Goal: Task Accomplishment & Management: Manage account settings

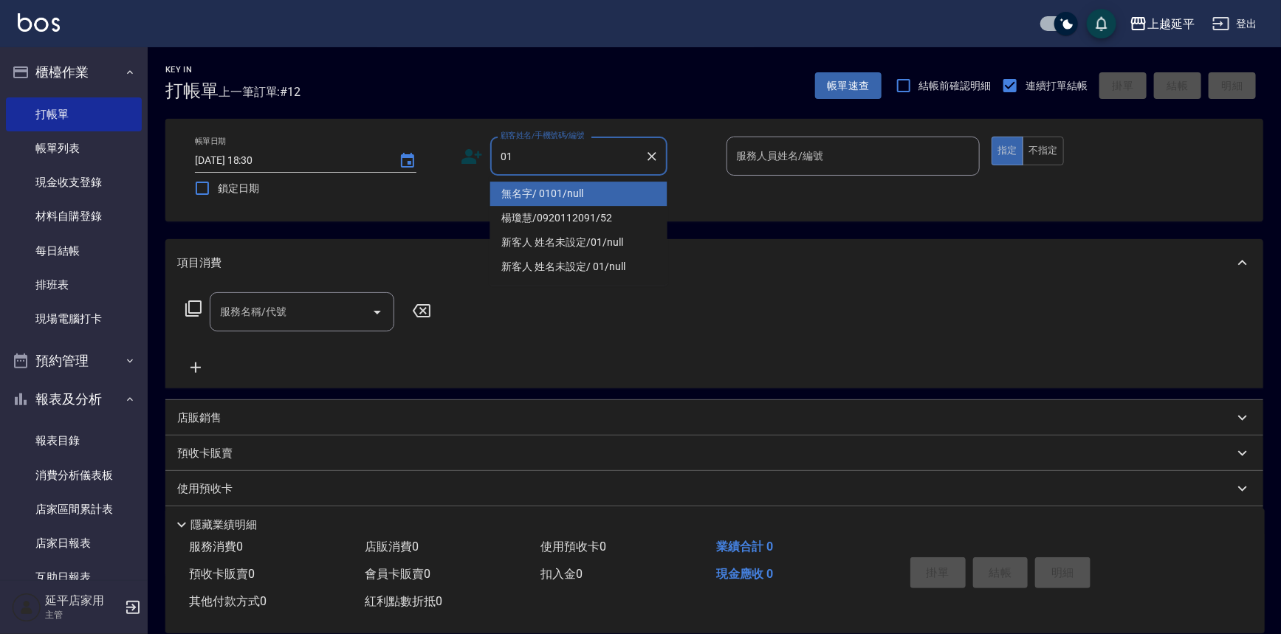
click at [558, 187] on li "無名字/ 0101/null" at bounding box center [578, 194] width 177 height 24
type input "無名字/ 0101/null"
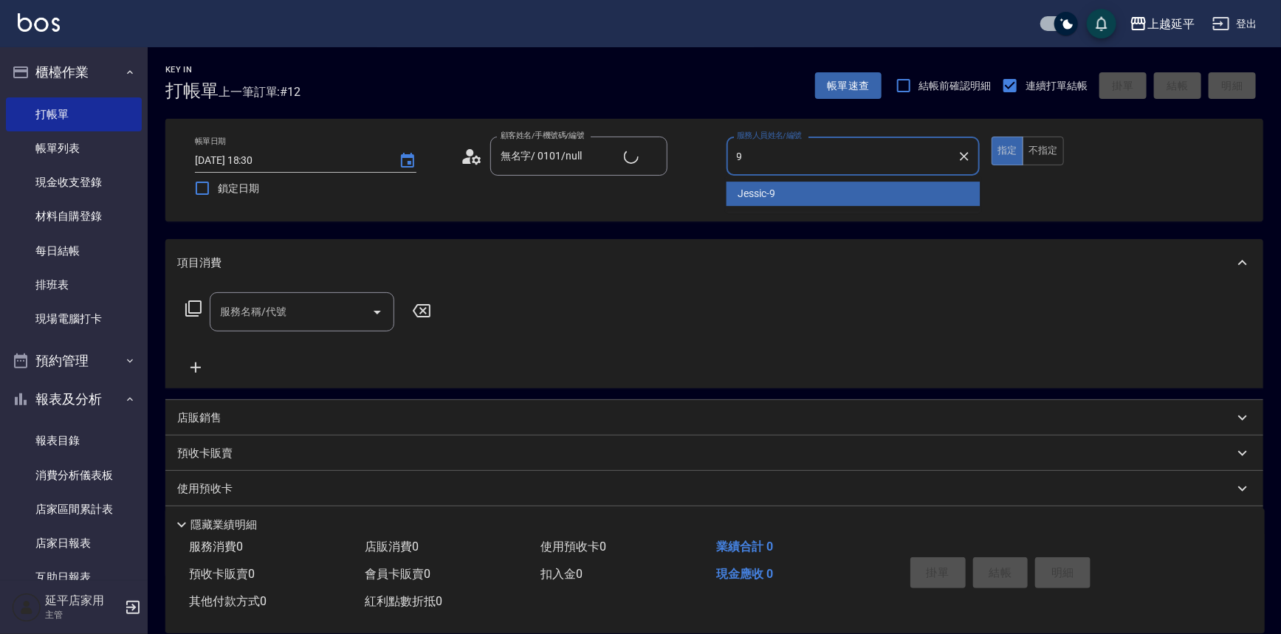
click at [776, 185] on div "Jessic -9" at bounding box center [854, 194] width 254 height 24
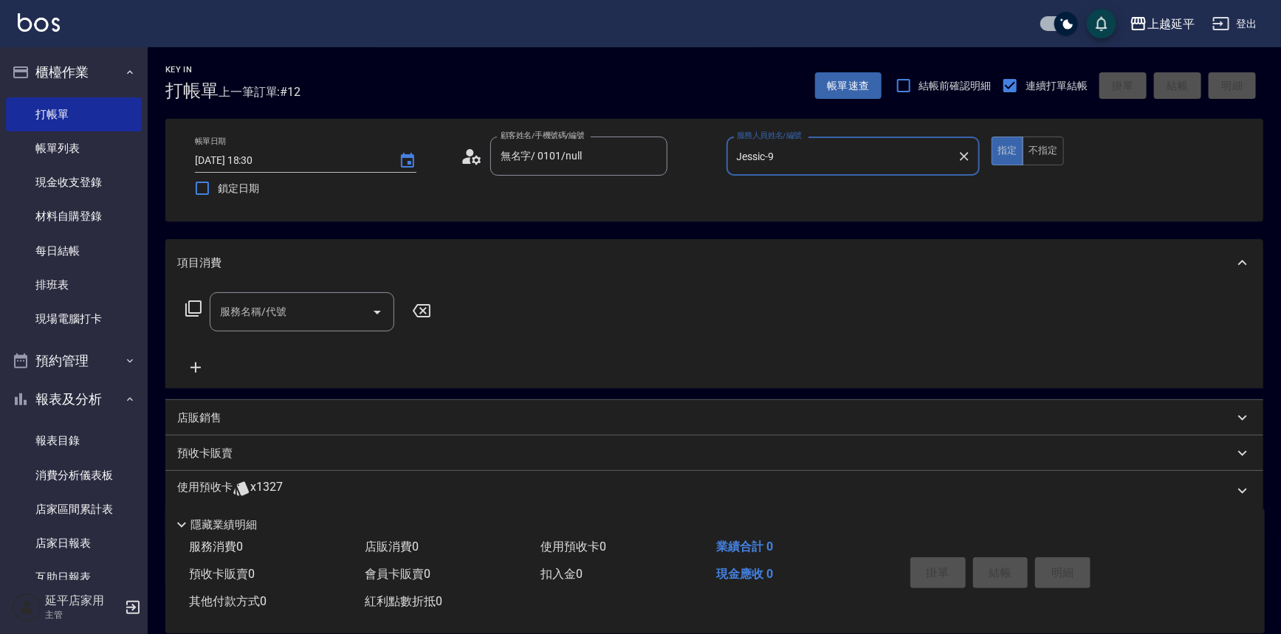
type input "Jessic-9"
click at [294, 315] on input "服務名稱/代號" at bounding box center [290, 312] width 149 height 26
click at [298, 341] on span "A級洗+剪 - 599" at bounding box center [302, 350] width 185 height 24
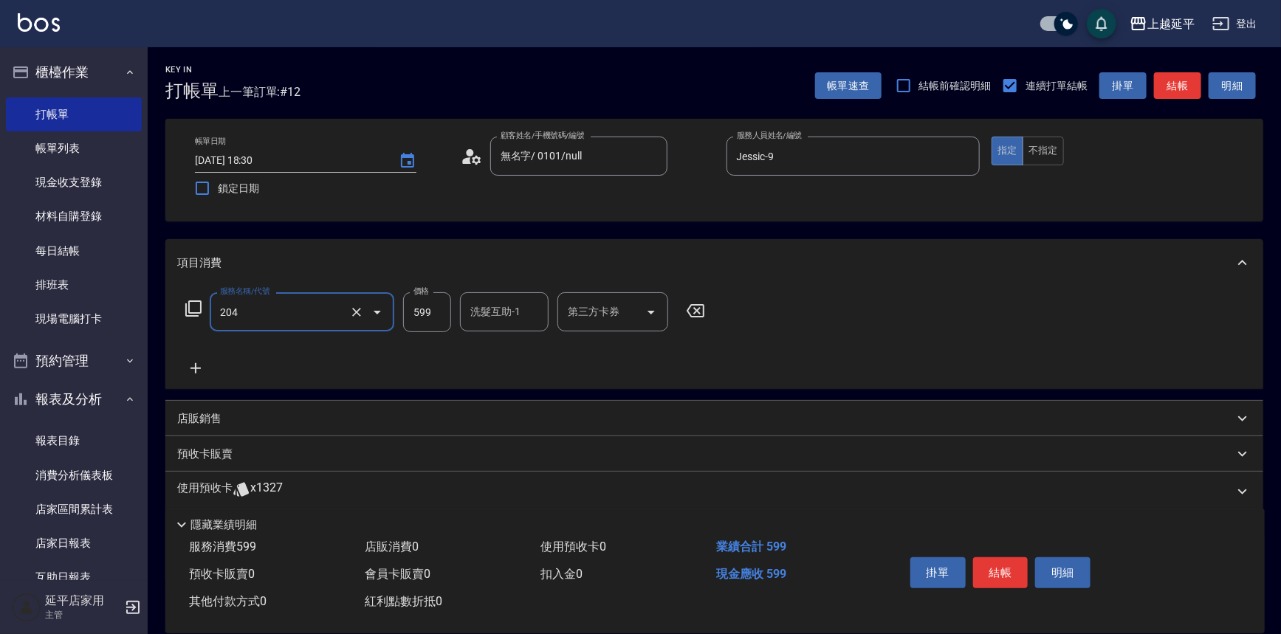
type input "A級洗+剪(204)"
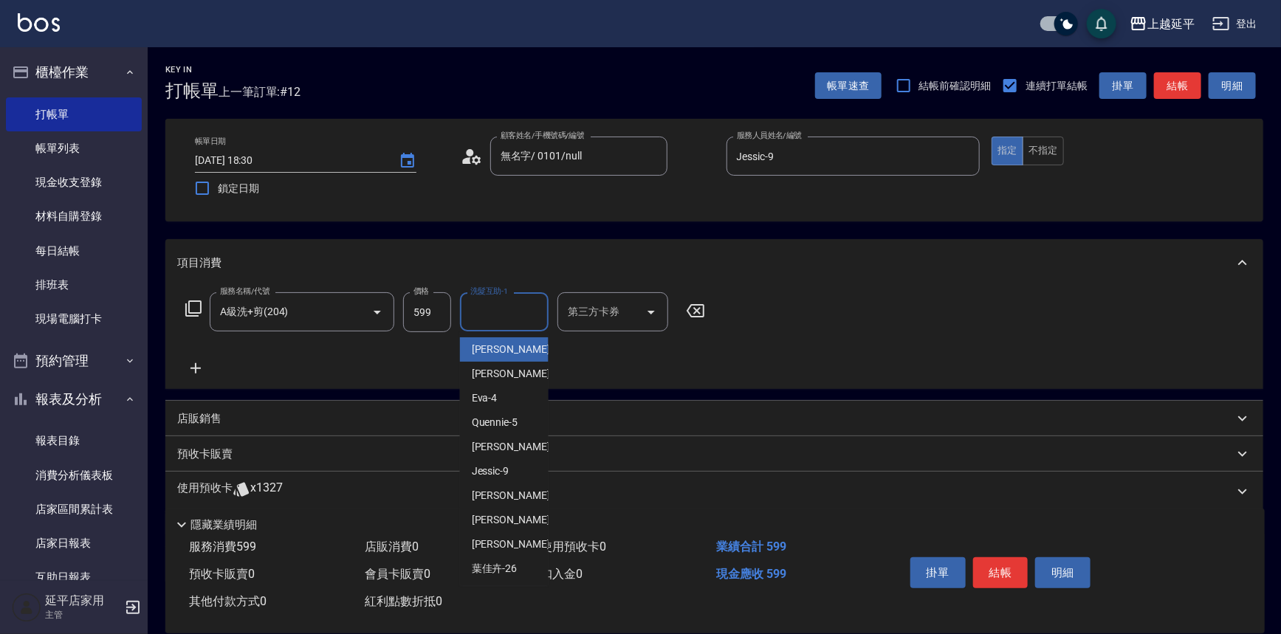
click at [490, 314] on input "洗髮互助-1" at bounding box center [504, 312] width 75 height 26
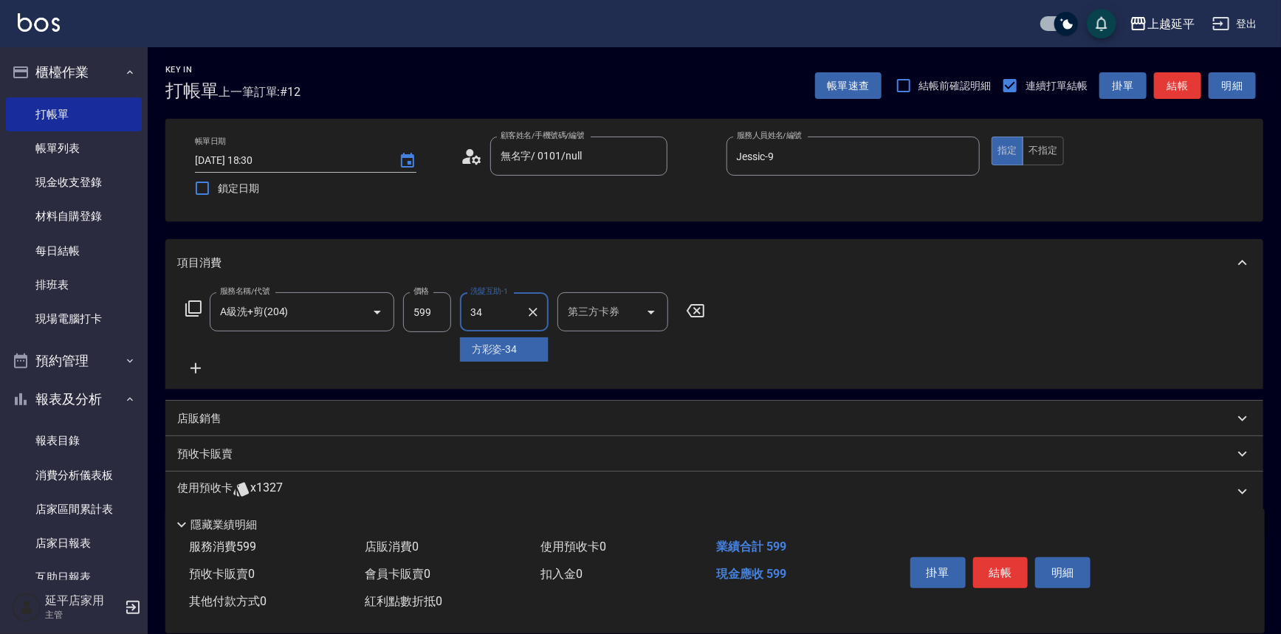
click at [504, 350] on span "[PERSON_NAME]-34" at bounding box center [495, 350] width 46 height 16
type input "[PERSON_NAME]-34"
click at [1004, 574] on button "結帳" at bounding box center [1000, 573] width 55 height 31
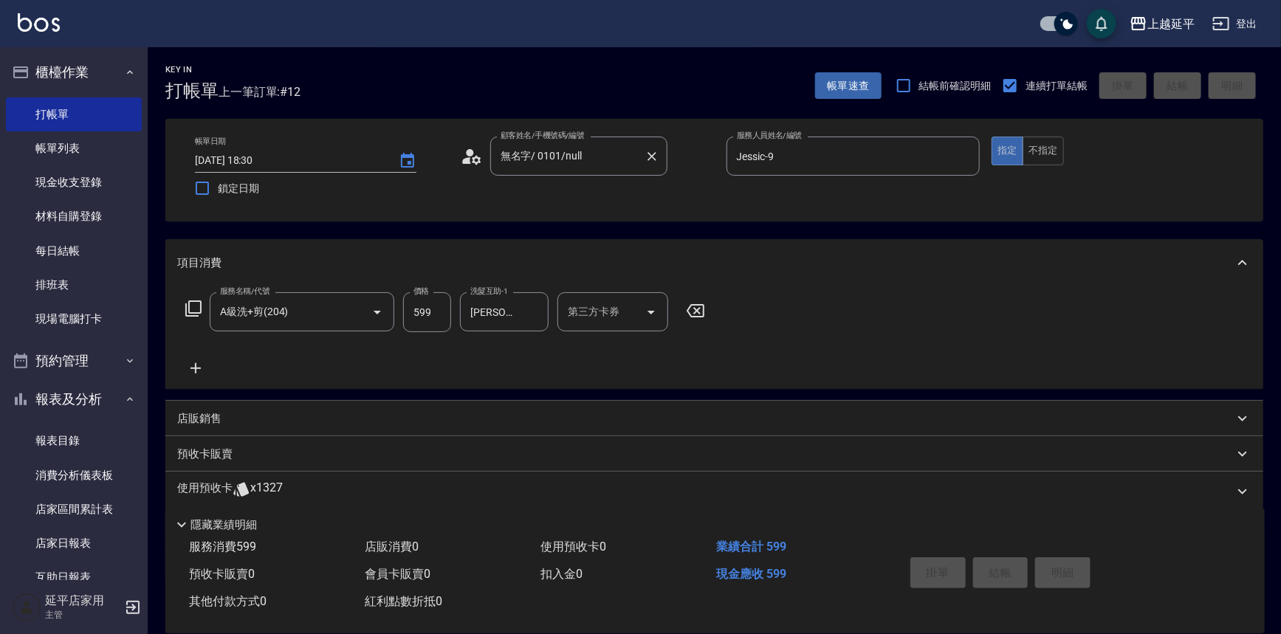
type input "[DATE] 19:08"
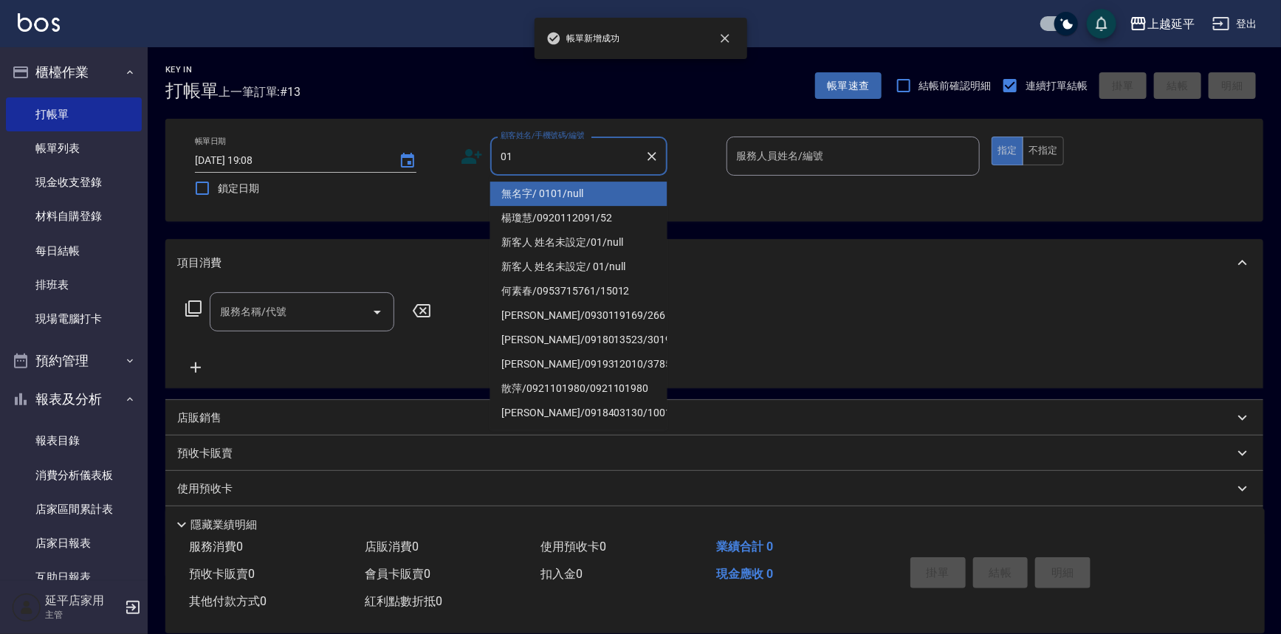
click at [545, 191] on li "無名字/ 0101/null" at bounding box center [578, 194] width 177 height 24
type input "無名字/ 0101/null"
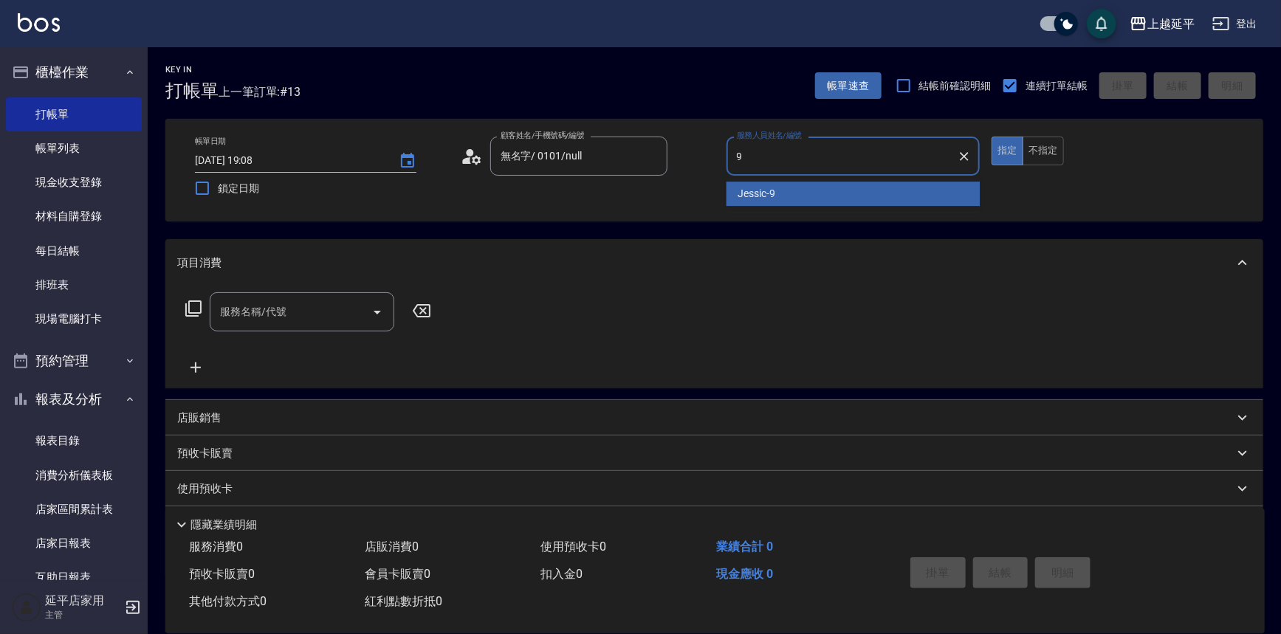
click at [761, 201] on span "Jessic -9" at bounding box center [758, 194] width 38 height 16
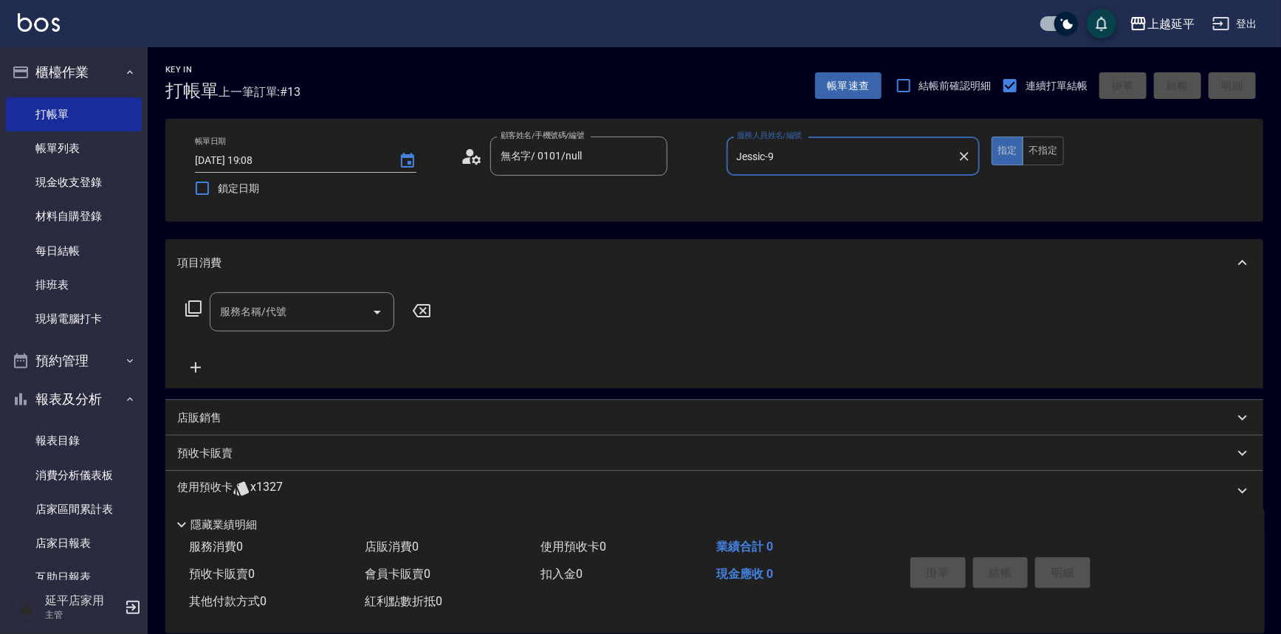
type input "Jessic-9"
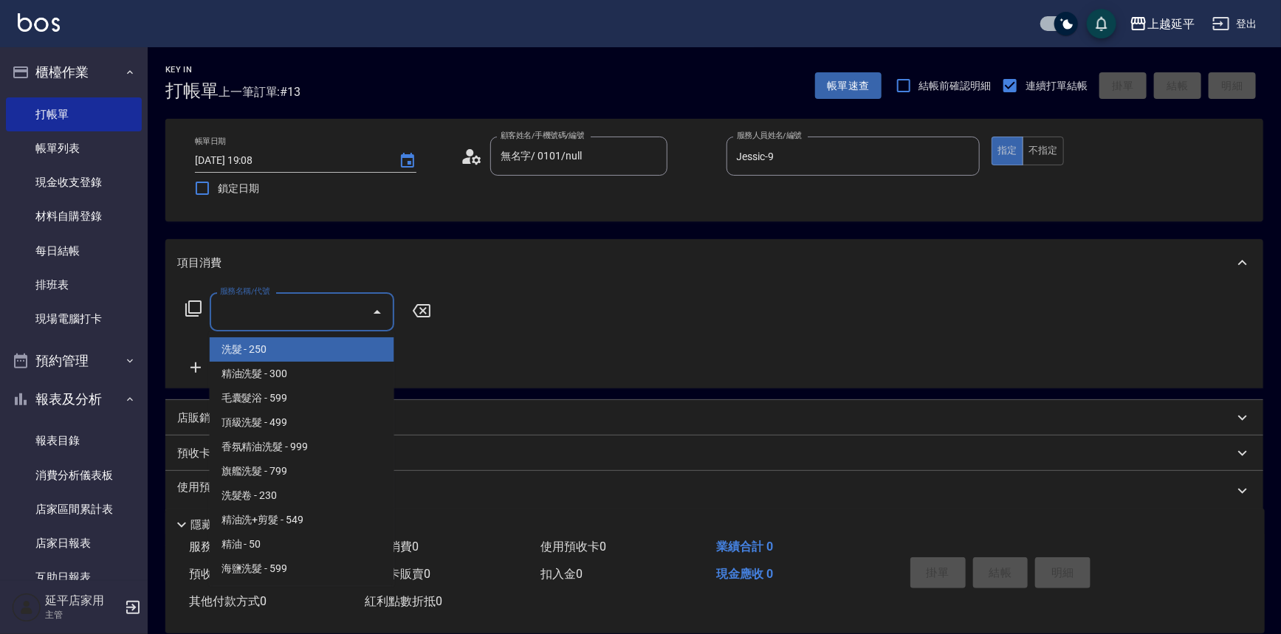
click at [343, 315] on input "服務名稱/代號" at bounding box center [290, 312] width 149 height 26
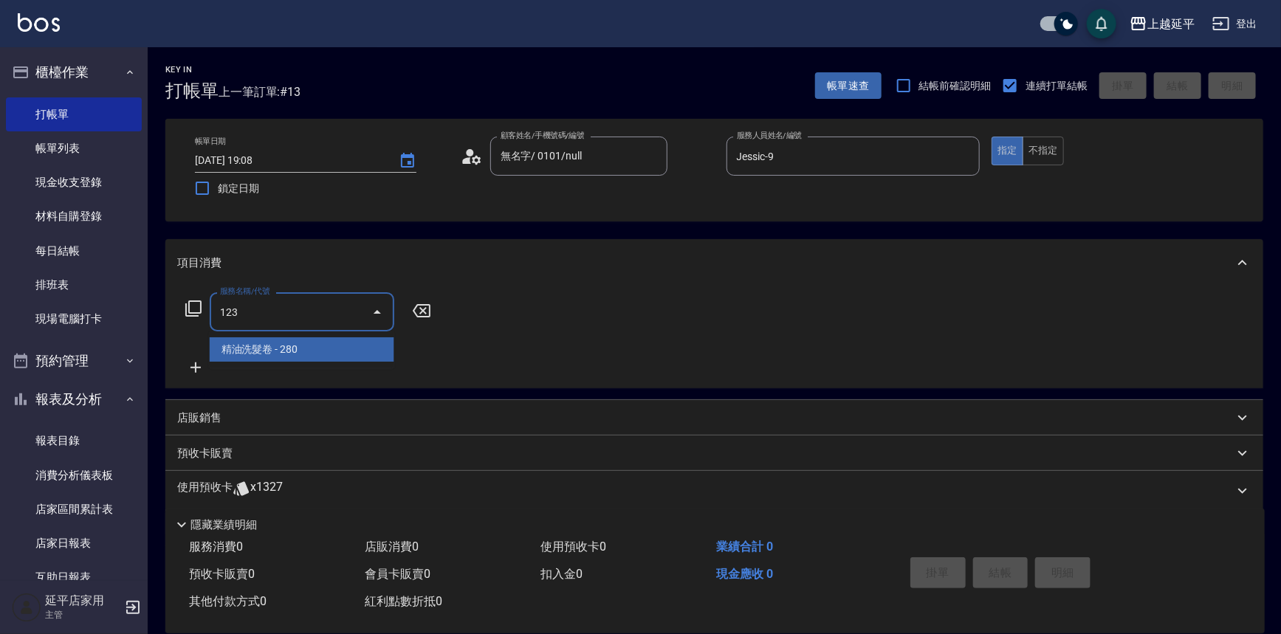
click at [337, 349] on span "精油洗髮卷 - 280" at bounding box center [302, 350] width 185 height 24
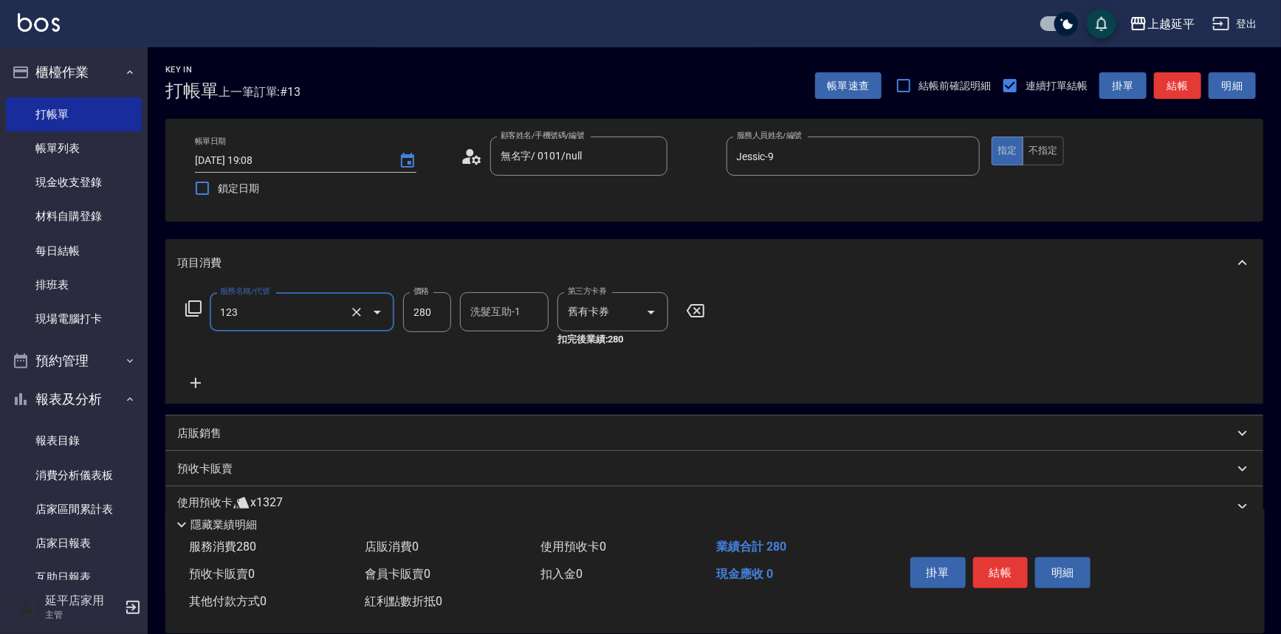
type input "精油洗髮卷(123)"
click at [480, 312] on div "洗髮互助-1 洗髮互助-1" at bounding box center [504, 311] width 89 height 39
click at [502, 346] on span "丞宗 -29" at bounding box center [518, 350] width 93 height 16
type input "丞宗-29"
click at [995, 564] on button "結帳" at bounding box center [1000, 573] width 55 height 31
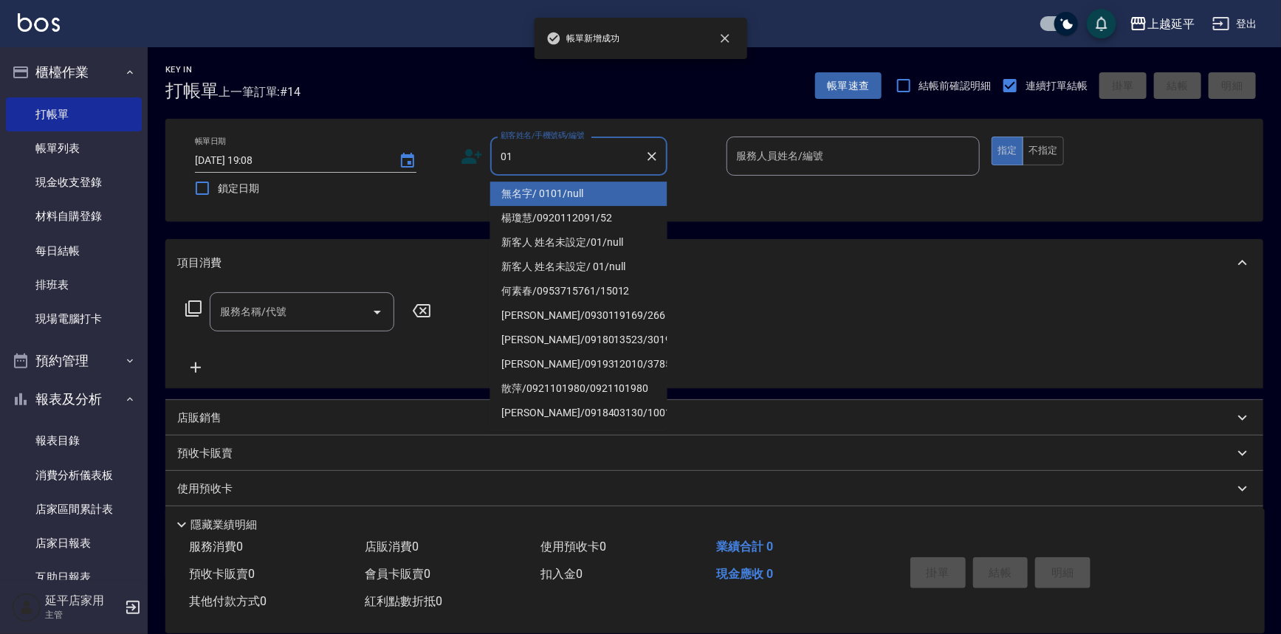
click at [566, 192] on li "無名字/ 0101/null" at bounding box center [578, 194] width 177 height 24
type input "無名字/ 0101/null"
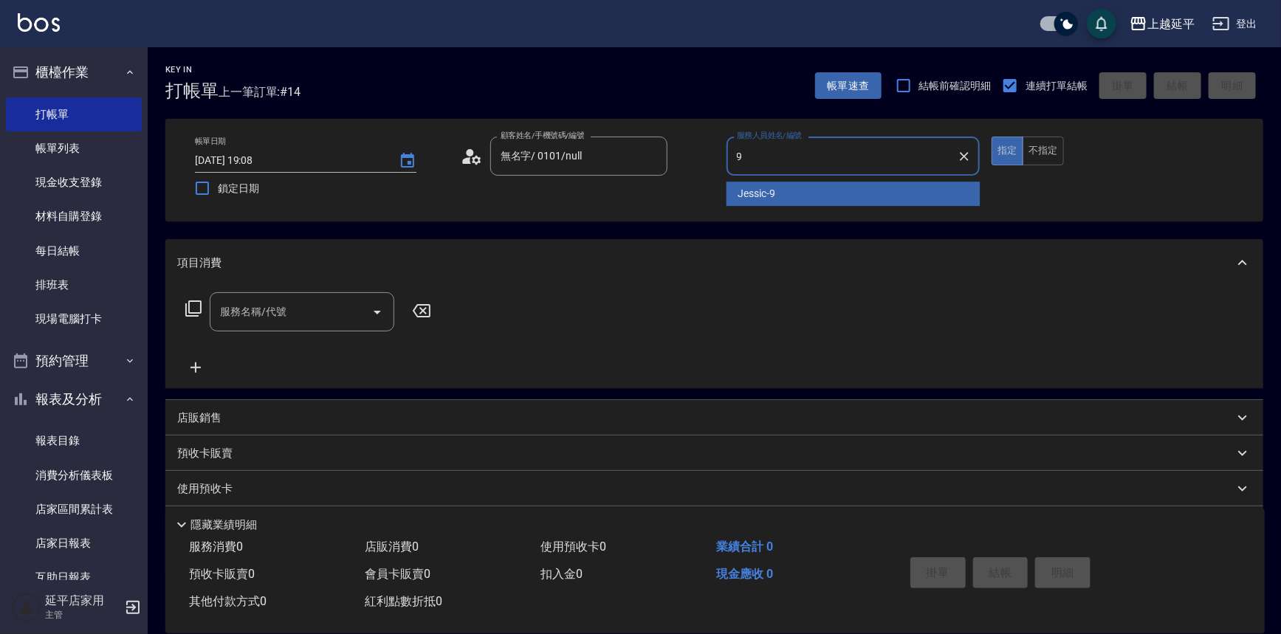
click at [733, 195] on div "Jessic -9" at bounding box center [854, 194] width 254 height 24
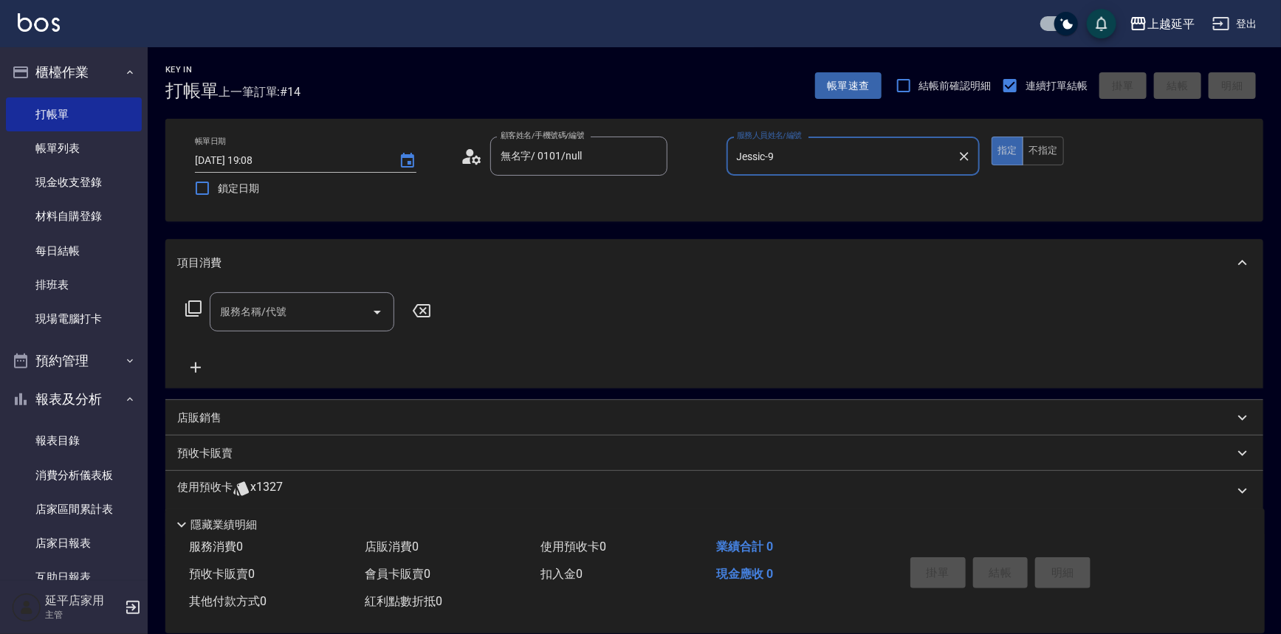
type input "Jessic-9"
click at [275, 317] on input "服務名稱/代號" at bounding box center [290, 312] width 149 height 26
click at [299, 343] on span "A級洗+剪 - 599" at bounding box center [302, 350] width 185 height 24
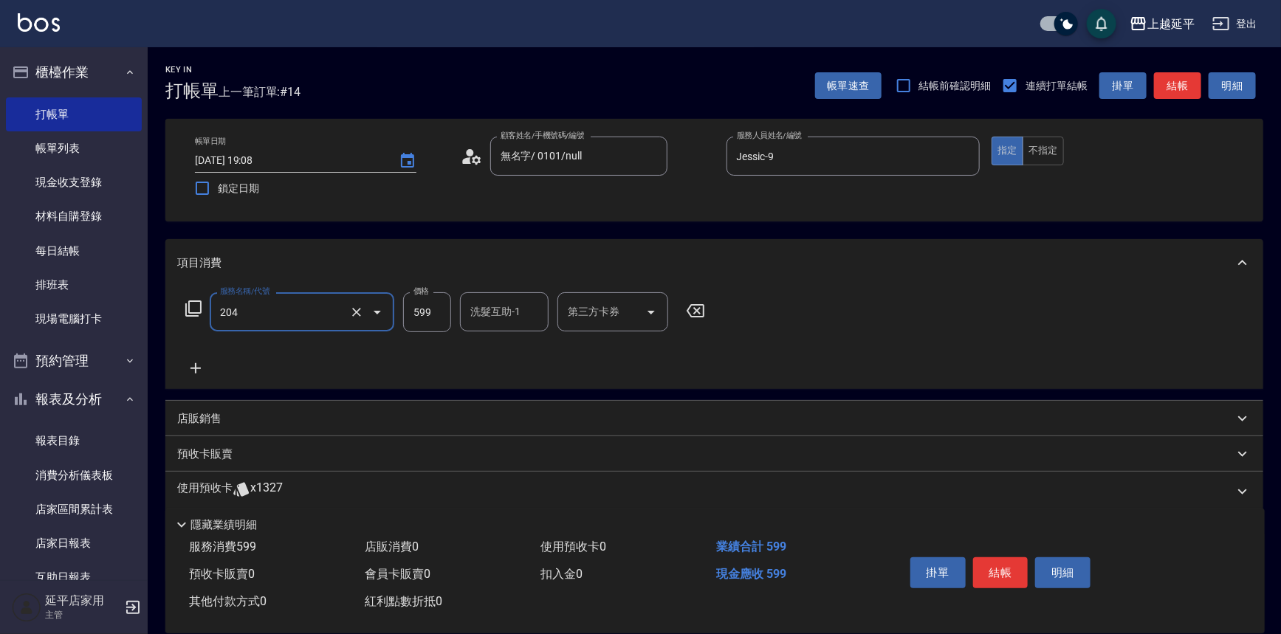
type input "A級洗+剪(204)"
click at [517, 309] on input "洗髮互助-1" at bounding box center [504, 312] width 75 height 26
click at [529, 344] on div "[PERSON_NAME]-34" at bounding box center [504, 350] width 89 height 24
type input "[PERSON_NAME]-34"
click at [996, 565] on button "結帳" at bounding box center [1000, 573] width 55 height 31
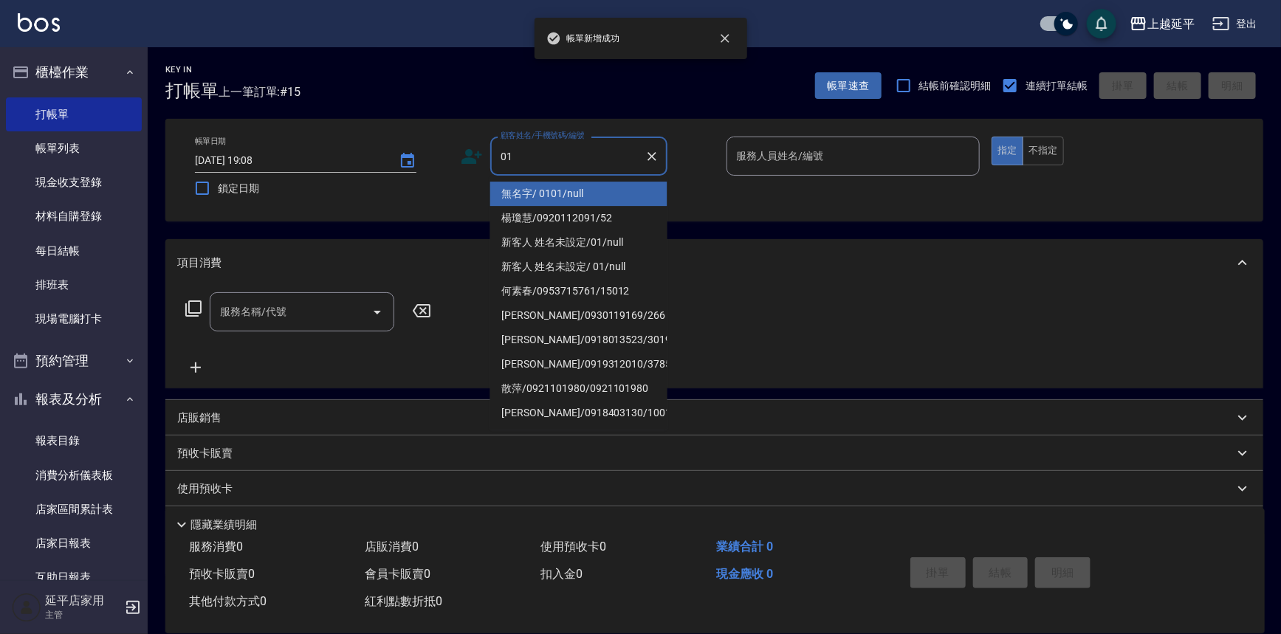
click at [524, 189] on li "無名字/ 0101/null" at bounding box center [578, 194] width 177 height 24
type input "無名字/ 0101/null"
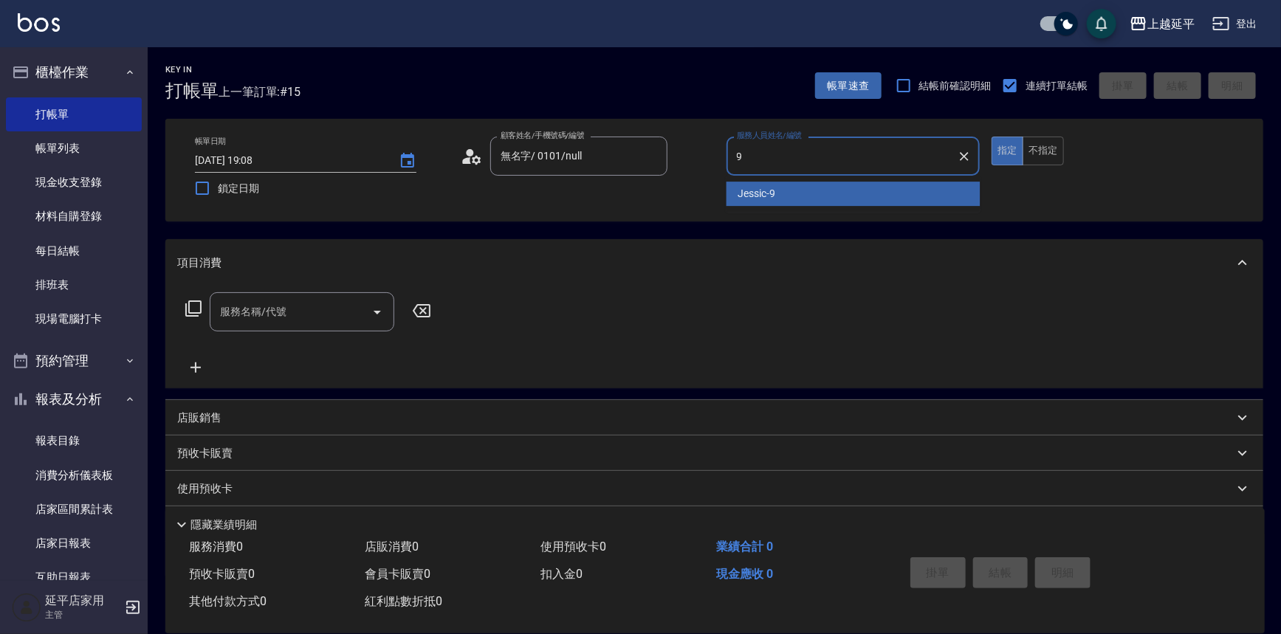
click at [761, 194] on span "Jessic -9" at bounding box center [758, 194] width 38 height 16
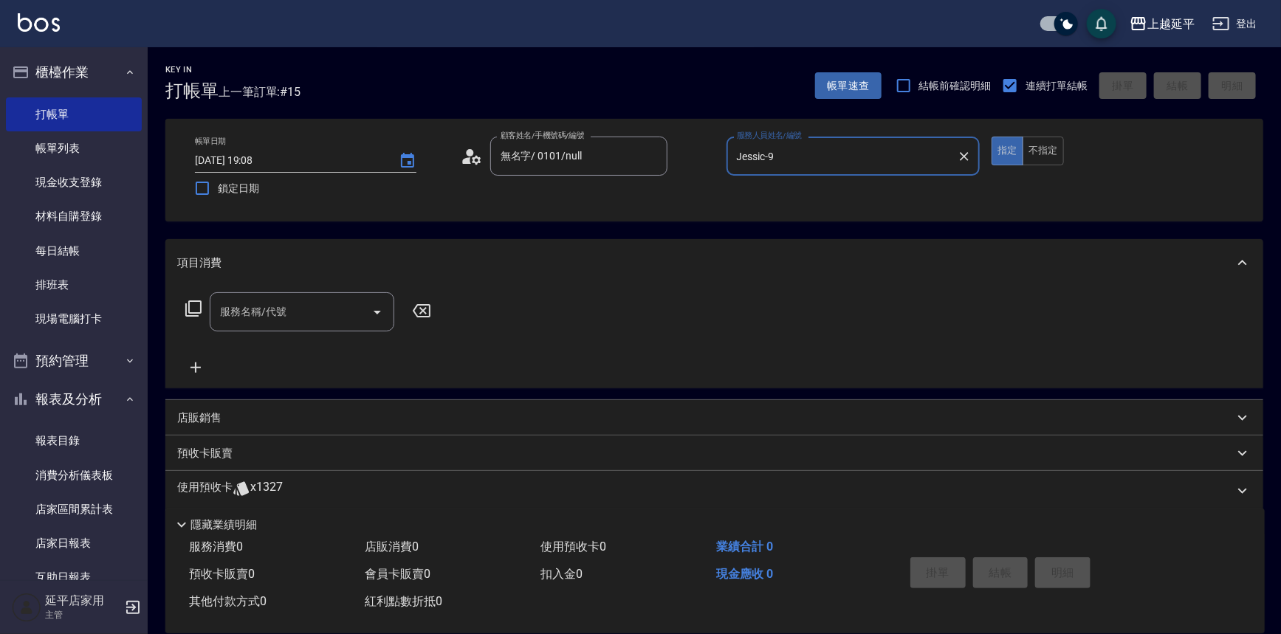
type input "Jessic-9"
click at [307, 322] on input "服務名稱/代號" at bounding box center [290, 312] width 149 height 26
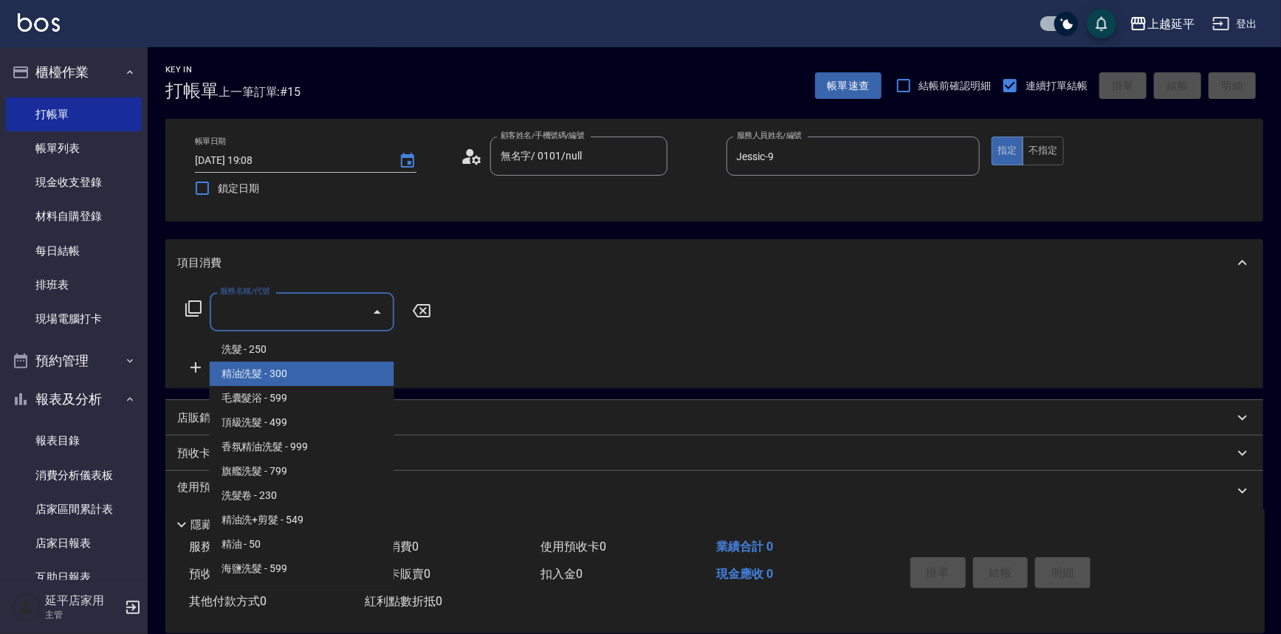
click at [297, 371] on span "精油洗髮 - 300" at bounding box center [302, 374] width 185 height 24
type input "精油洗髮(102)"
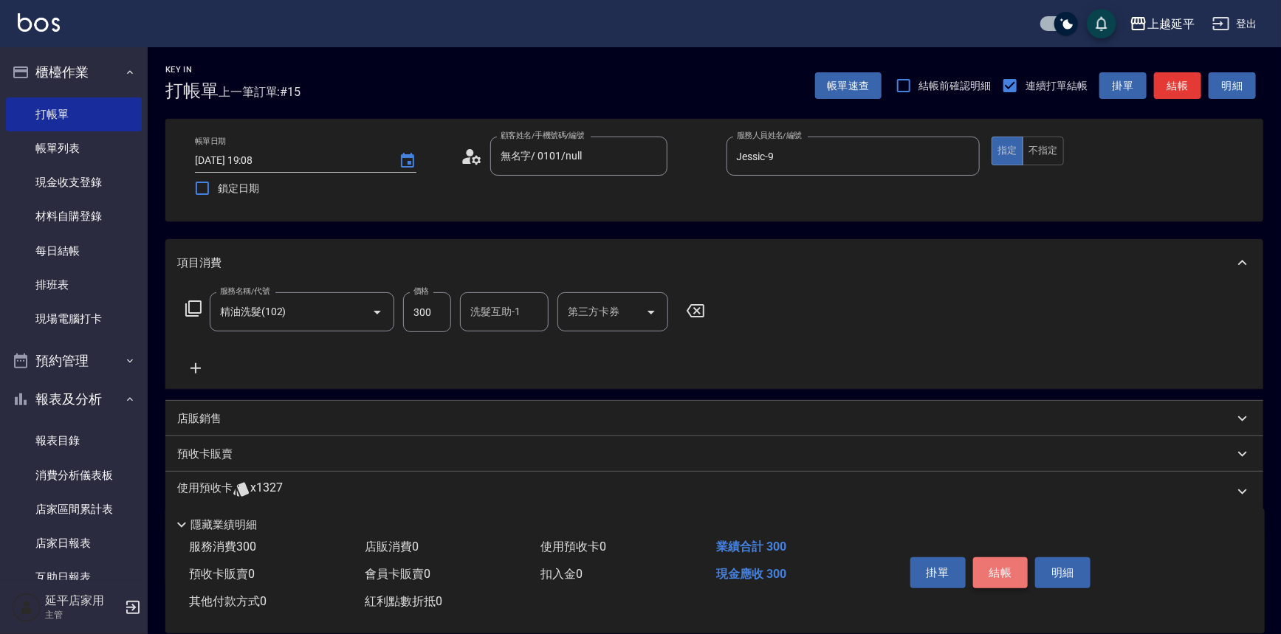
click at [1001, 562] on button "結帳" at bounding box center [1000, 573] width 55 height 31
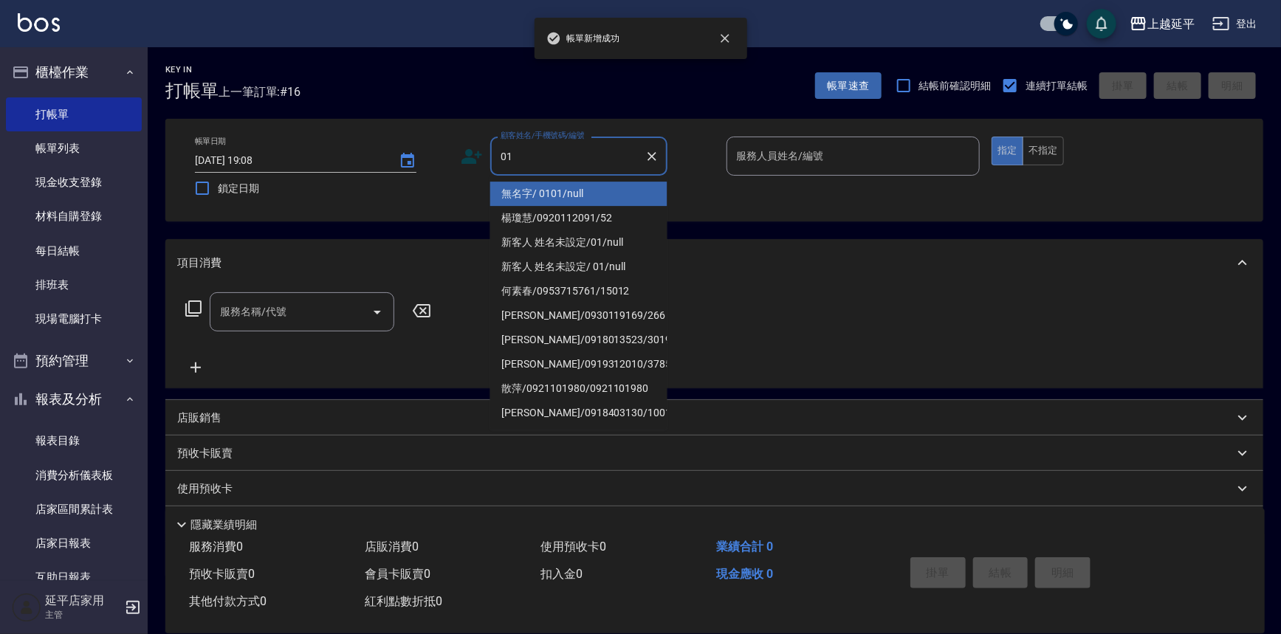
click at [554, 192] on li "無名字/ 0101/null" at bounding box center [578, 194] width 177 height 24
type input "無名字/ 0101/null"
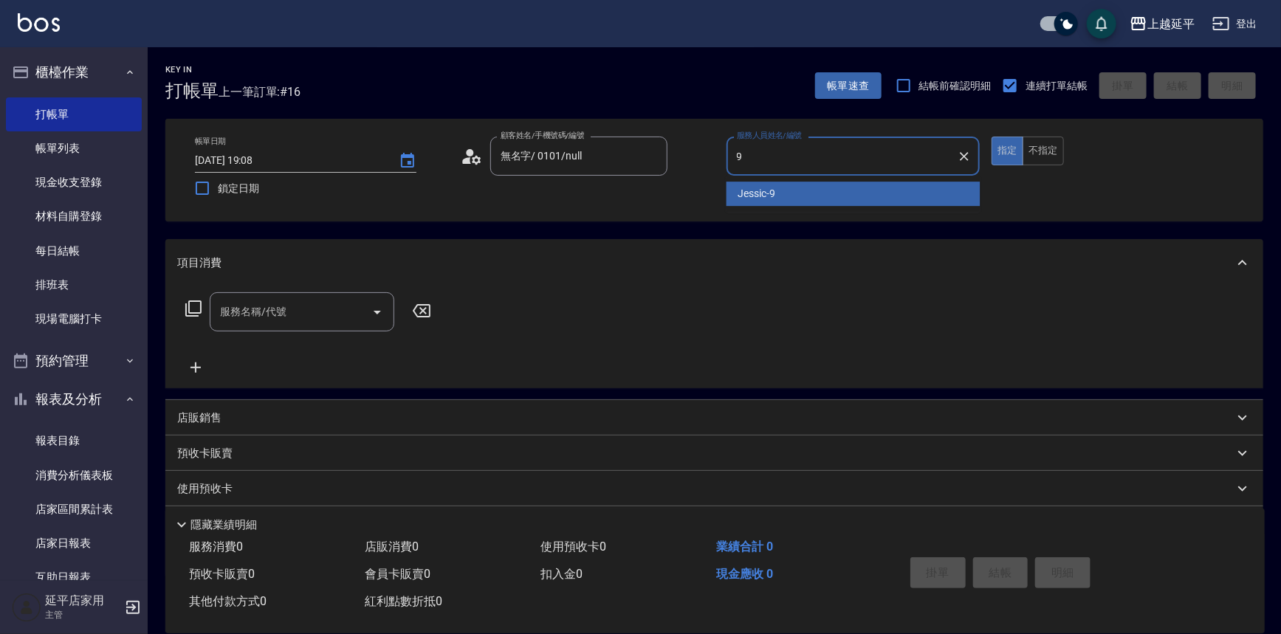
click at [747, 188] on span "Jessic -9" at bounding box center [758, 194] width 38 height 16
type input "Jessic-9"
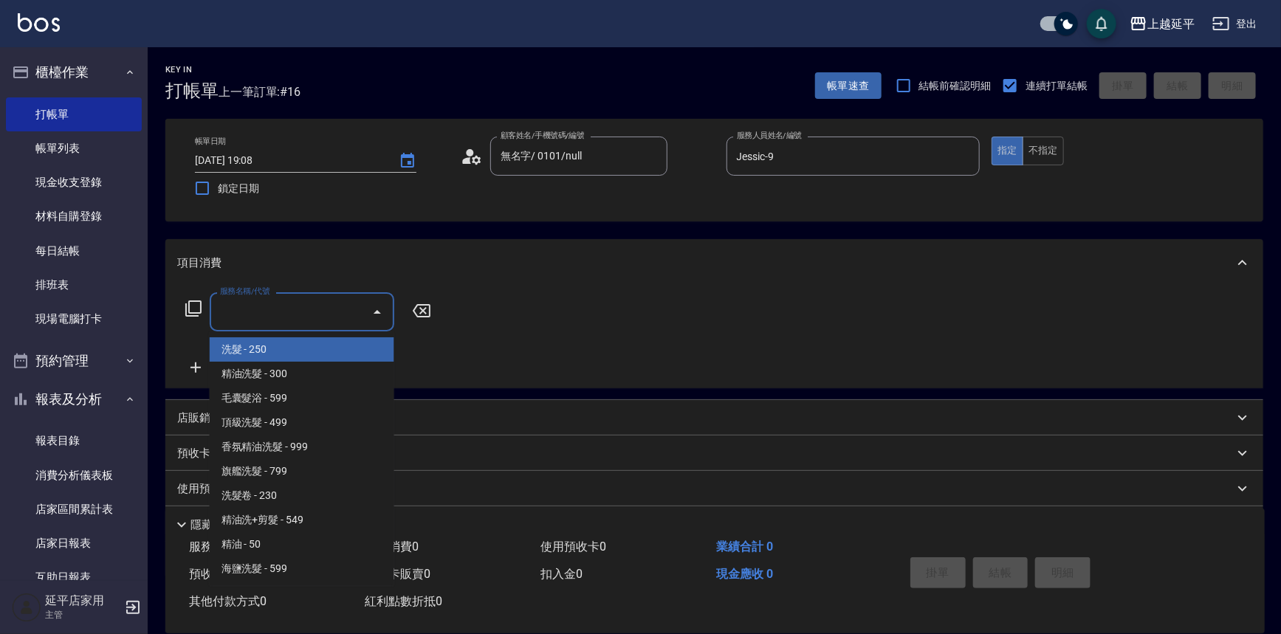
click at [329, 301] on input "服務名稱/代號" at bounding box center [290, 312] width 149 height 26
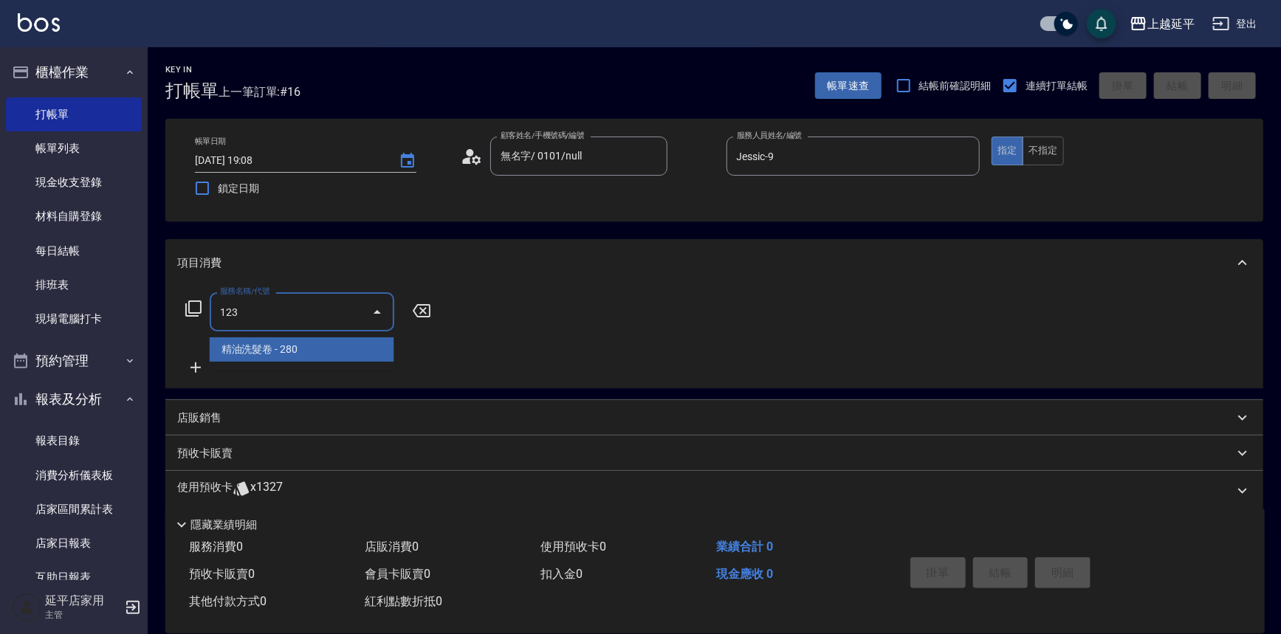
click at [343, 346] on span "精油洗髮卷 - 280" at bounding box center [302, 350] width 185 height 24
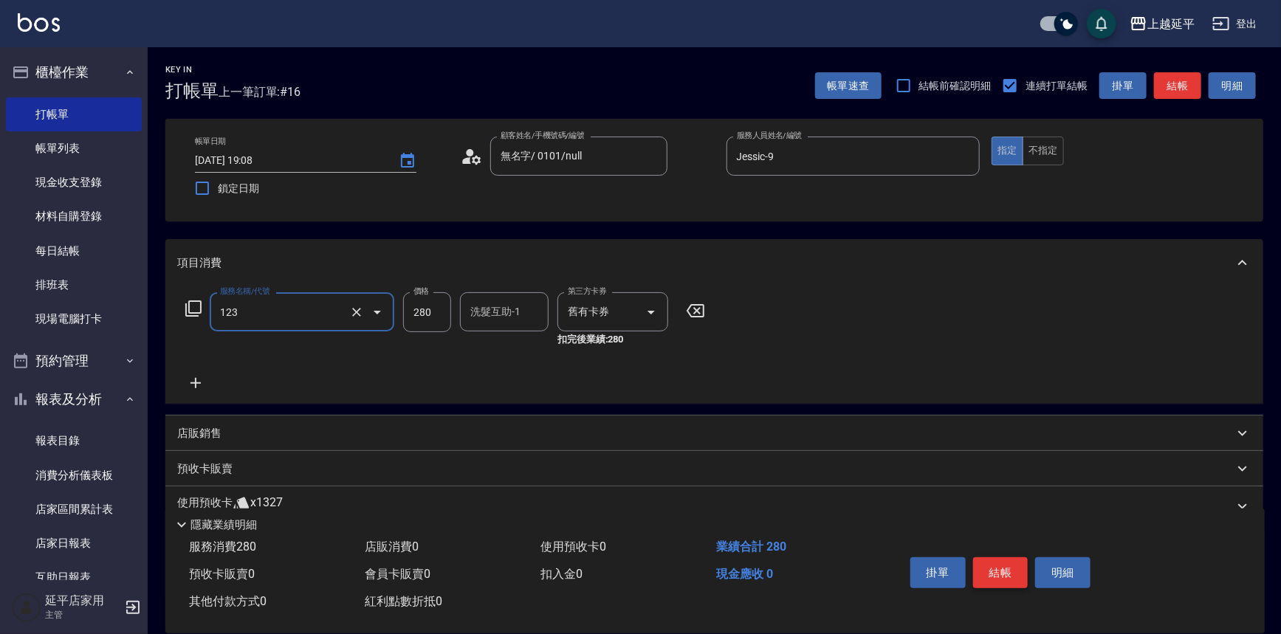
type input "精油洗髮卷(123)"
click at [1007, 575] on button "結帳" at bounding box center [1000, 573] width 55 height 31
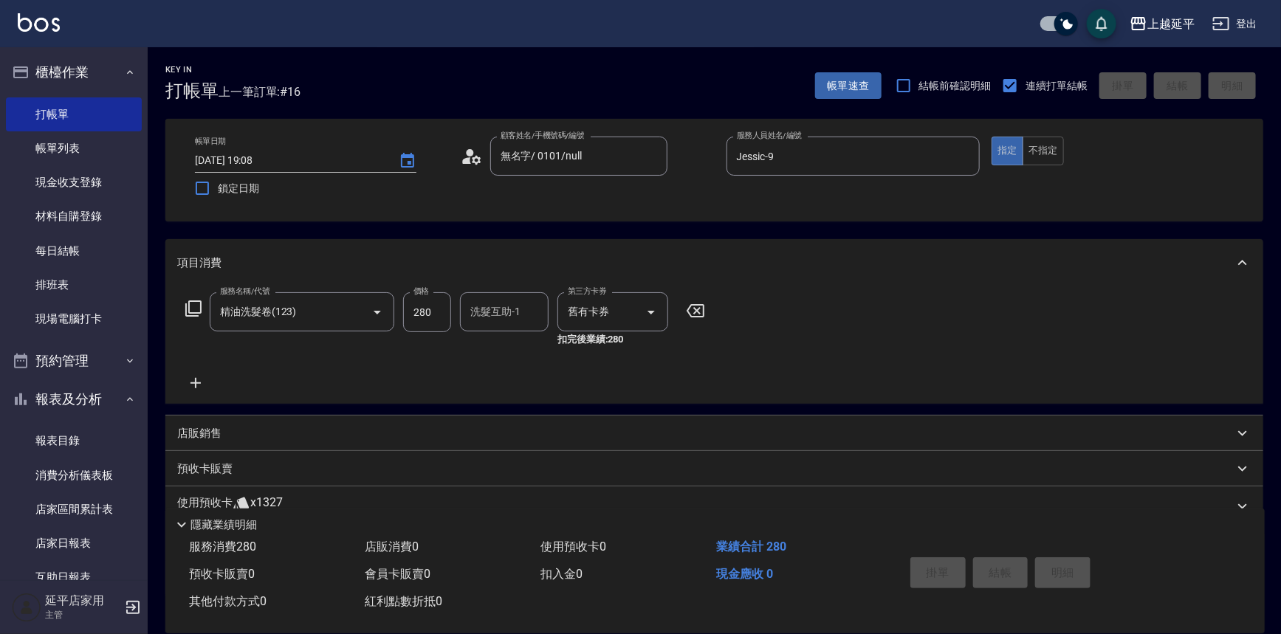
type input "[DATE] 19:09"
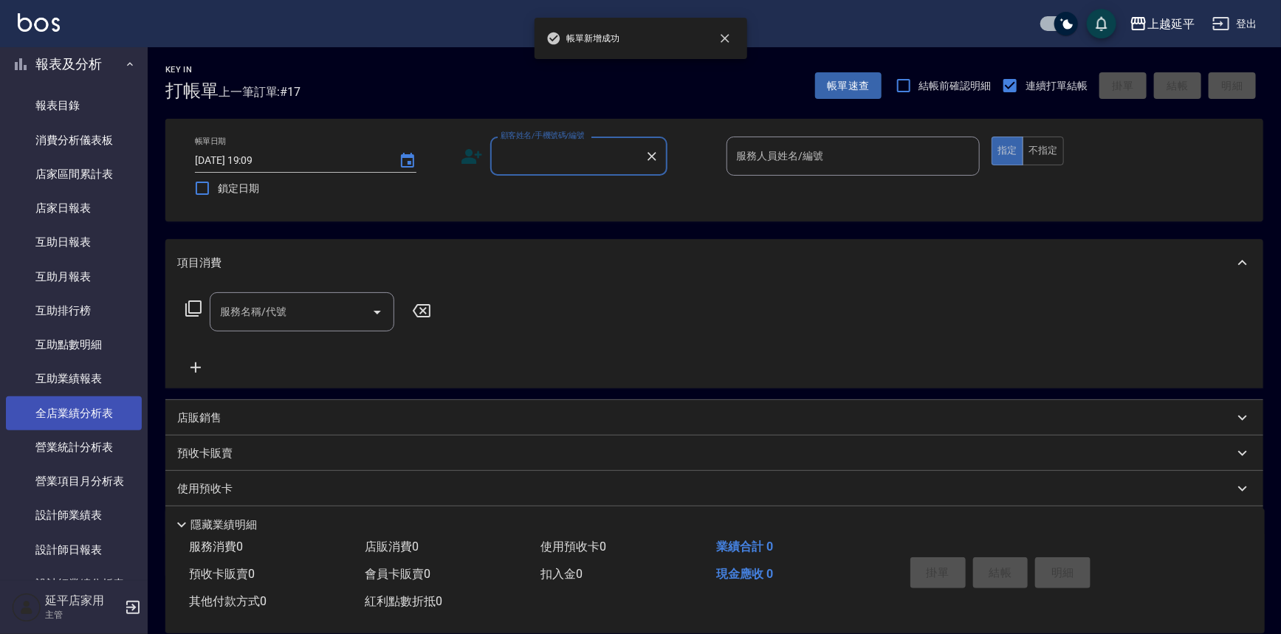
scroll to position [403, 0]
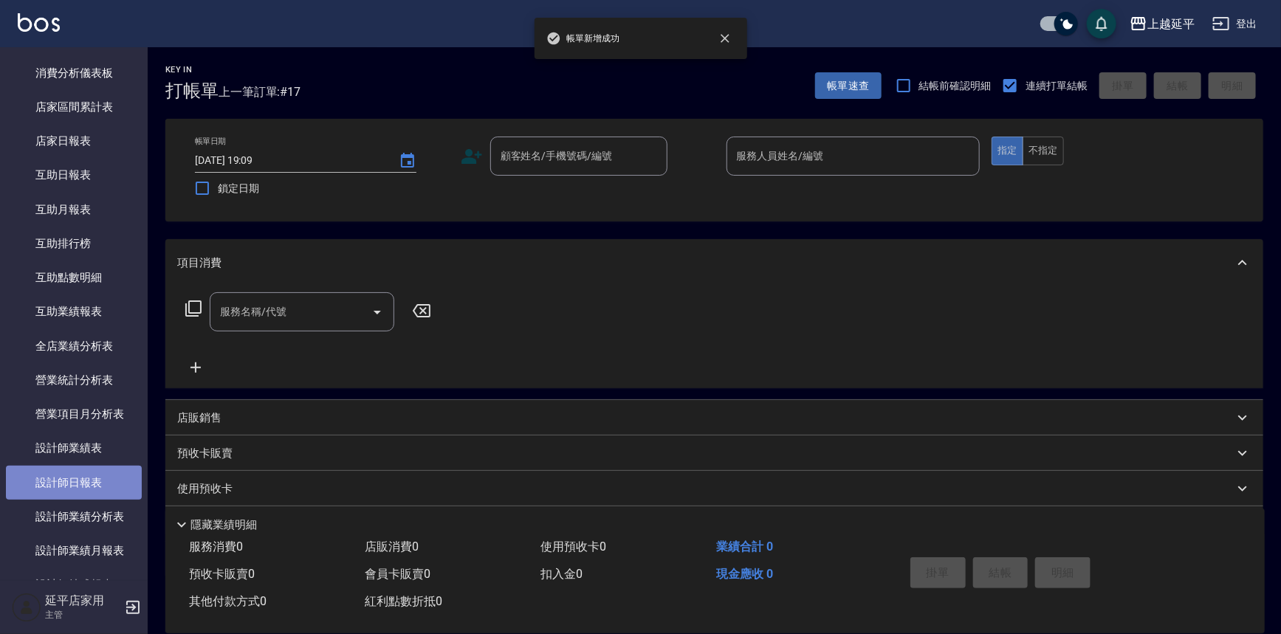
click at [92, 483] on link "設計師日報表" at bounding box center [74, 483] width 136 height 34
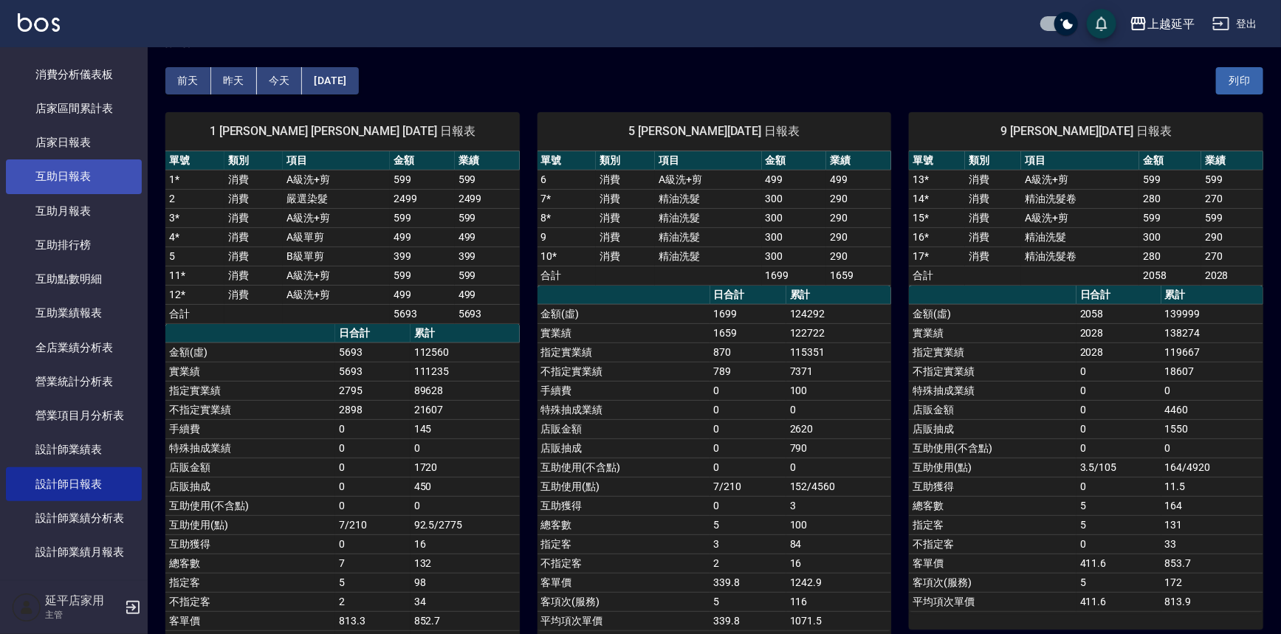
scroll to position [335, 0]
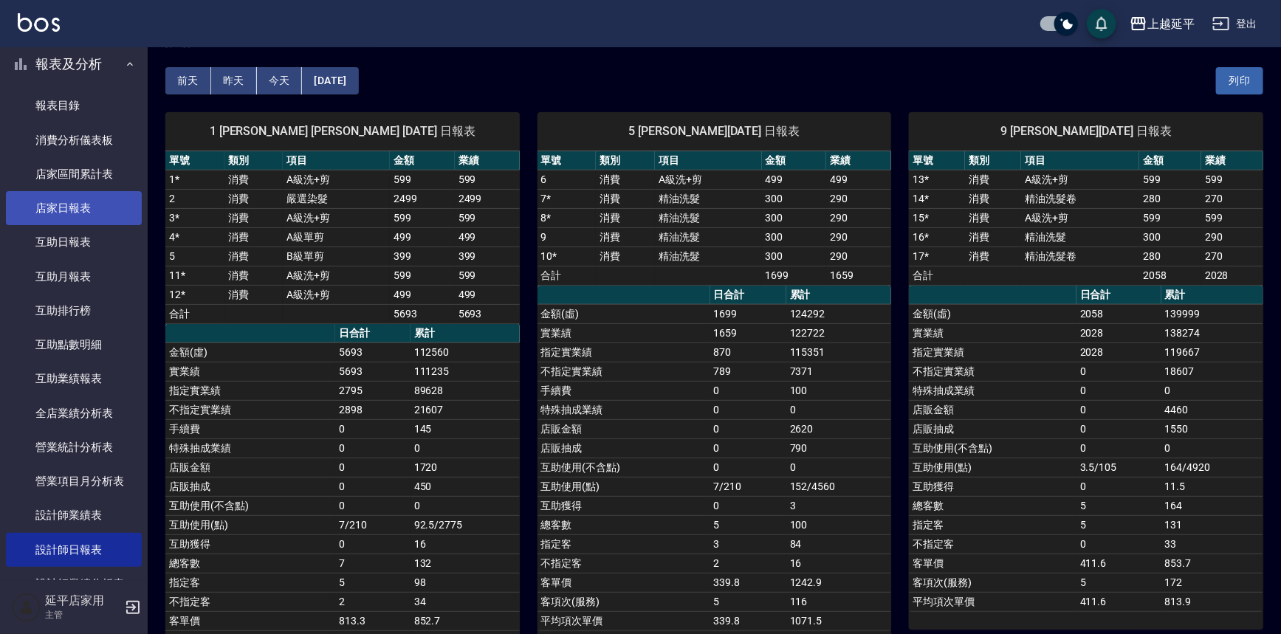
click at [65, 207] on link "店家日報表" at bounding box center [74, 208] width 136 height 34
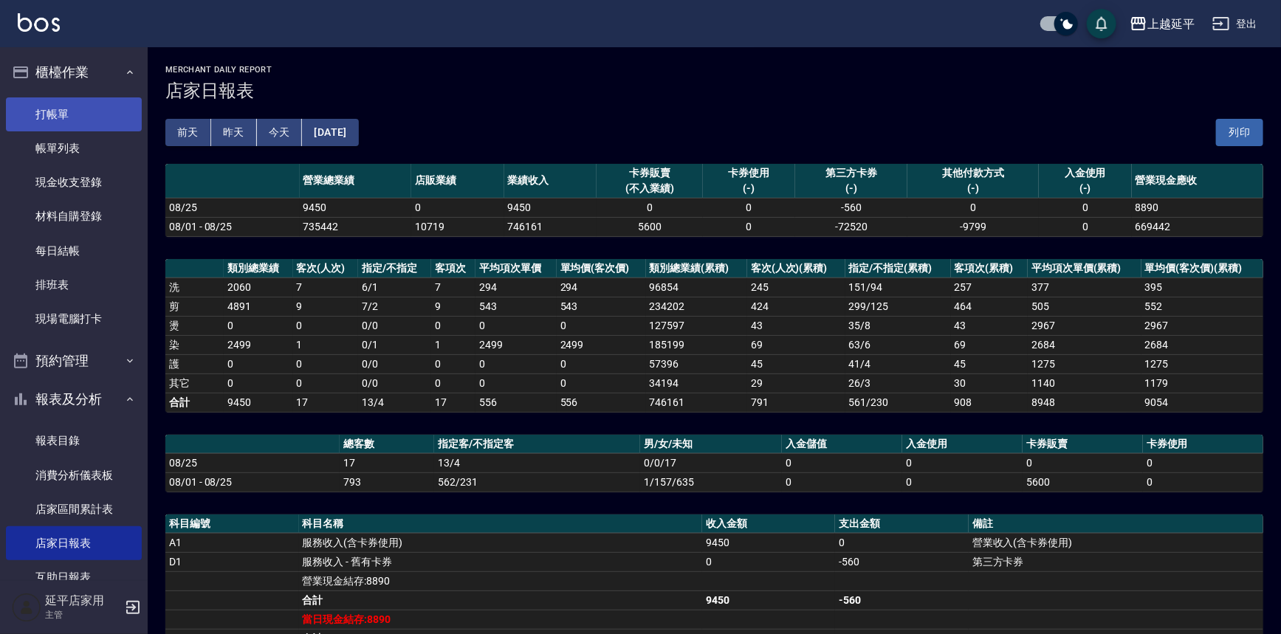
click at [103, 121] on link "打帳單" at bounding box center [74, 114] width 136 height 34
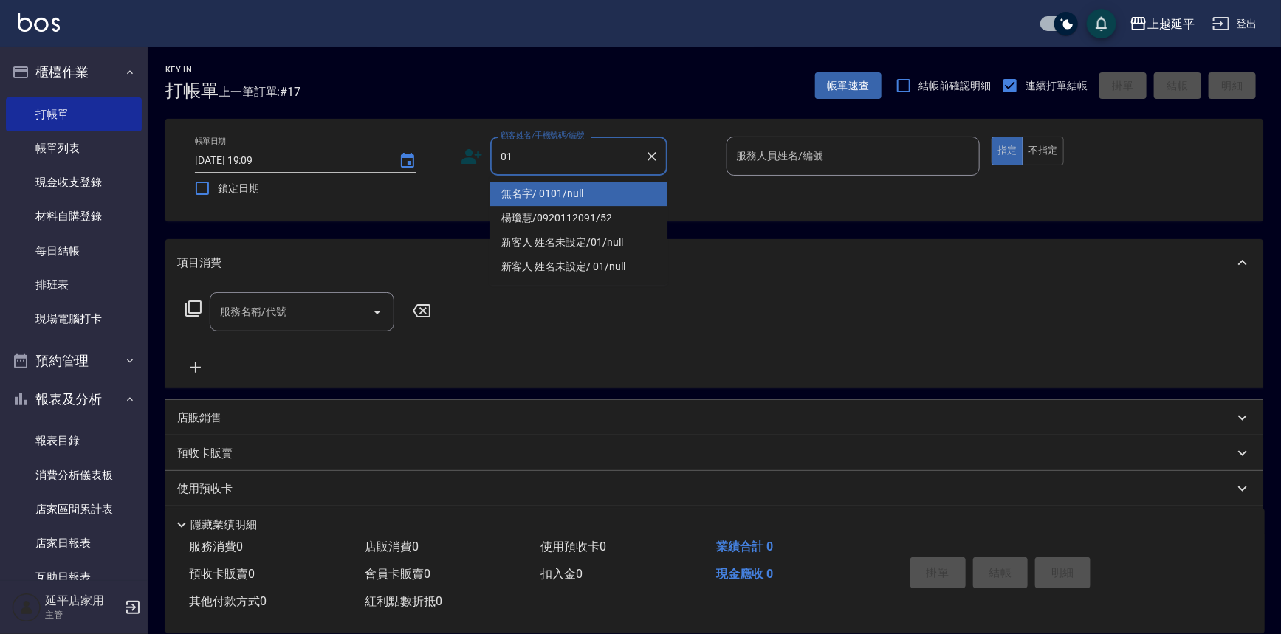
click at [524, 188] on li "無名字/ 0101/null" at bounding box center [578, 194] width 177 height 24
type input "無名字/ 0101/null"
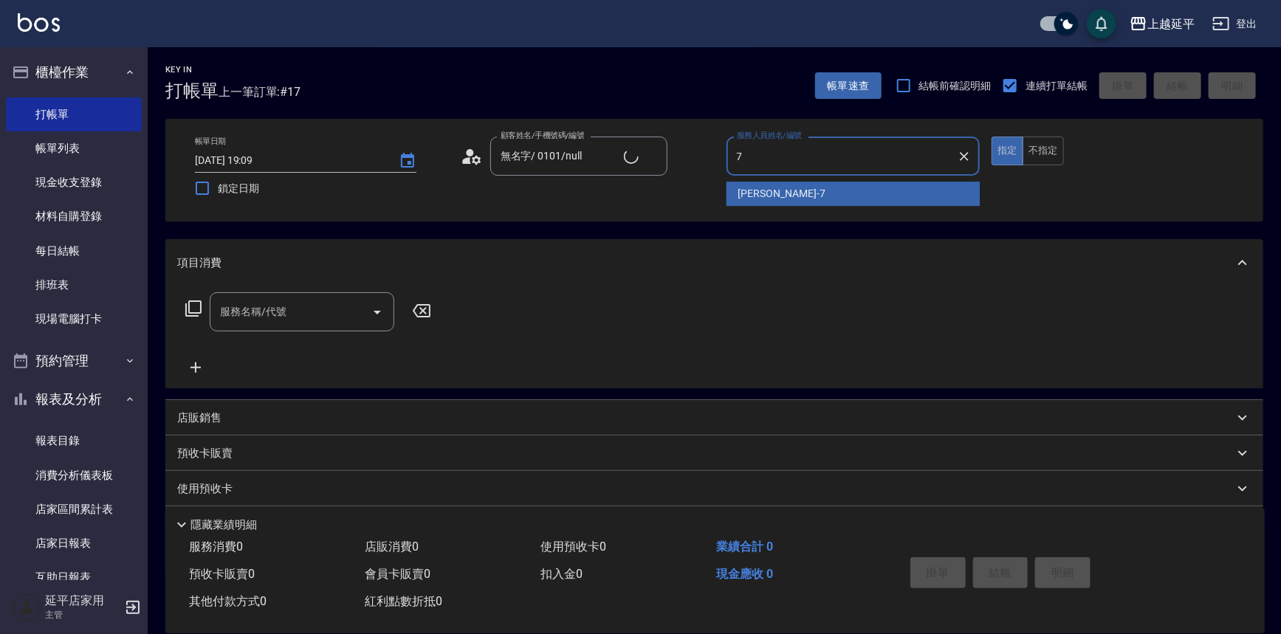
click at [747, 191] on span "[PERSON_NAME] -7" at bounding box center [782, 194] width 87 height 16
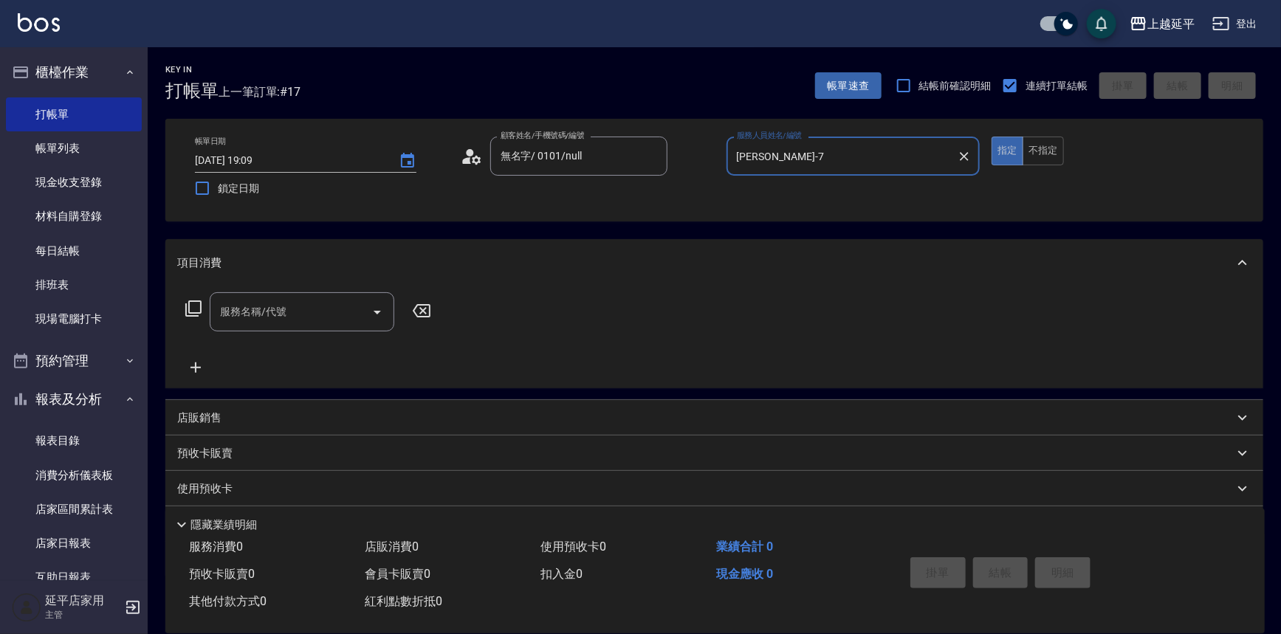
type input "[PERSON_NAME]-7"
click at [313, 310] on input "服務名稱/代號" at bounding box center [290, 312] width 149 height 26
click at [330, 340] on span "B級單剪 - 399" at bounding box center [302, 350] width 185 height 24
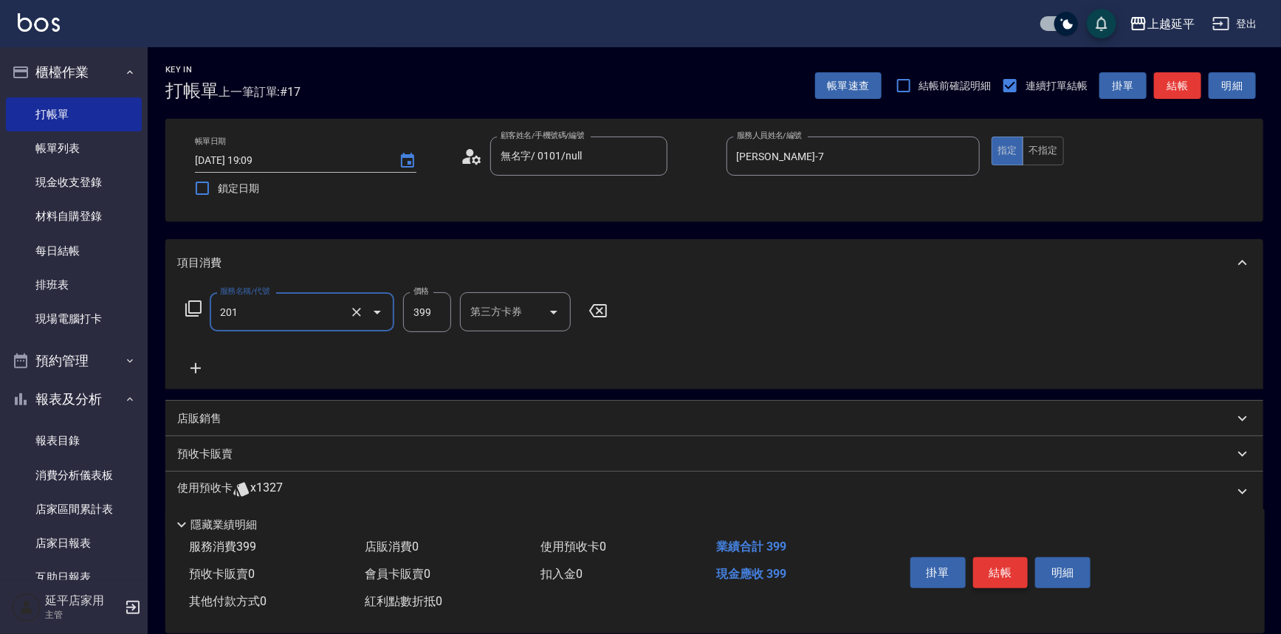
type input "B級單剪(201)"
click at [990, 563] on button "結帳" at bounding box center [1000, 573] width 55 height 31
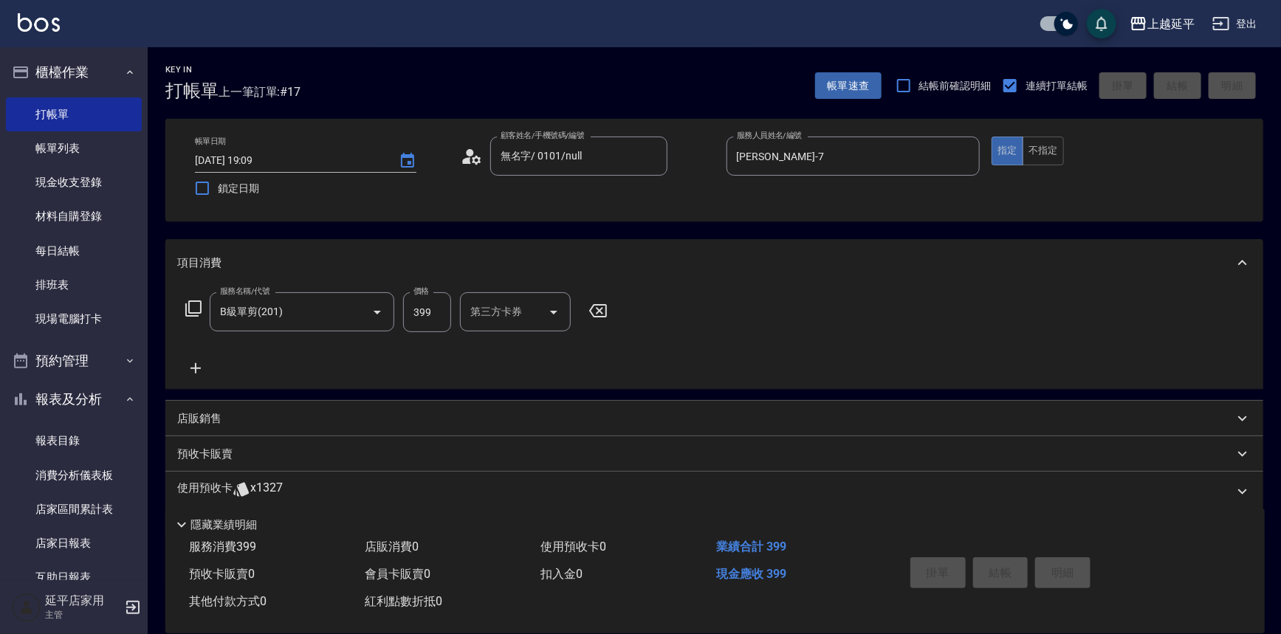
type input "[DATE] 19:10"
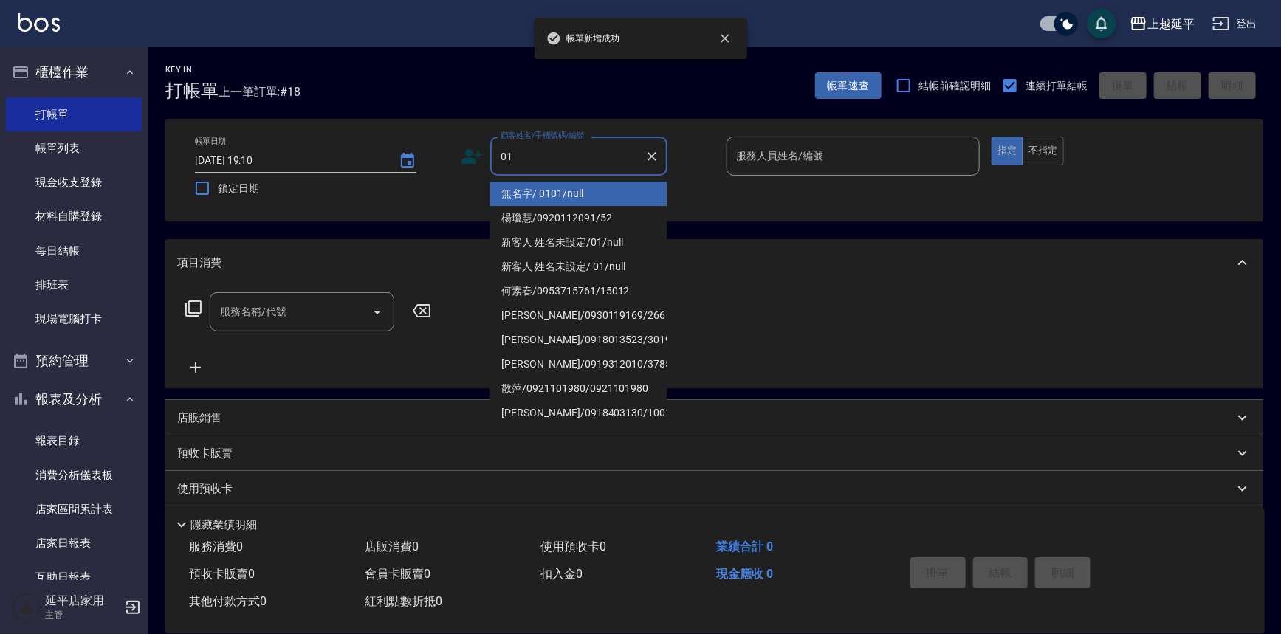
click at [574, 189] on li "無名字/ 0101/null" at bounding box center [578, 194] width 177 height 24
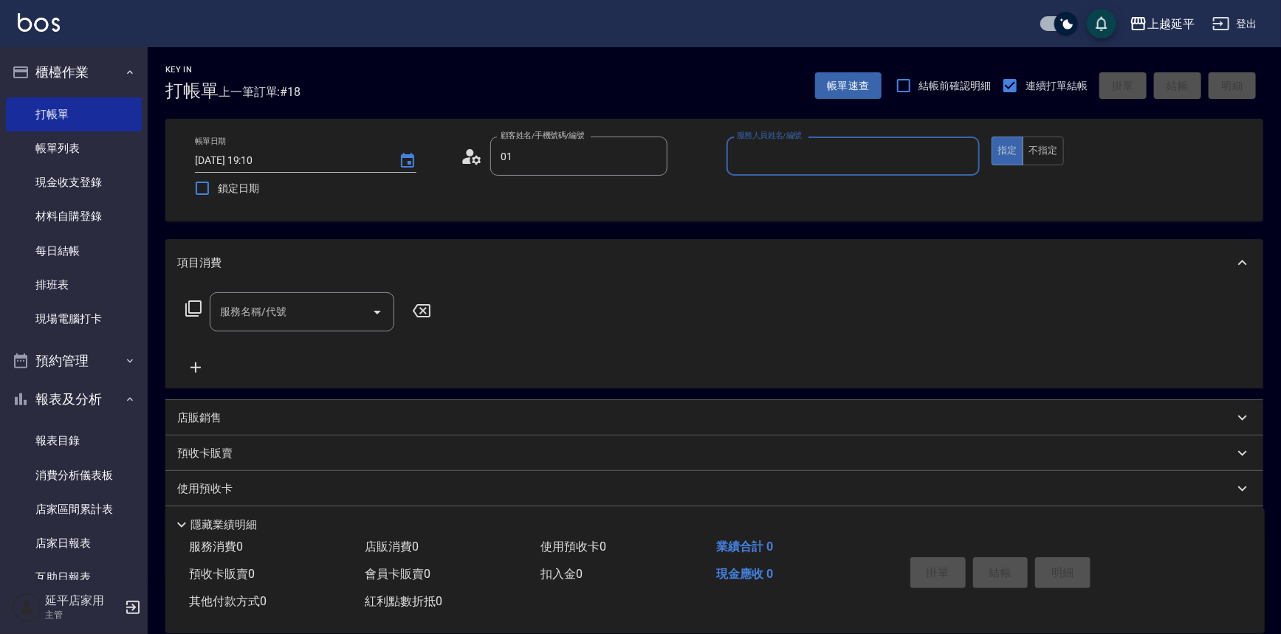
type input "無名字/ 0101/null"
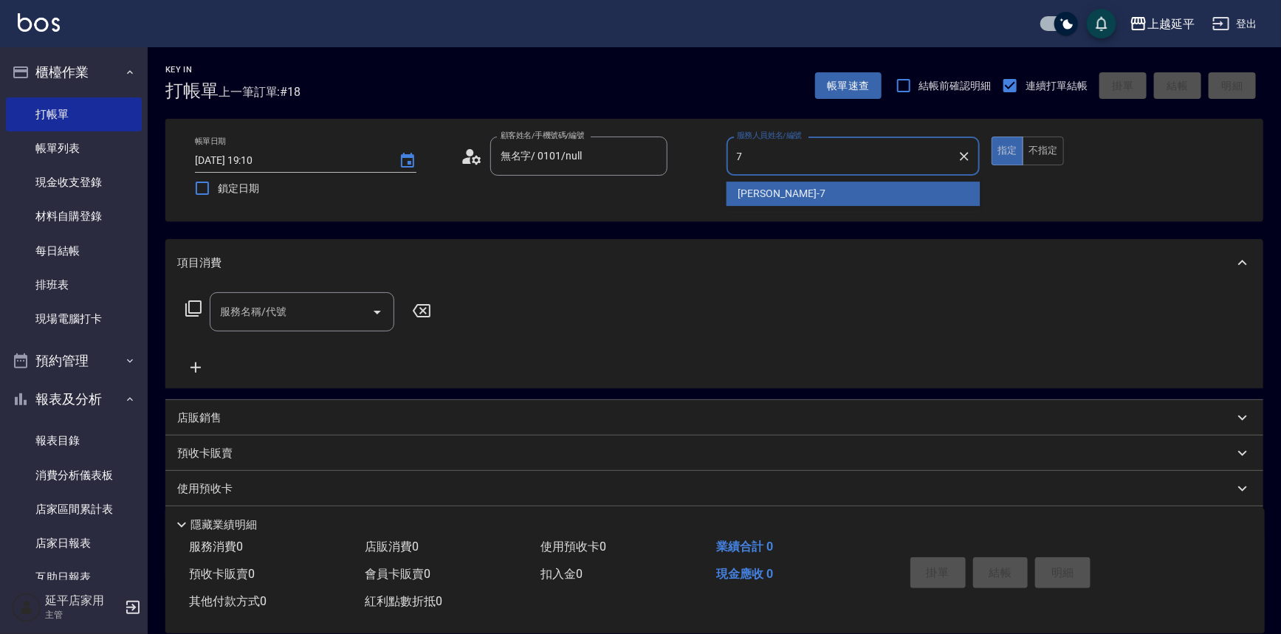
click at [767, 186] on span "[PERSON_NAME] -7" at bounding box center [782, 194] width 87 height 16
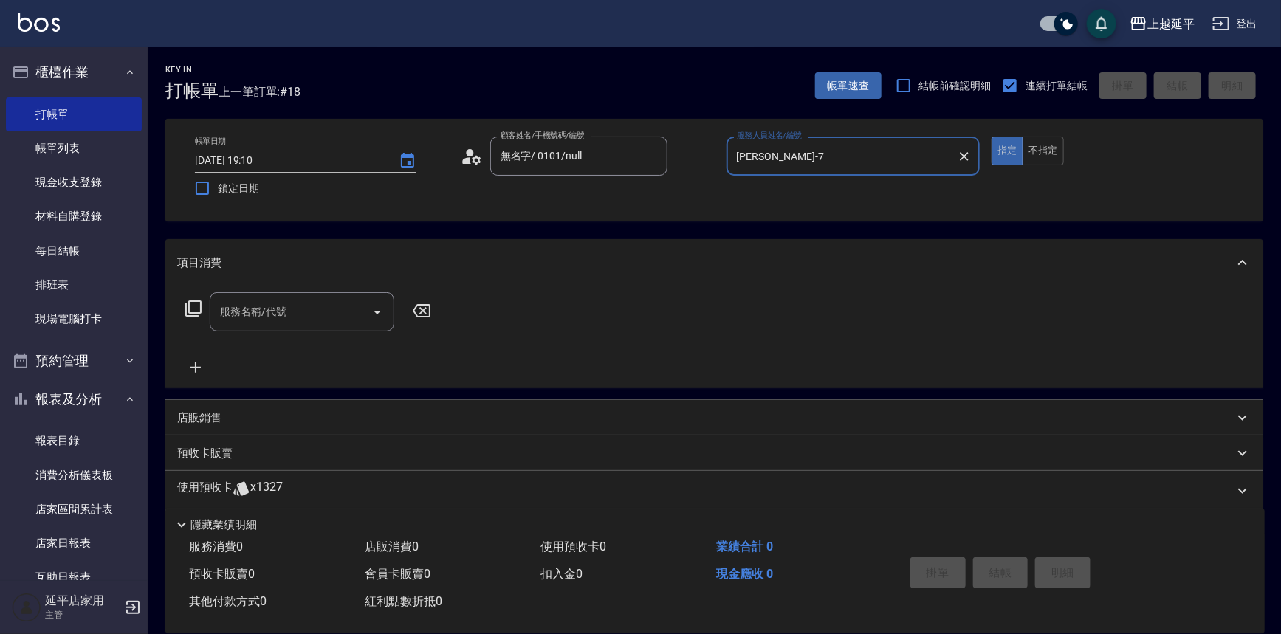
type input "[PERSON_NAME]-7"
click at [319, 305] on input "服務名稱/代號" at bounding box center [290, 312] width 149 height 26
click at [317, 346] on span "B級單剪 - 399" at bounding box center [302, 350] width 185 height 24
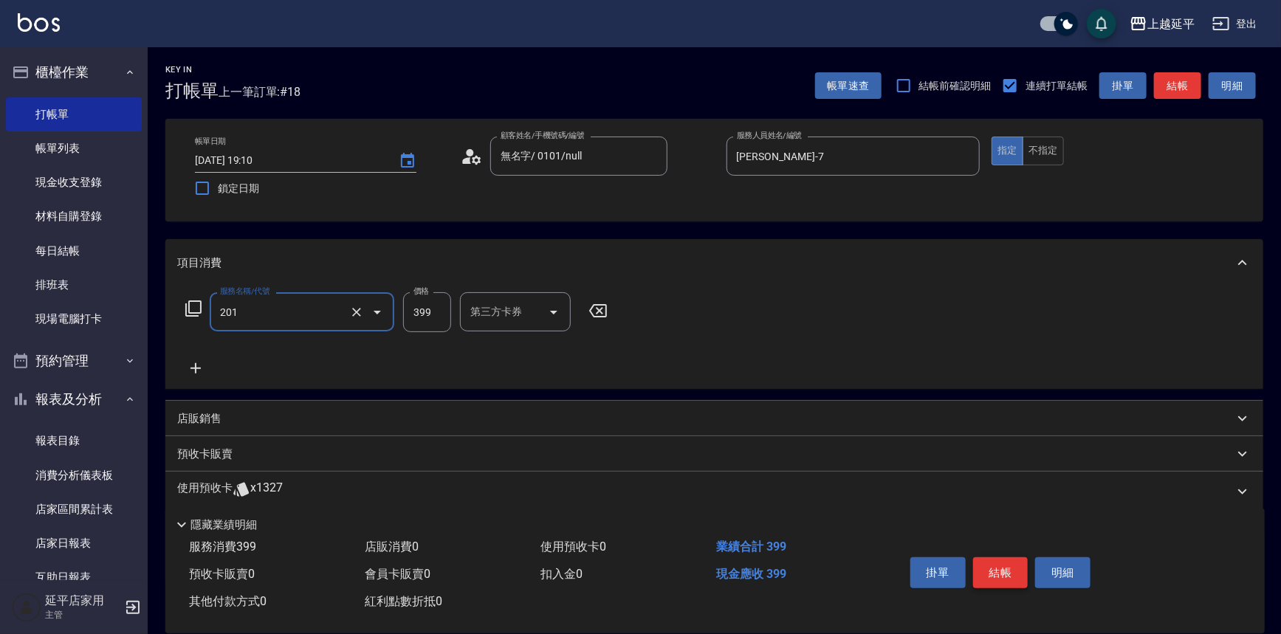
type input "B級單剪(201)"
click at [1004, 562] on button "結帳" at bounding box center [1000, 573] width 55 height 31
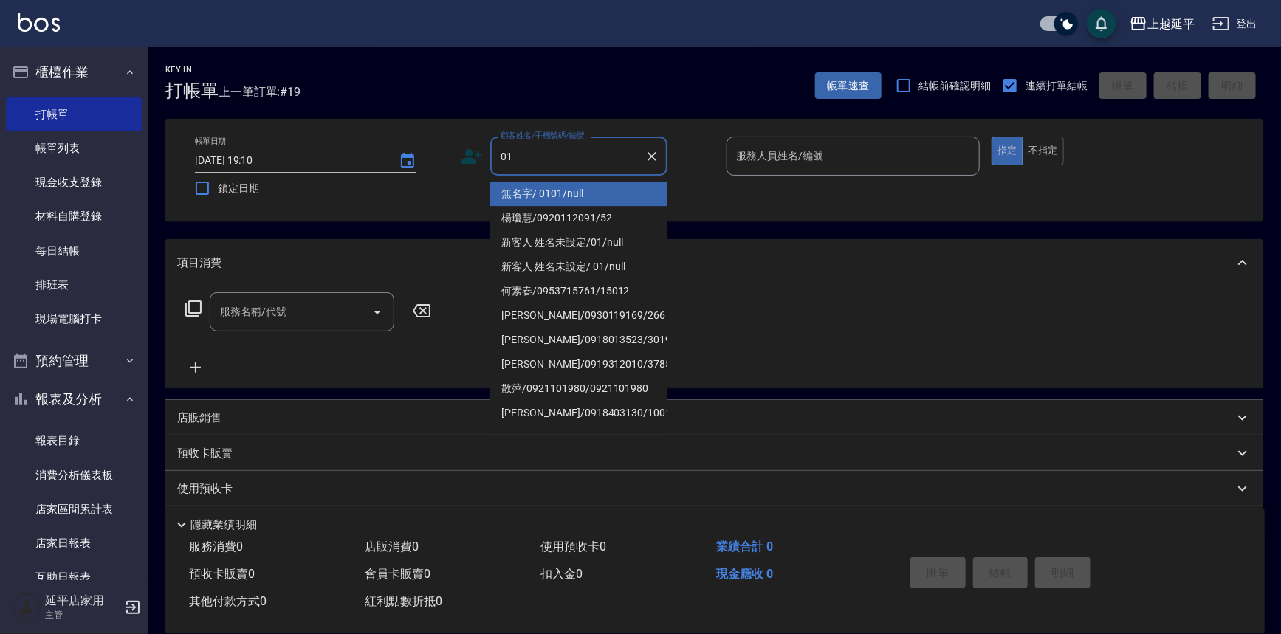
click at [564, 196] on li "無名字/ 0101/null" at bounding box center [578, 194] width 177 height 24
type input "無名字/ 0101/null"
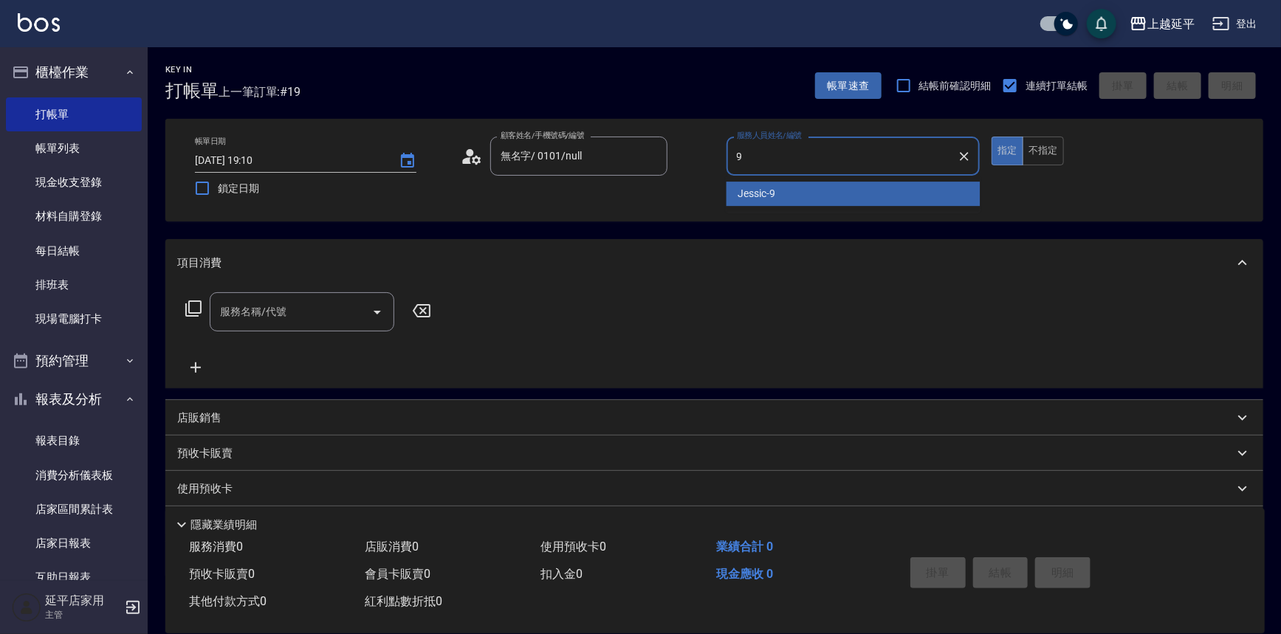
click at [765, 196] on span "Jessic -9" at bounding box center [758, 194] width 38 height 16
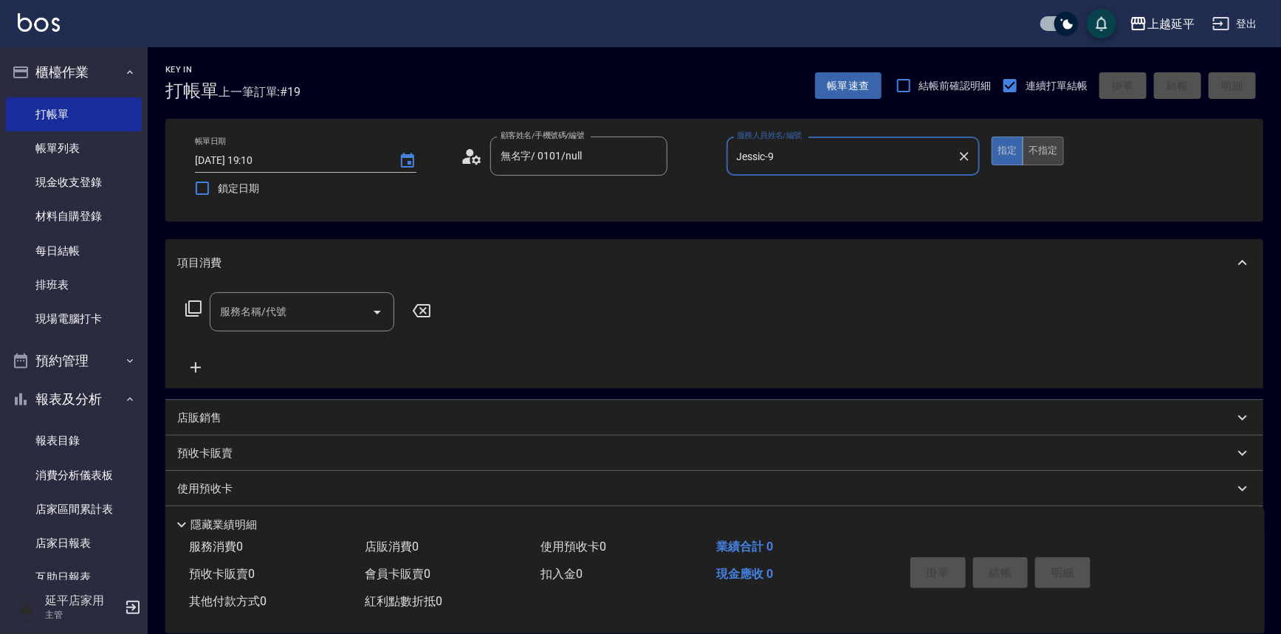
type input "Jessic-9"
click at [1056, 154] on button "不指定" at bounding box center [1043, 151] width 41 height 29
click at [275, 314] on div "服務名稱/代號 服務名稱/代號" at bounding box center [302, 311] width 185 height 39
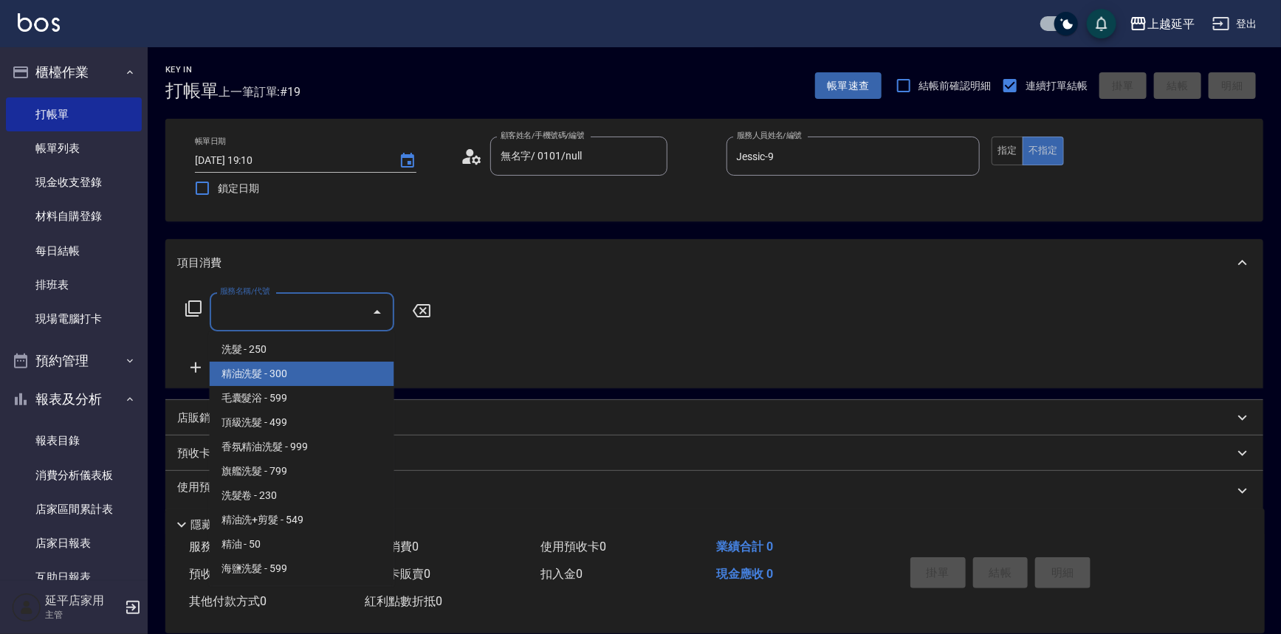
click at [279, 361] on span "洗髮 - 250" at bounding box center [302, 350] width 185 height 24
type input "洗髮(101)"
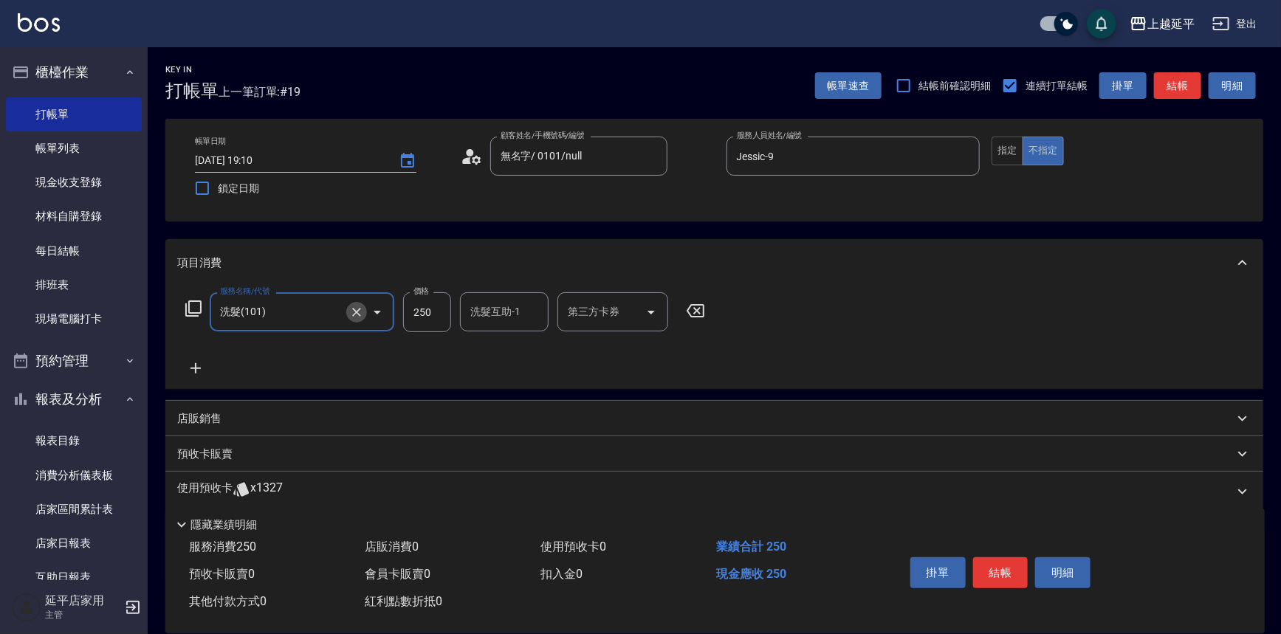
click at [356, 306] on icon "Clear" at bounding box center [356, 312] width 15 height 15
click at [261, 317] on input "服務名稱/代號" at bounding box center [281, 312] width 130 height 26
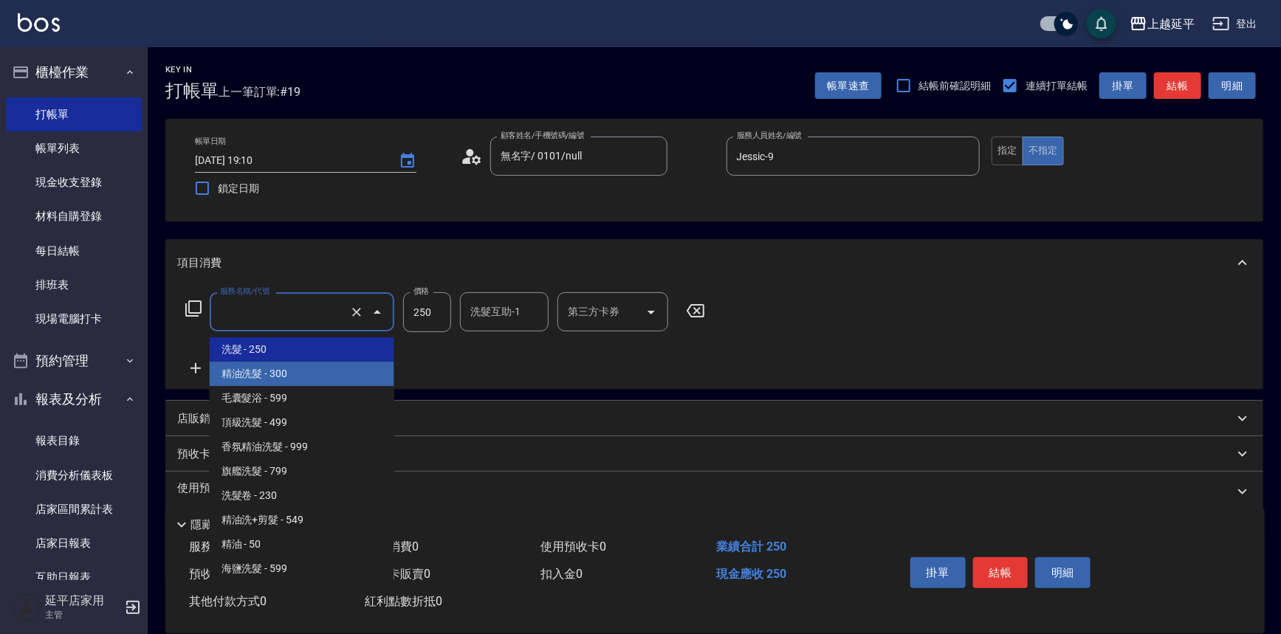
click at [274, 371] on span "精油洗髮 - 300" at bounding box center [302, 374] width 185 height 24
type input "精油洗髮(102)"
type input "300"
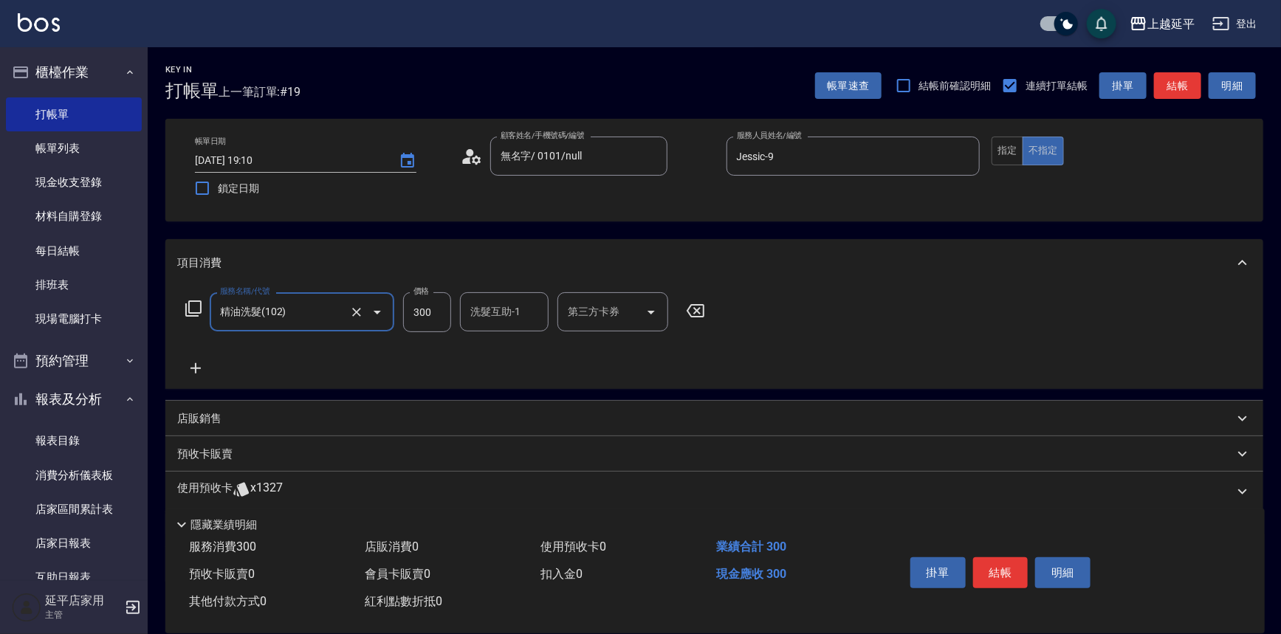
click at [498, 312] on div "洗髮互助-1 洗髮互助-1" at bounding box center [504, 311] width 89 height 39
click at [488, 352] on span "丞宗 -29" at bounding box center [518, 350] width 93 height 16
type input "丞宗-29"
click at [985, 576] on button "結帳" at bounding box center [1000, 573] width 55 height 31
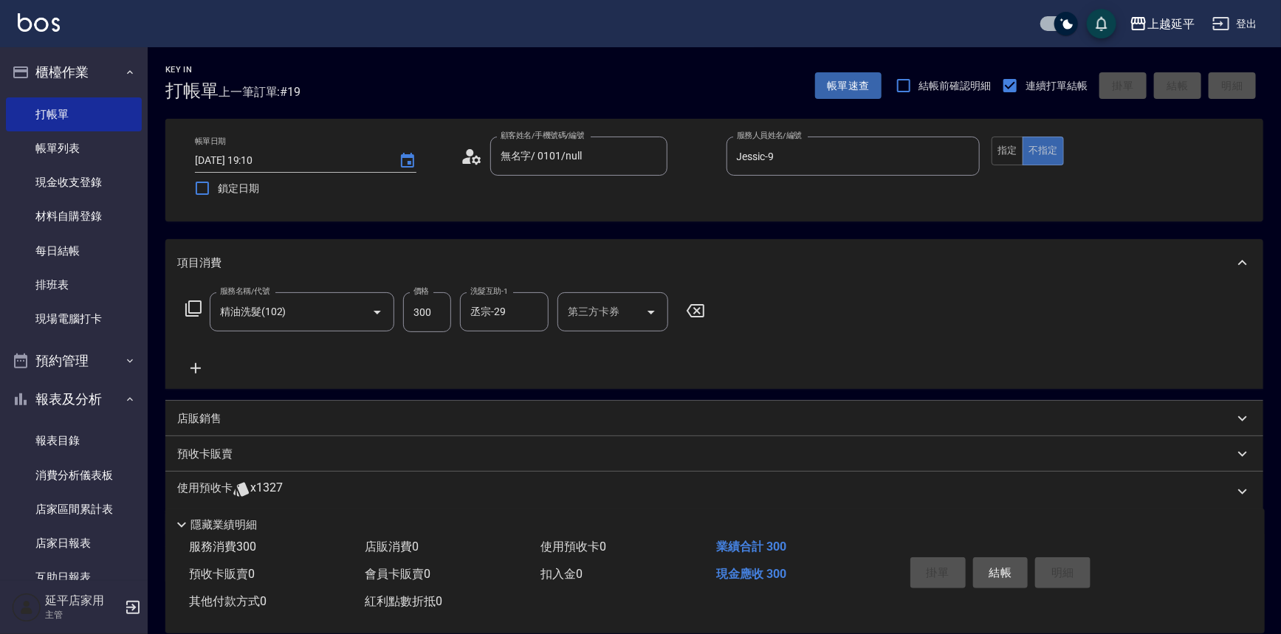
type input "[DATE] 19:20"
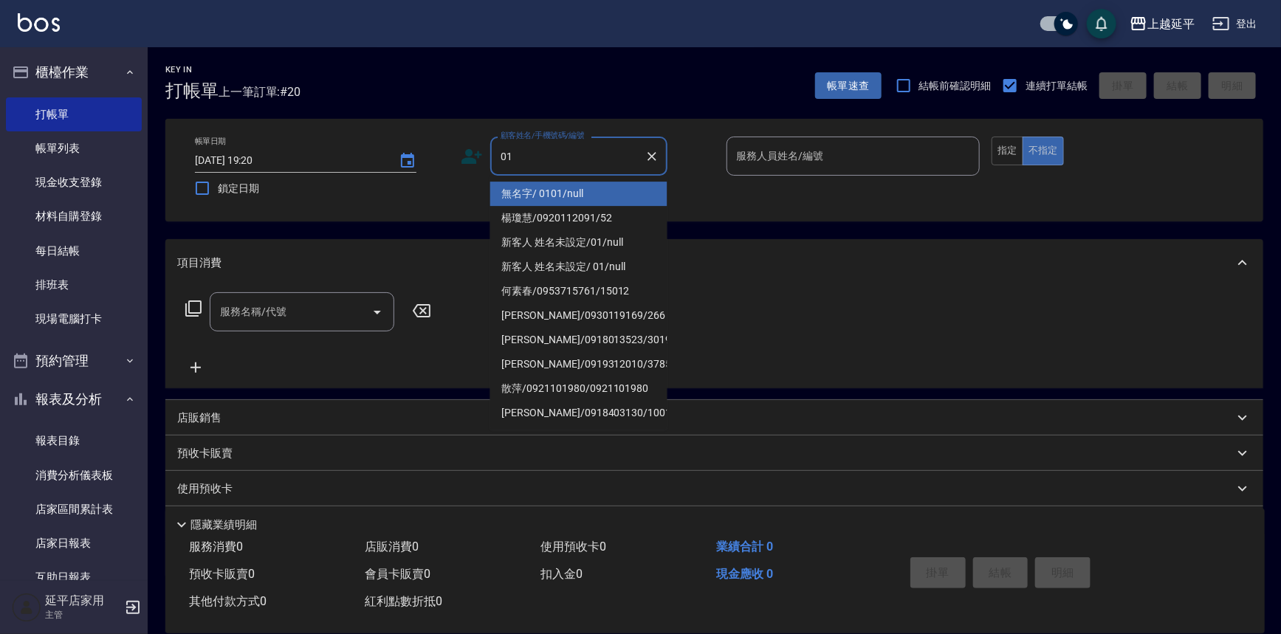
click at [562, 184] on li "無名字/ 0101/null" at bounding box center [578, 194] width 177 height 24
type input "無名字/ 0101/null"
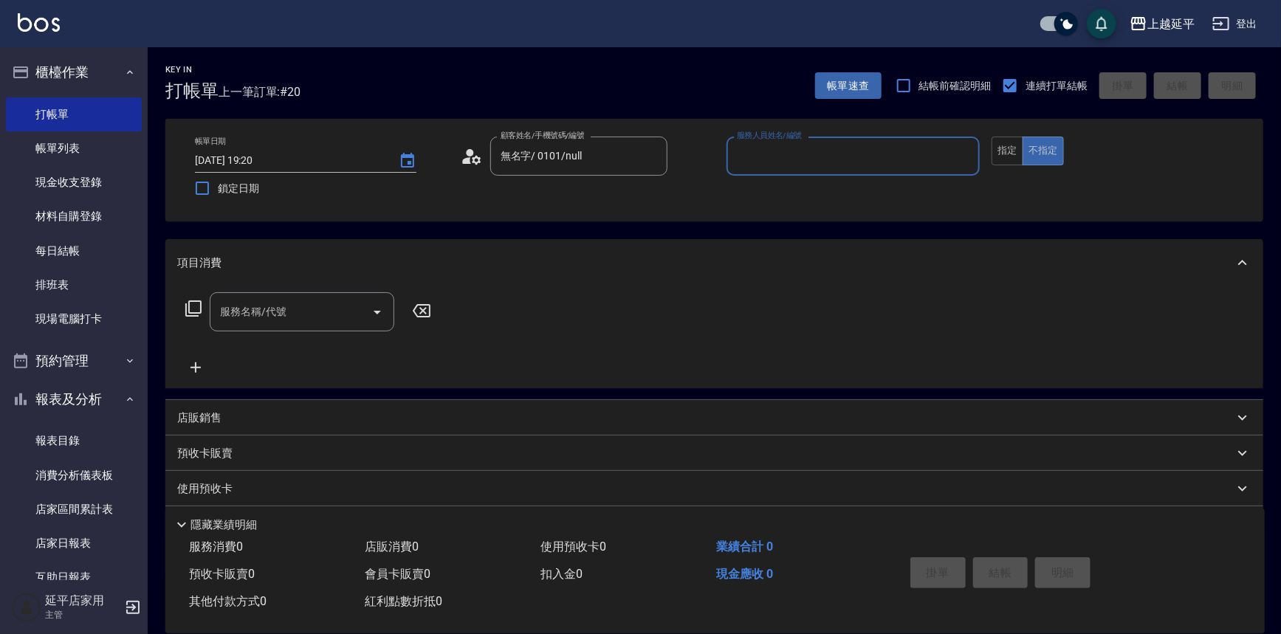
type input "6"
click at [781, 188] on div "Jessic -9" at bounding box center [854, 194] width 254 height 24
type input "Jessic-9"
click at [319, 313] on input "服務名稱/代號" at bounding box center [290, 312] width 149 height 26
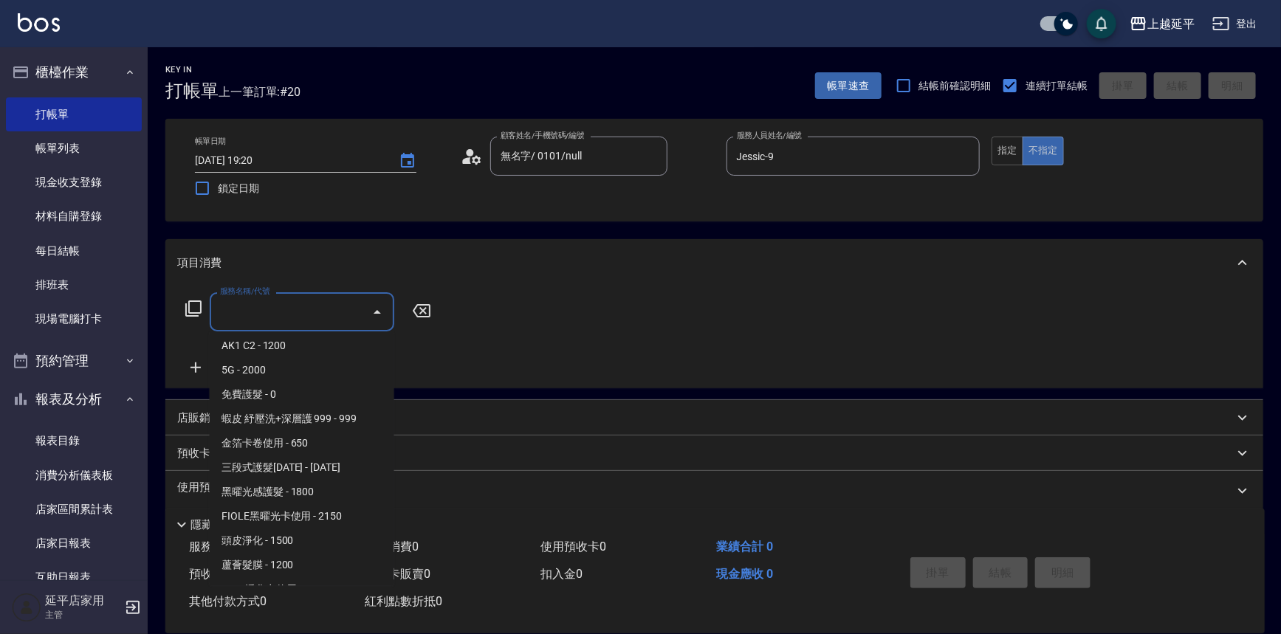
scroll to position [1880, 0]
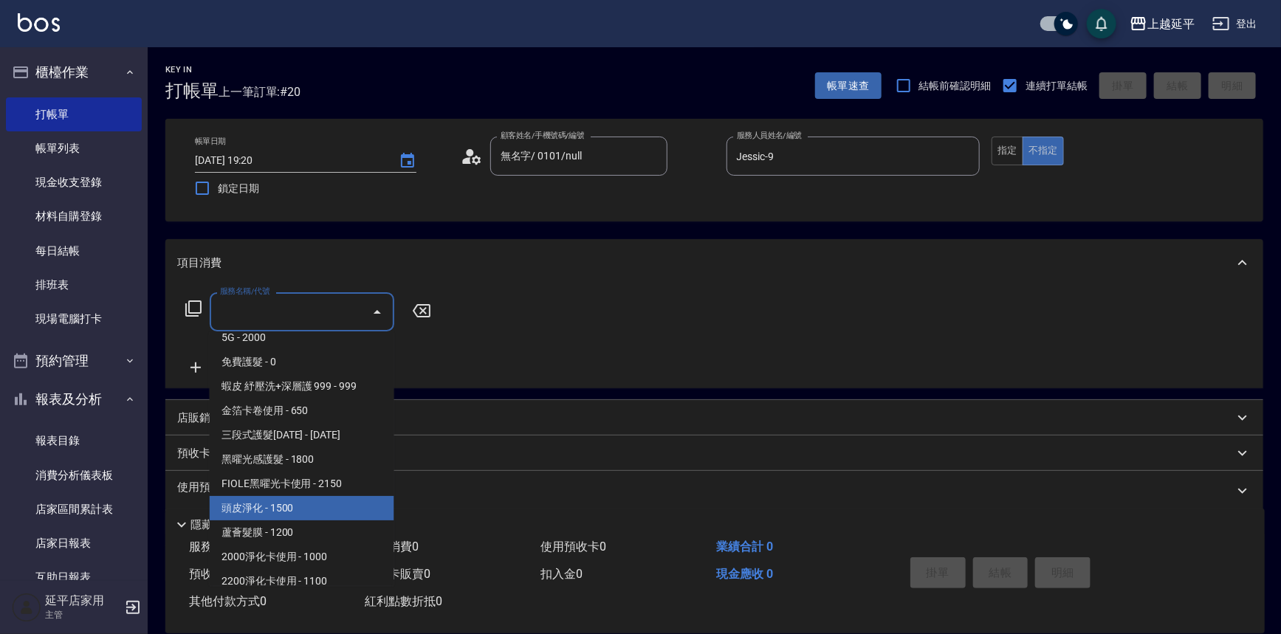
click at [313, 501] on span "頭皮淨化 - 1500" at bounding box center [302, 508] width 185 height 24
type input "頭皮淨化(601)"
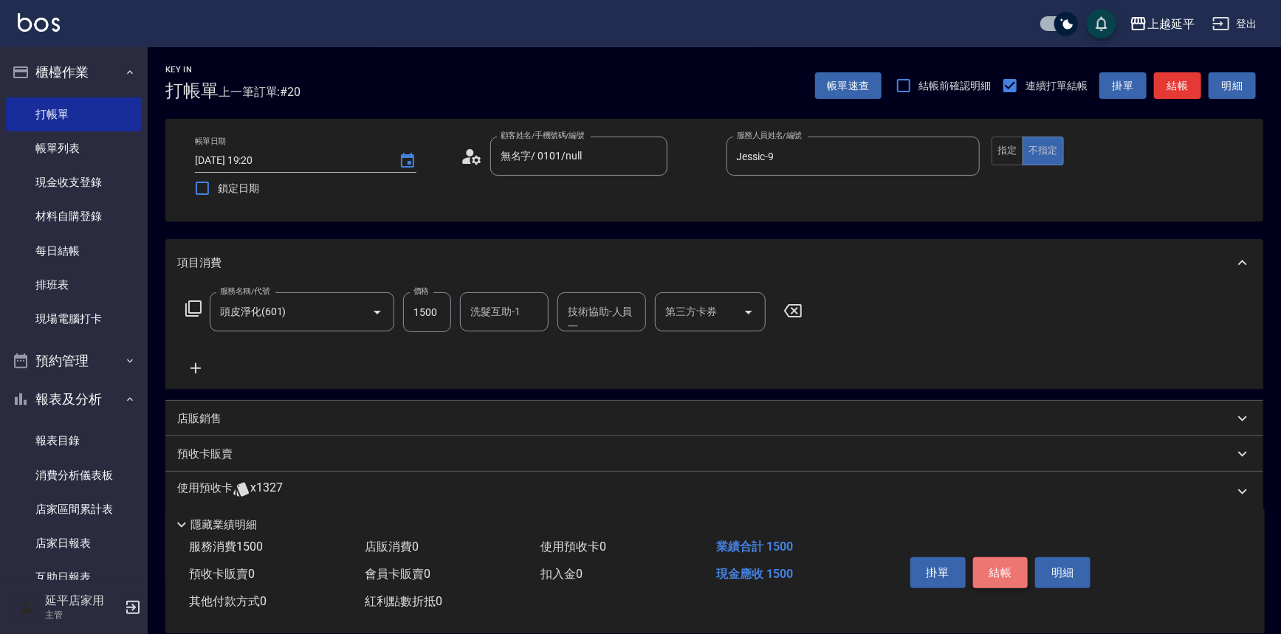
click at [999, 569] on button "結帳" at bounding box center [1000, 573] width 55 height 31
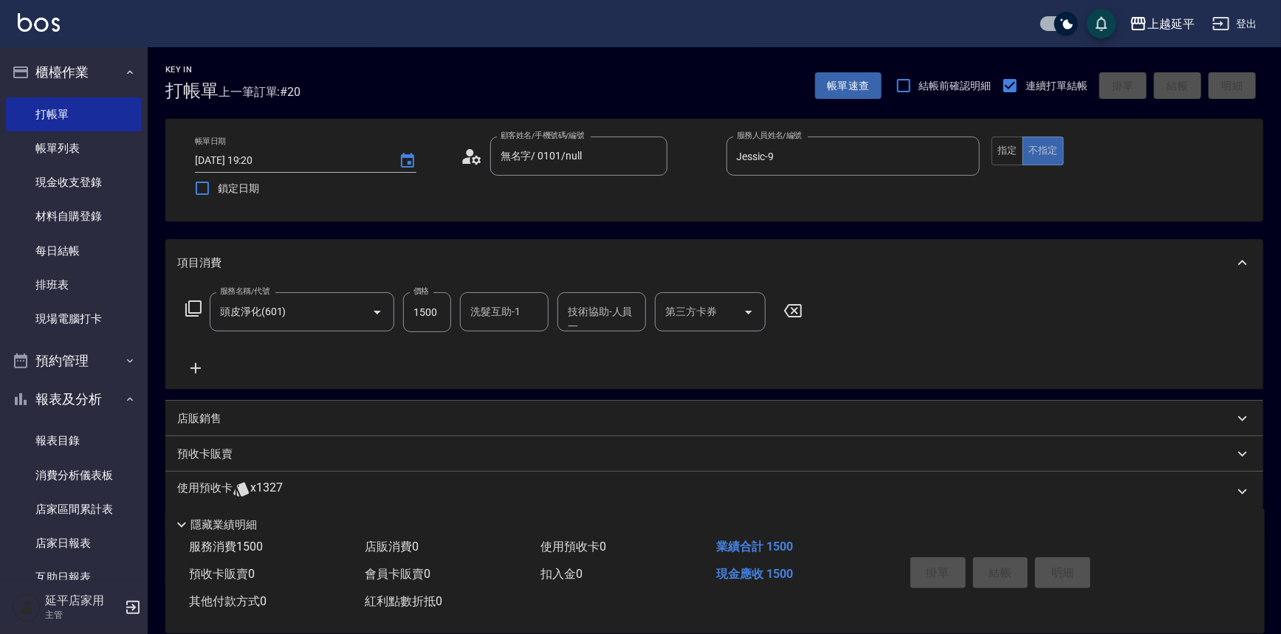
type input "[DATE] 19:40"
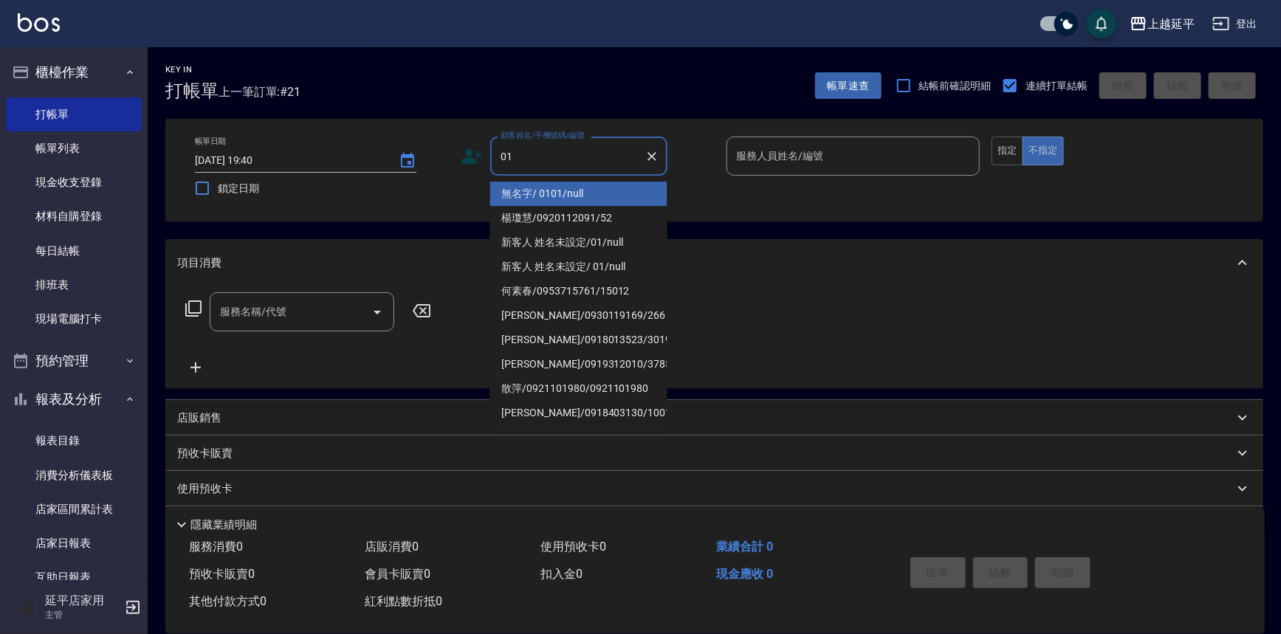
click at [609, 189] on li "無名字/ 0101/null" at bounding box center [578, 194] width 177 height 24
type input "無名字/ 0101/null"
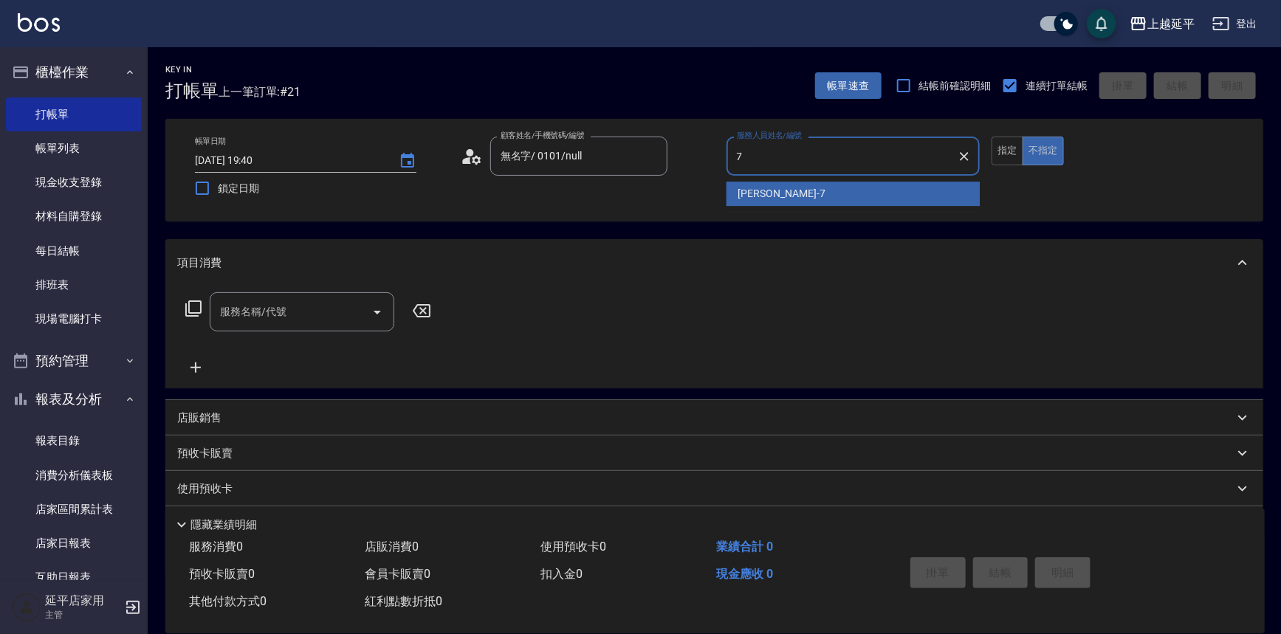
click at [781, 191] on div "[PERSON_NAME] -7" at bounding box center [854, 194] width 254 height 24
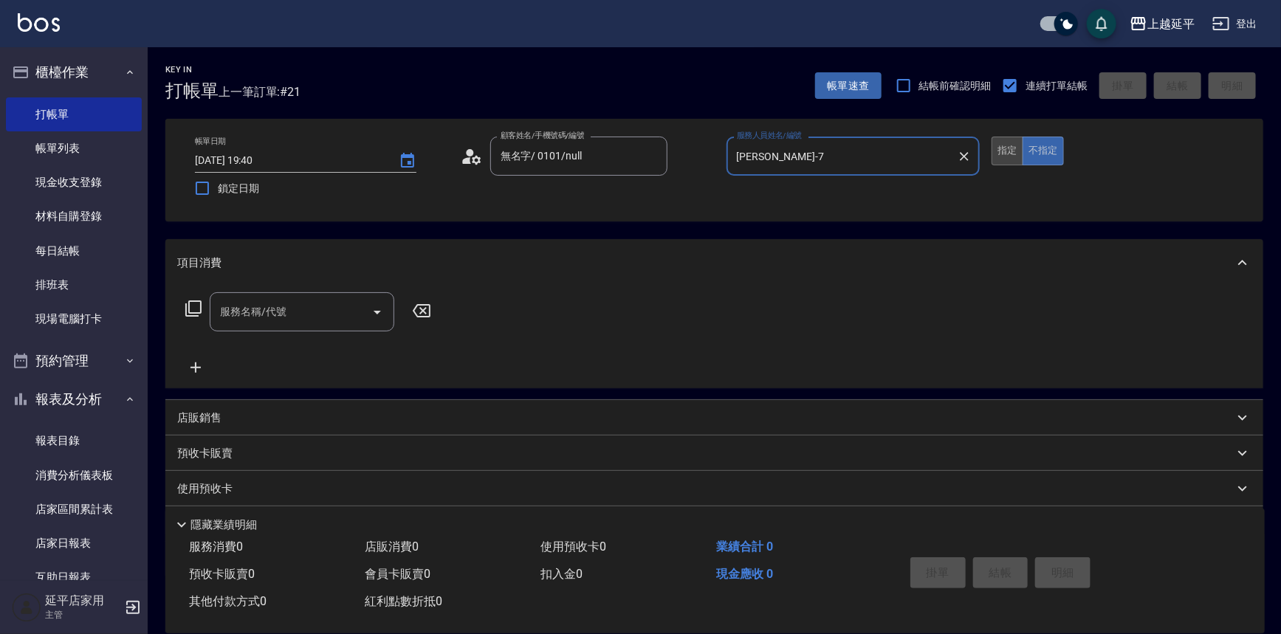
type input "[PERSON_NAME]-7"
click at [995, 145] on button "指定" at bounding box center [1008, 151] width 32 height 29
click at [349, 324] on input "服務名稱/代號" at bounding box center [290, 312] width 149 height 26
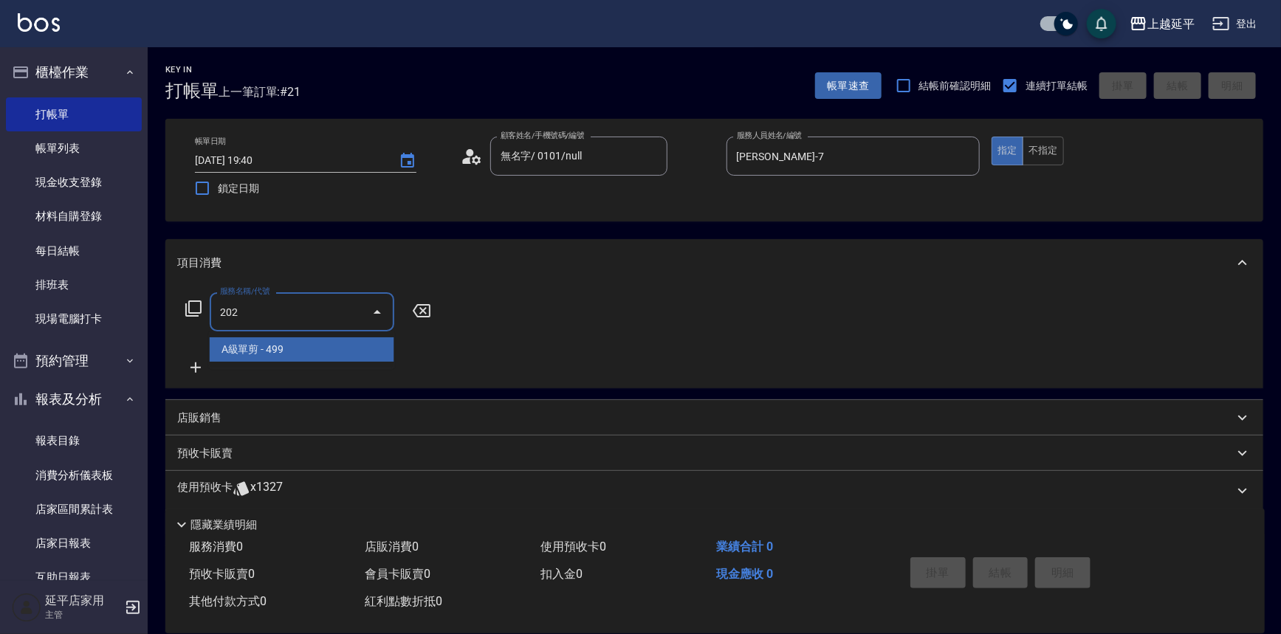
click at [369, 355] on span "A級單剪 - 499" at bounding box center [302, 350] width 185 height 24
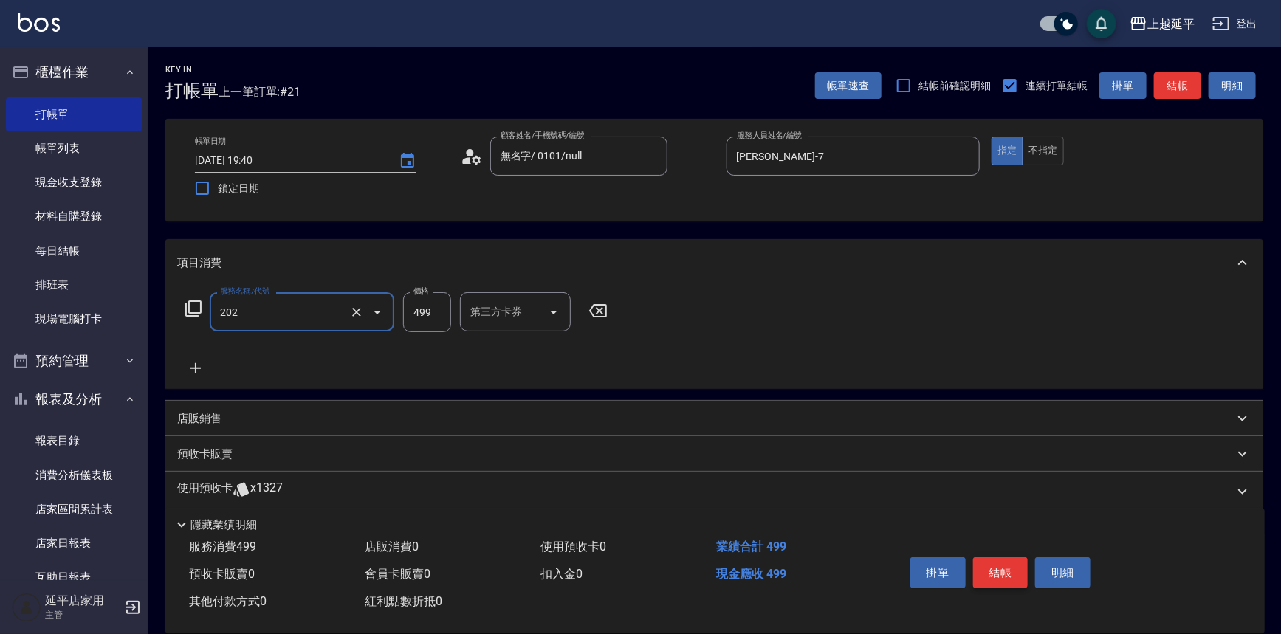
type input "A級單剪(202)"
click at [998, 569] on button "結帳" at bounding box center [1000, 573] width 55 height 31
type input "[DATE] 19:41"
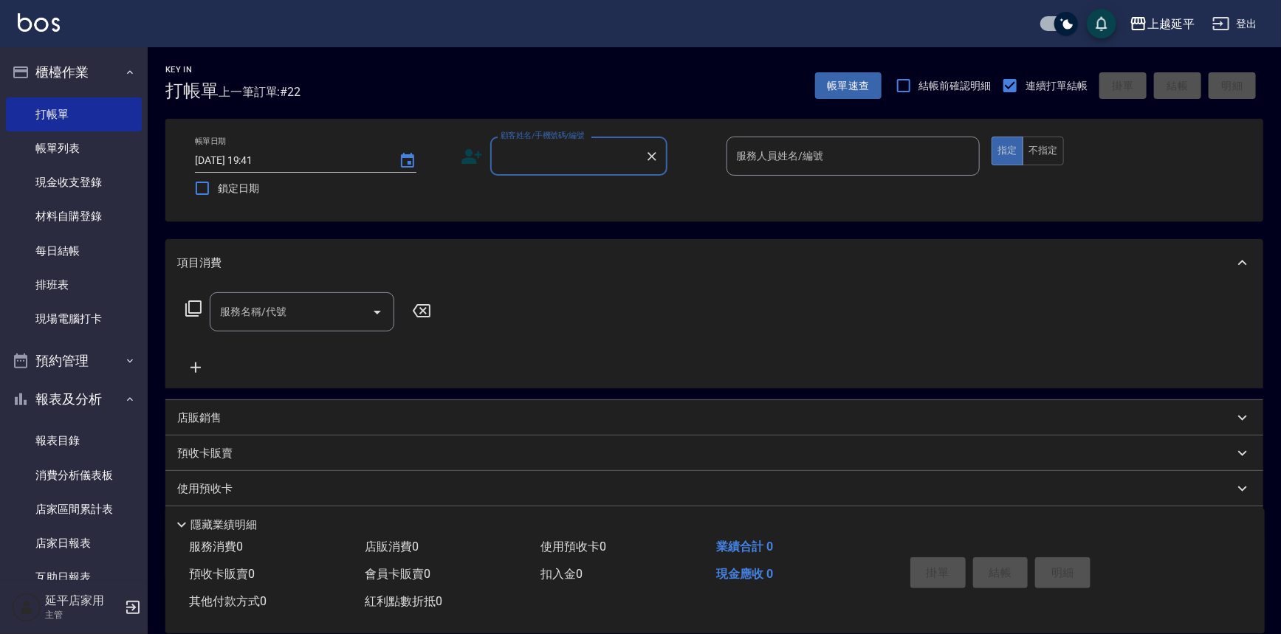
click at [613, 153] on input "顧客姓名/手機號碼/編號" at bounding box center [568, 156] width 142 height 26
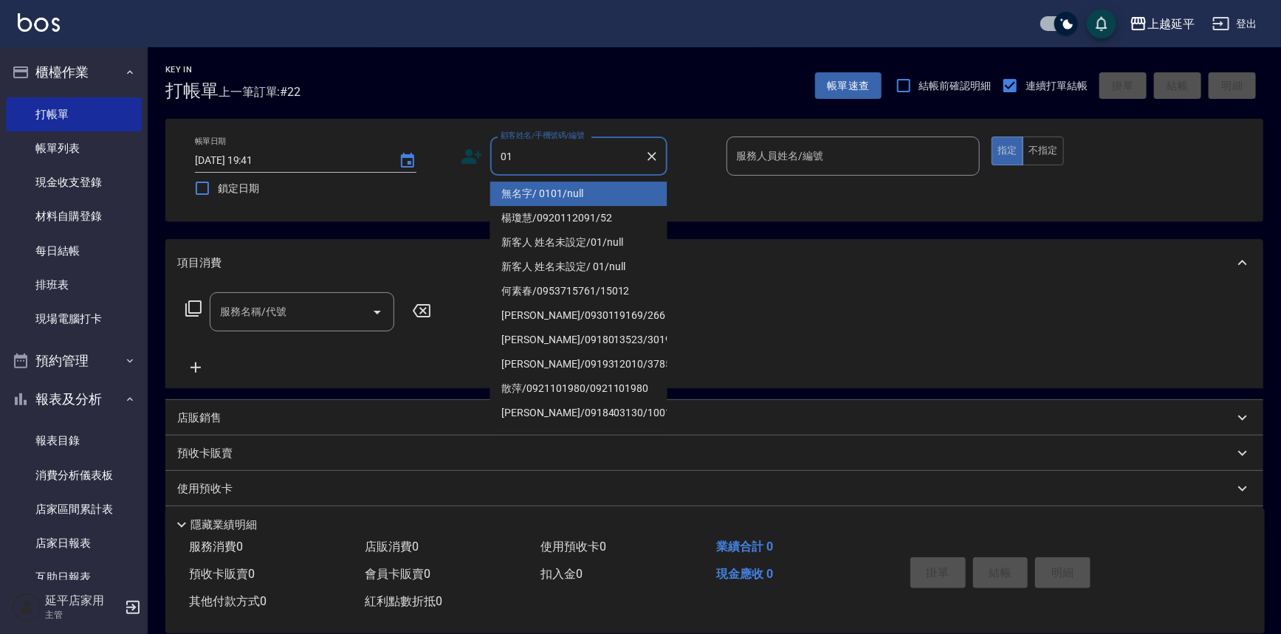
click at [602, 198] on li "無名字/ 0101/null" at bounding box center [578, 194] width 177 height 24
type input "無名字/ 0101/null"
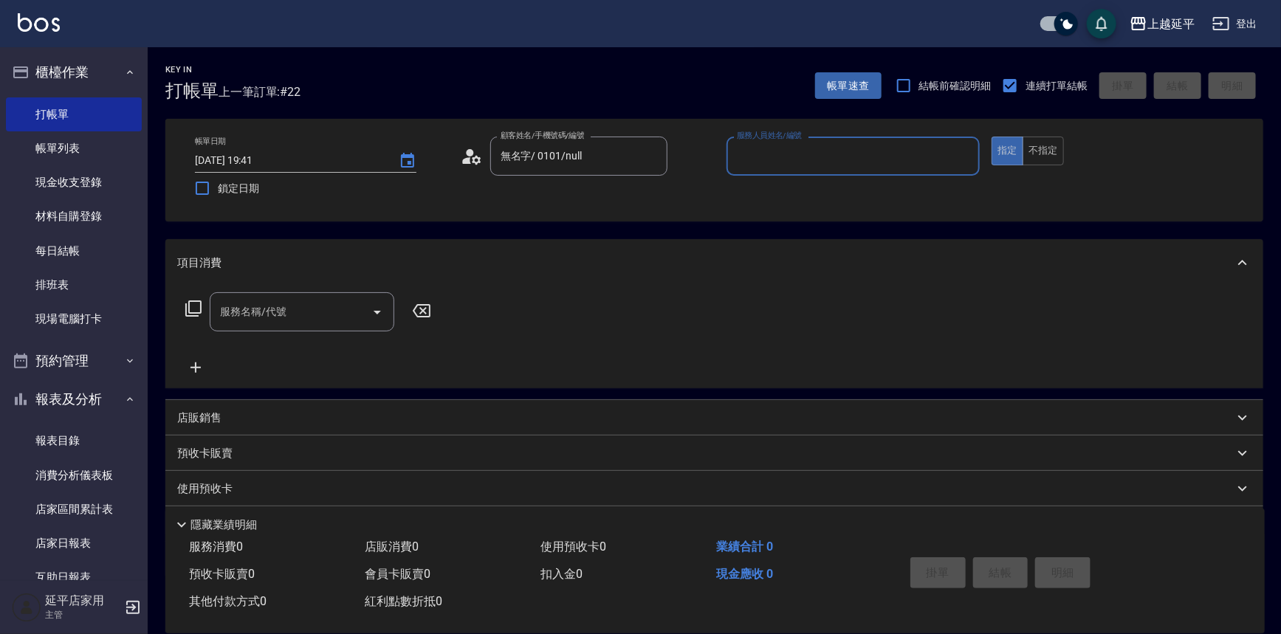
click at [820, 141] on div "服務人員姓名/編號" at bounding box center [854, 156] width 254 height 39
click at [801, 188] on div "[PERSON_NAME] -4" at bounding box center [854, 194] width 254 height 24
type input "[PERSON_NAME]-4"
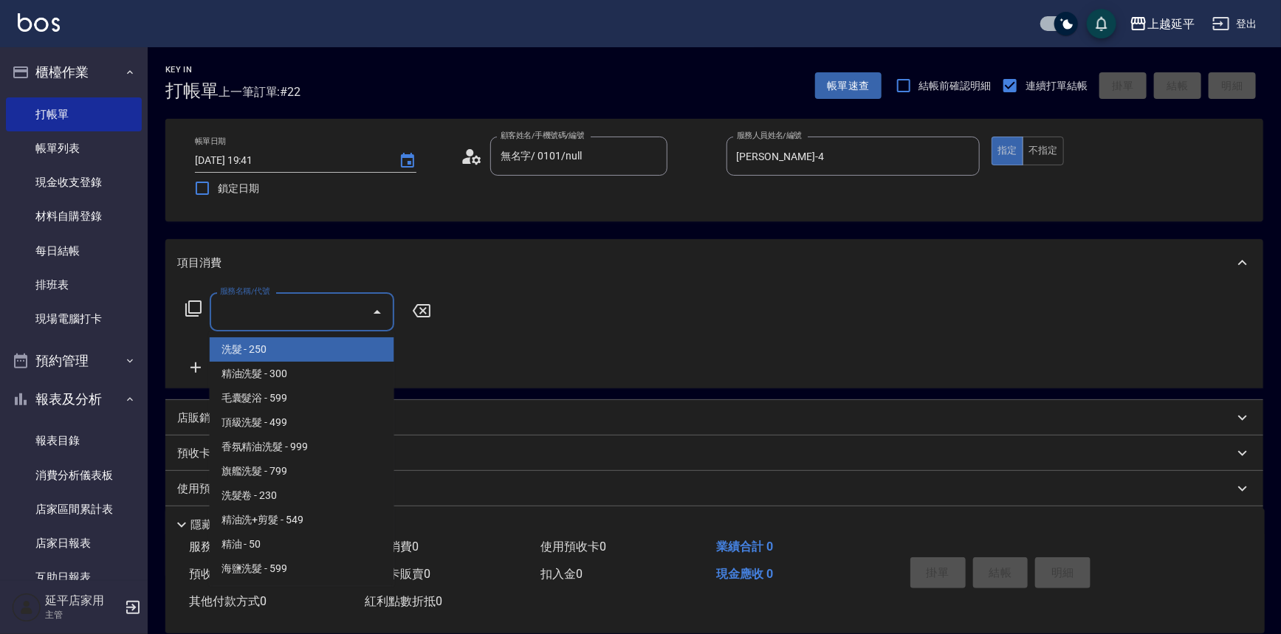
click at [332, 307] on input "服務名稱/代號" at bounding box center [290, 312] width 149 height 26
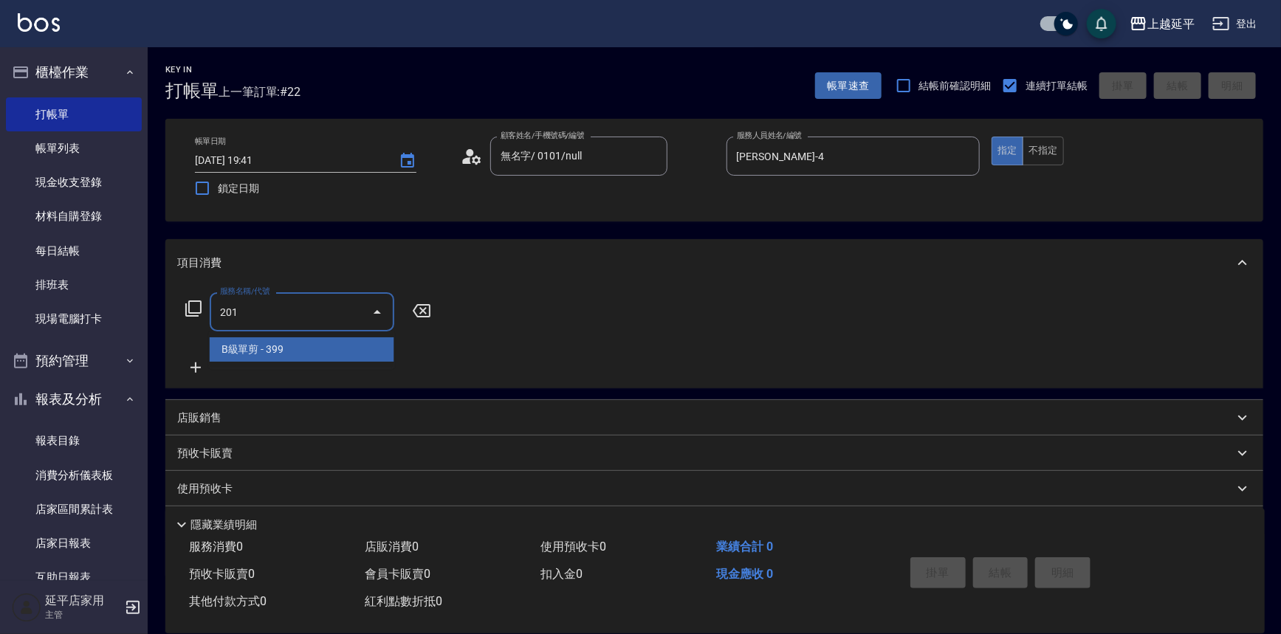
click at [317, 346] on span "B級單剪 - 399" at bounding box center [302, 350] width 185 height 24
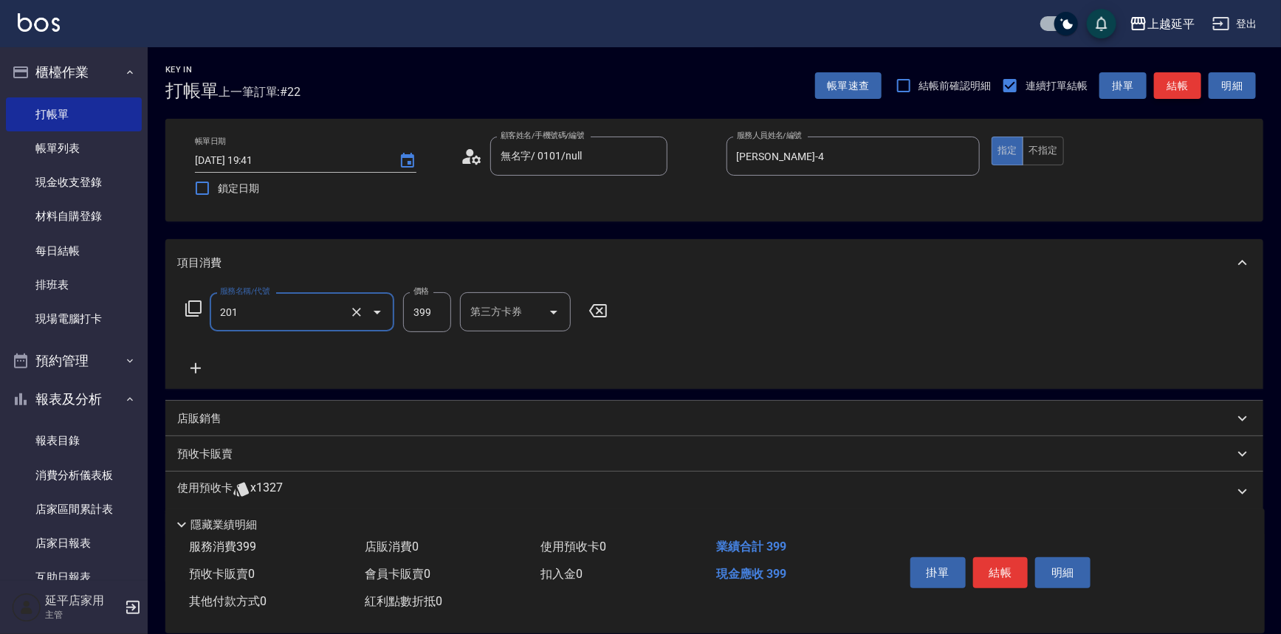
type input "B級單剪(201)"
click at [1178, 81] on button "結帳" at bounding box center [1177, 85] width 47 height 27
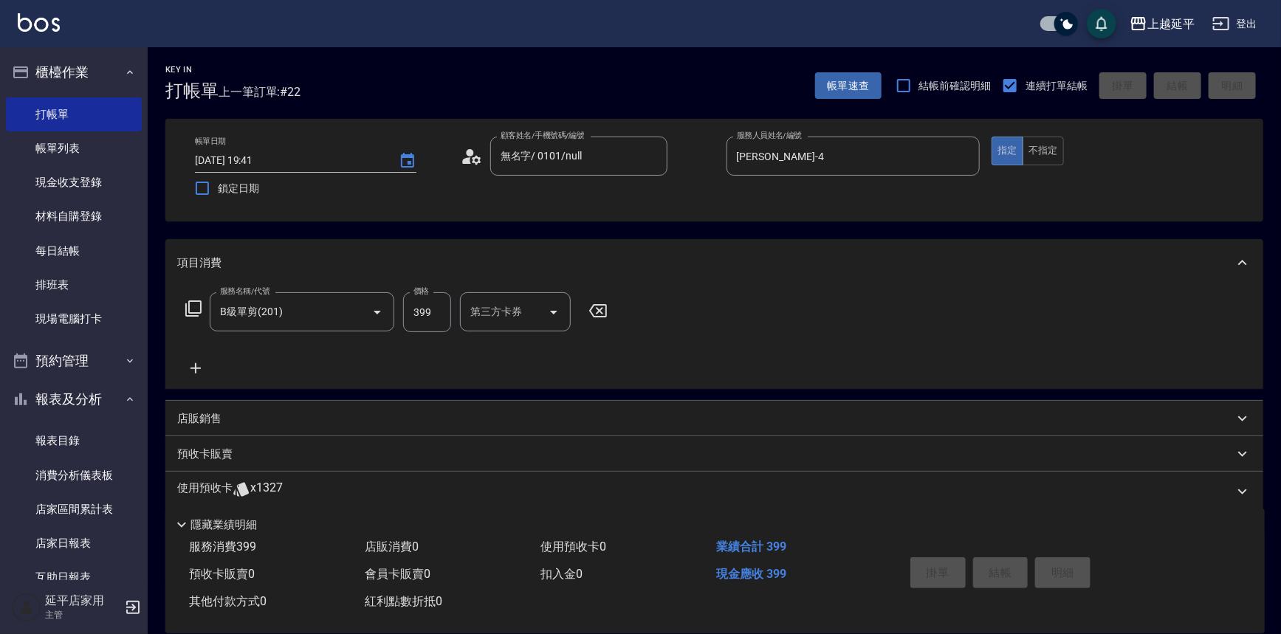
type input "[DATE] 19:43"
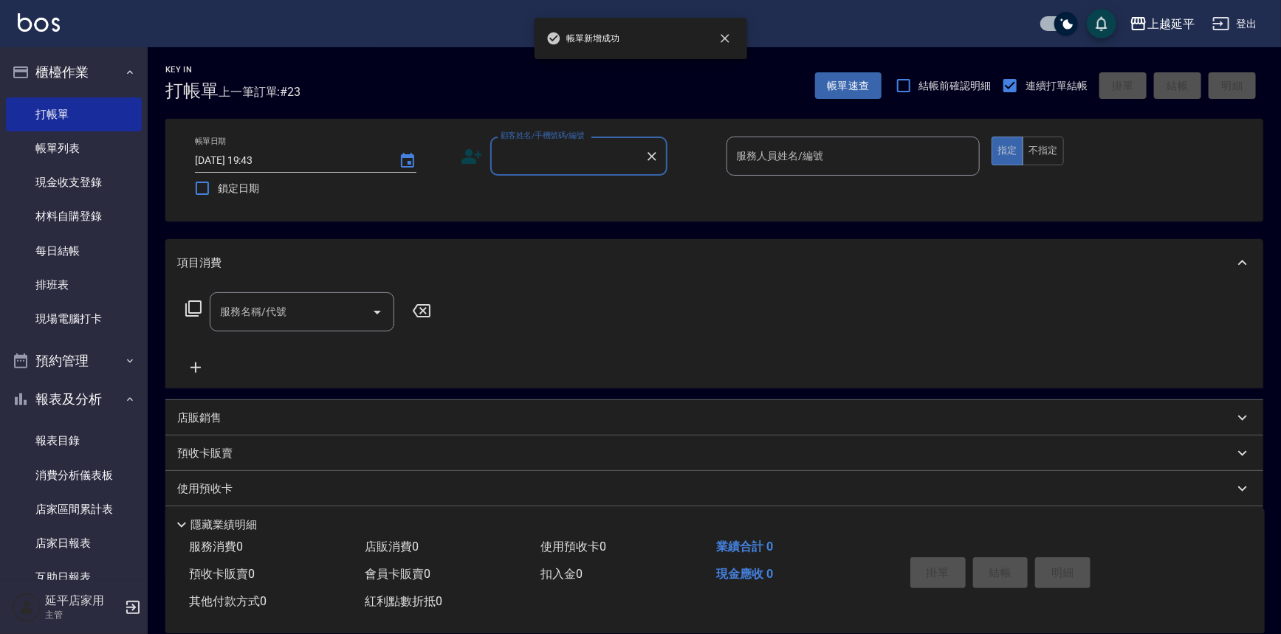
click at [601, 164] on input "顧客姓名/手機號碼/編號" at bounding box center [568, 156] width 142 height 26
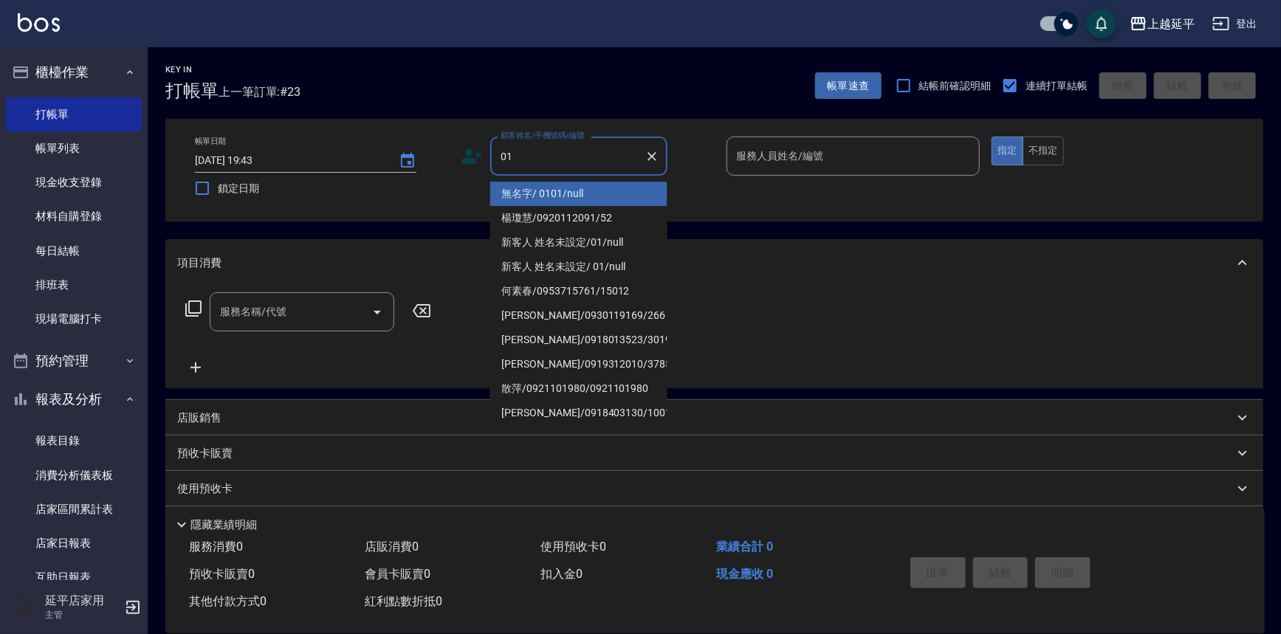
click at [609, 197] on li "無名字/ 0101/null" at bounding box center [578, 194] width 177 height 24
type input "無名字/ 0101/null"
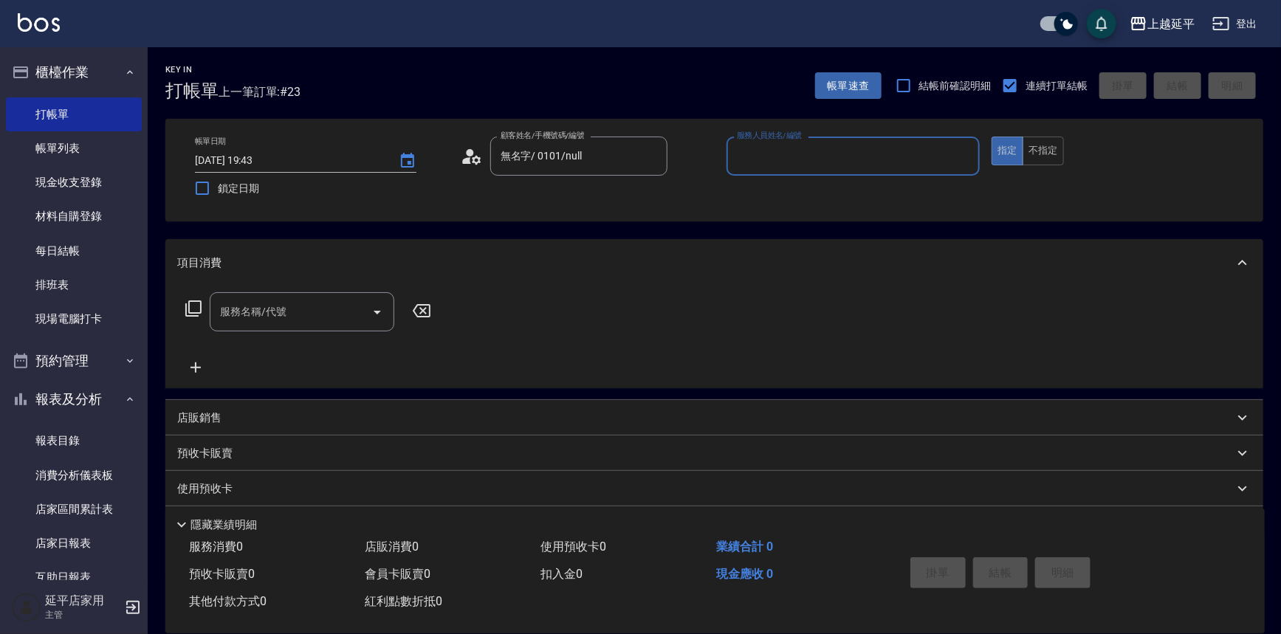
click at [820, 163] on input "服務人員姓名/編號" at bounding box center [853, 156] width 241 height 26
click at [787, 192] on div "[PERSON_NAME] -4" at bounding box center [854, 194] width 254 height 24
type input "[PERSON_NAME]-4"
click at [326, 311] on input "服務名稱/代號" at bounding box center [290, 312] width 149 height 26
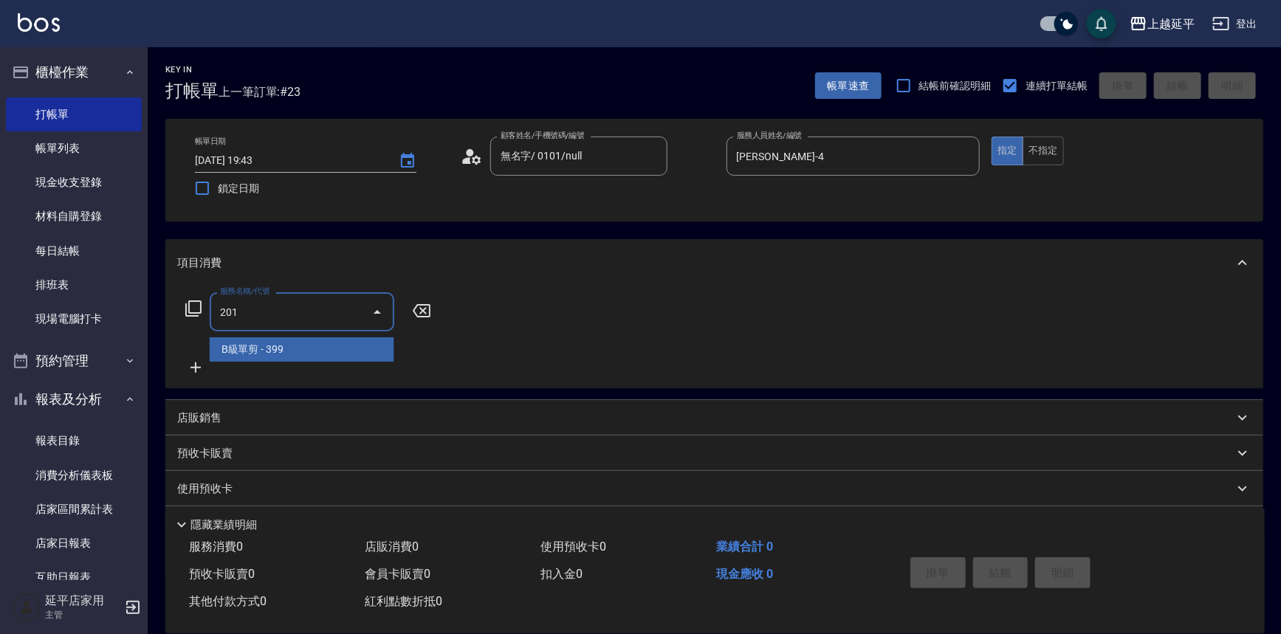
click at [315, 343] on span "B級單剪 - 399" at bounding box center [302, 350] width 185 height 24
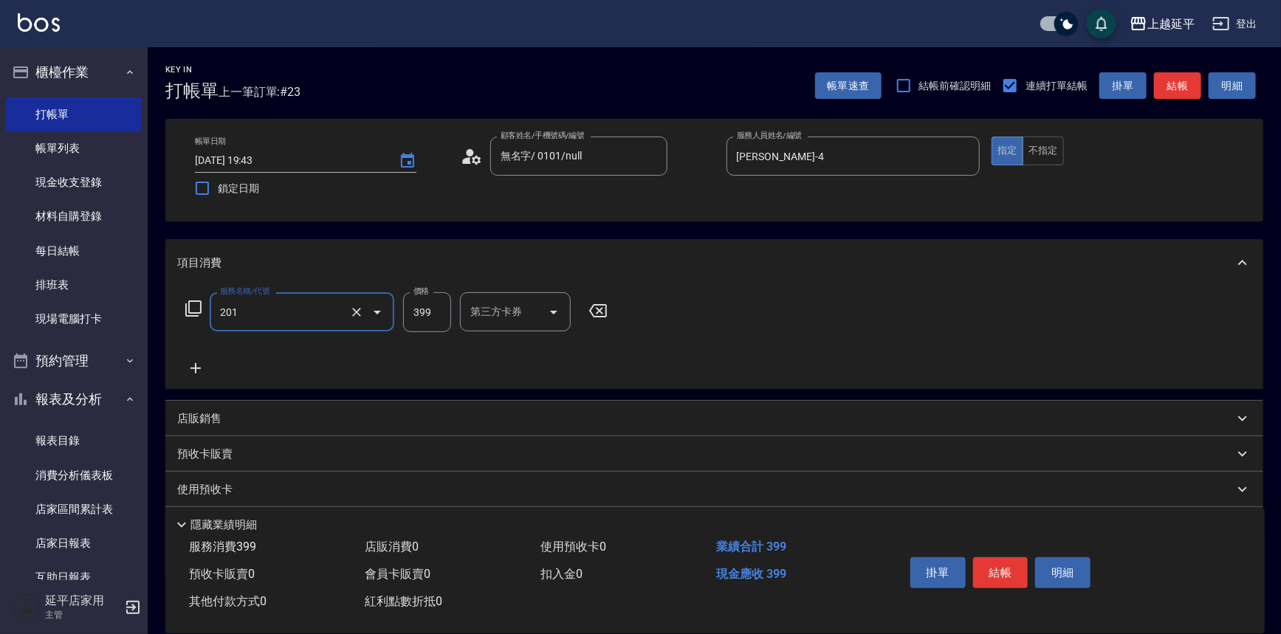
type input "B級單剪(201)"
click at [195, 371] on icon at bounding box center [196, 368] width 10 height 10
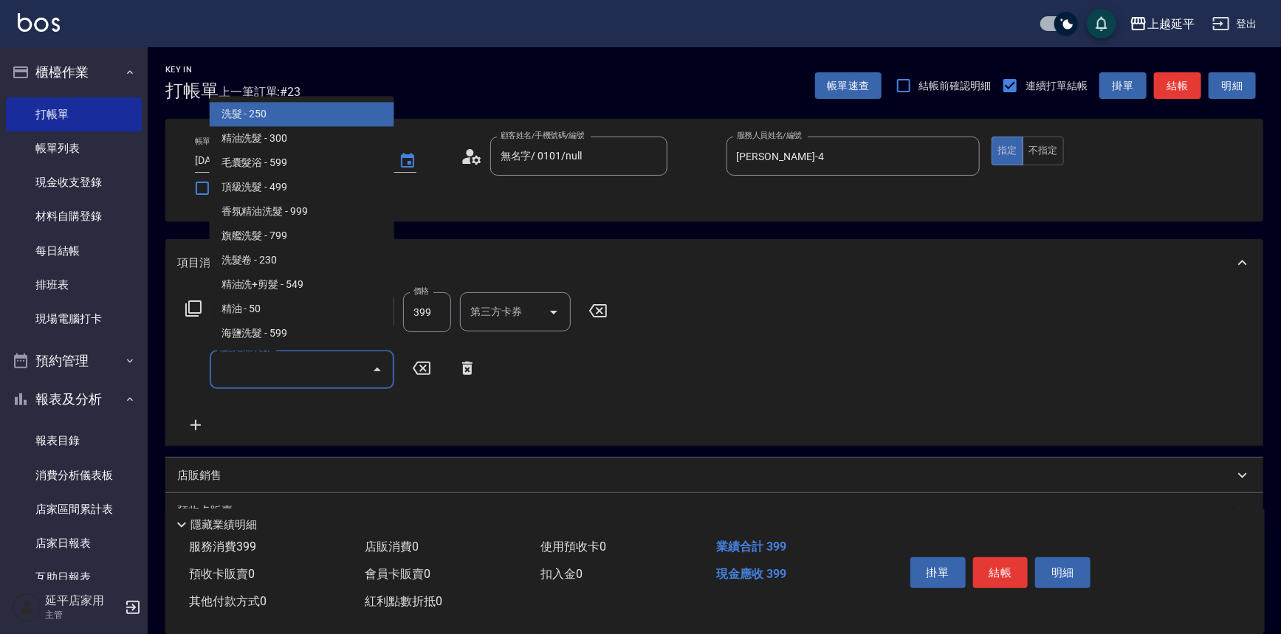
click at [265, 374] on input "服務名稱/代號" at bounding box center [290, 370] width 149 height 26
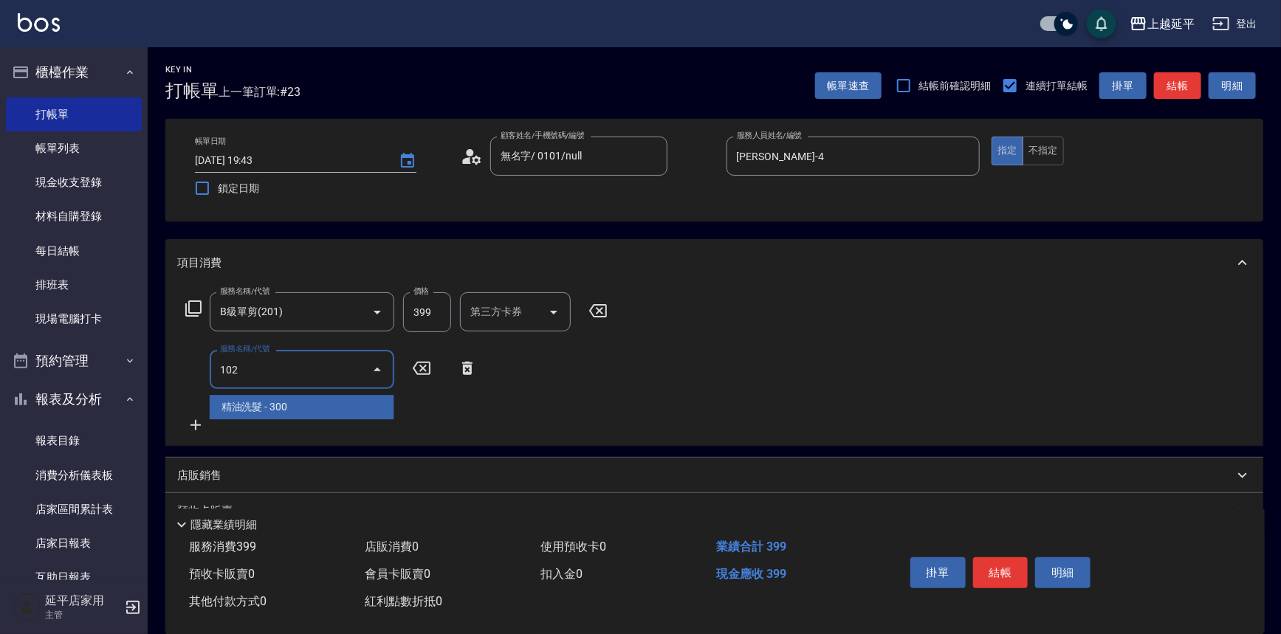
click at [276, 406] on span "精油洗髮 - 300" at bounding box center [302, 407] width 185 height 24
type input "精油洗髮(102)"
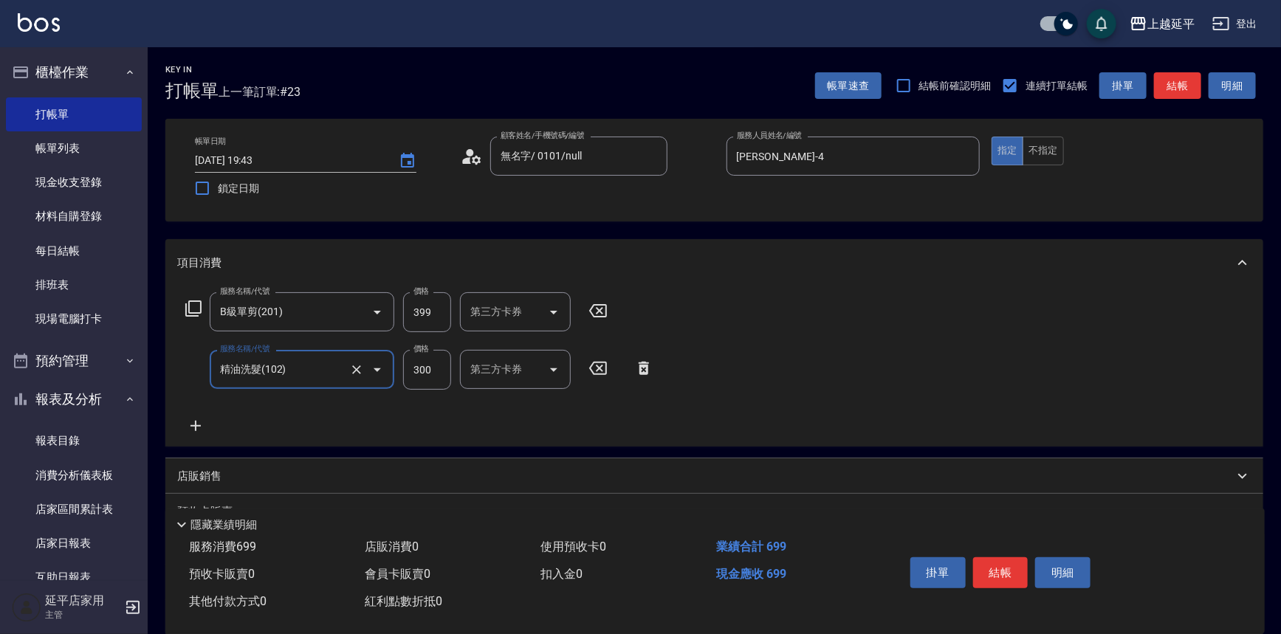
drag, startPoint x: 1052, startPoint y: 157, endPoint x: 1079, endPoint y: 158, distance: 27.3
click at [1051, 157] on button "不指定" at bounding box center [1043, 151] width 41 height 29
click at [1202, 81] on button "結帳" at bounding box center [1177, 85] width 47 height 27
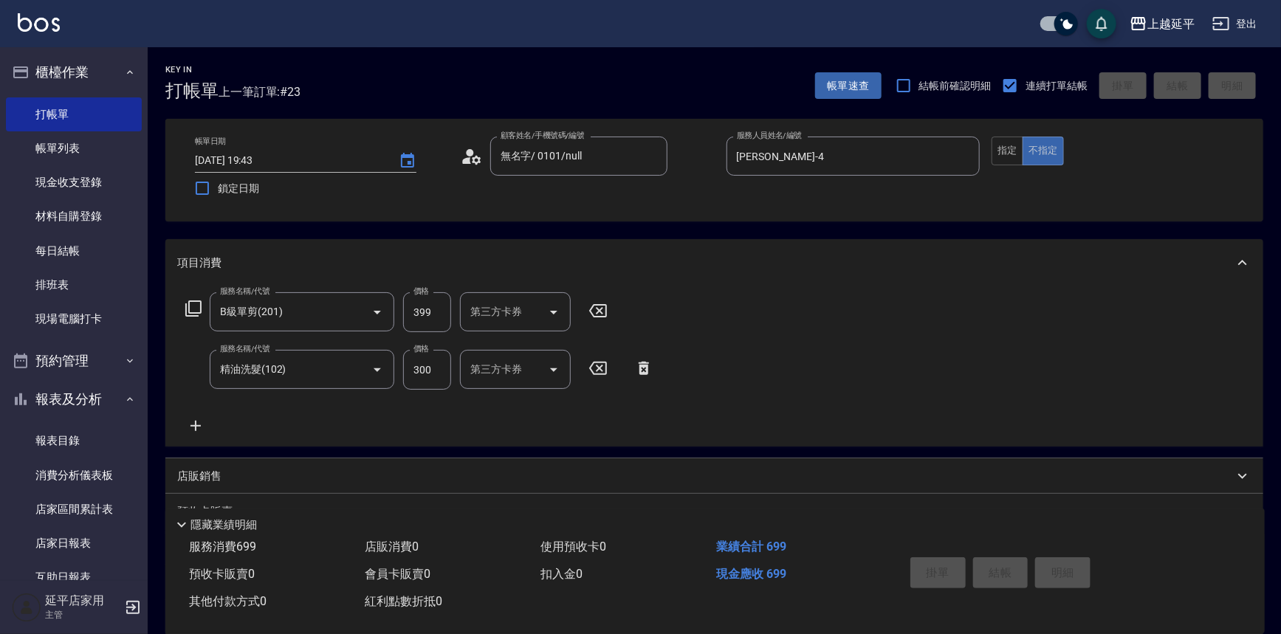
click at [1185, 87] on div "帳單速查 結帳前確認明細 連續打單結帳 掛單 結帳 明細" at bounding box center [1039, 85] width 448 height 31
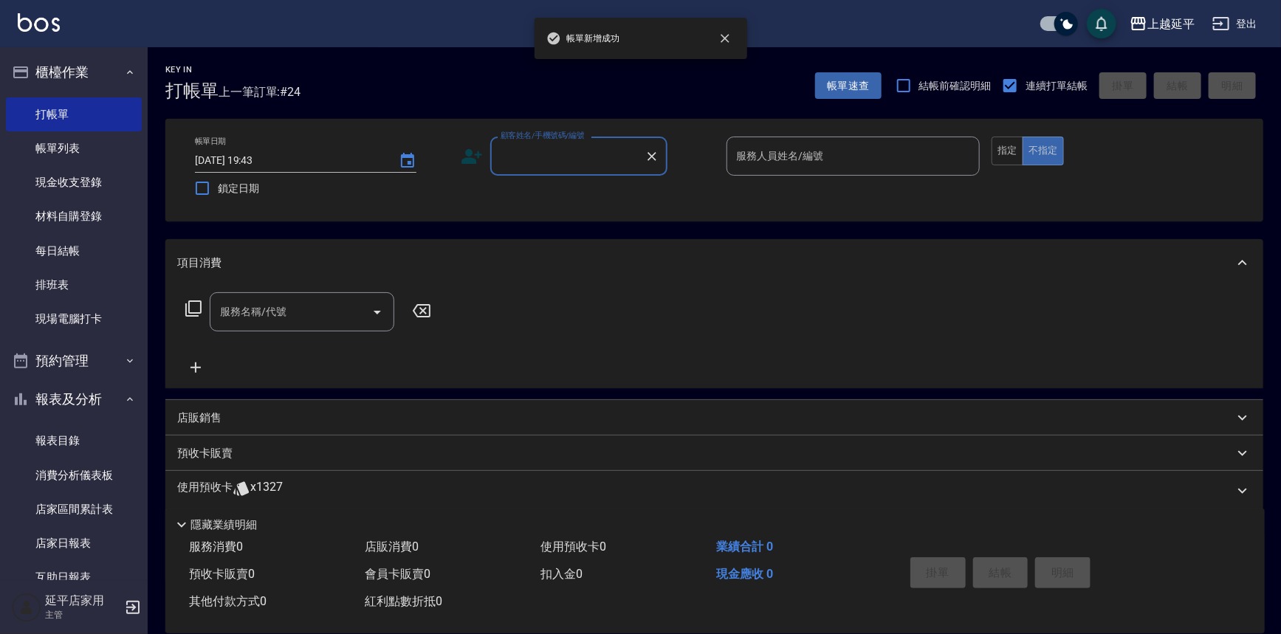
click at [599, 162] on input "顧客姓名/手機號碼/編號" at bounding box center [568, 156] width 142 height 26
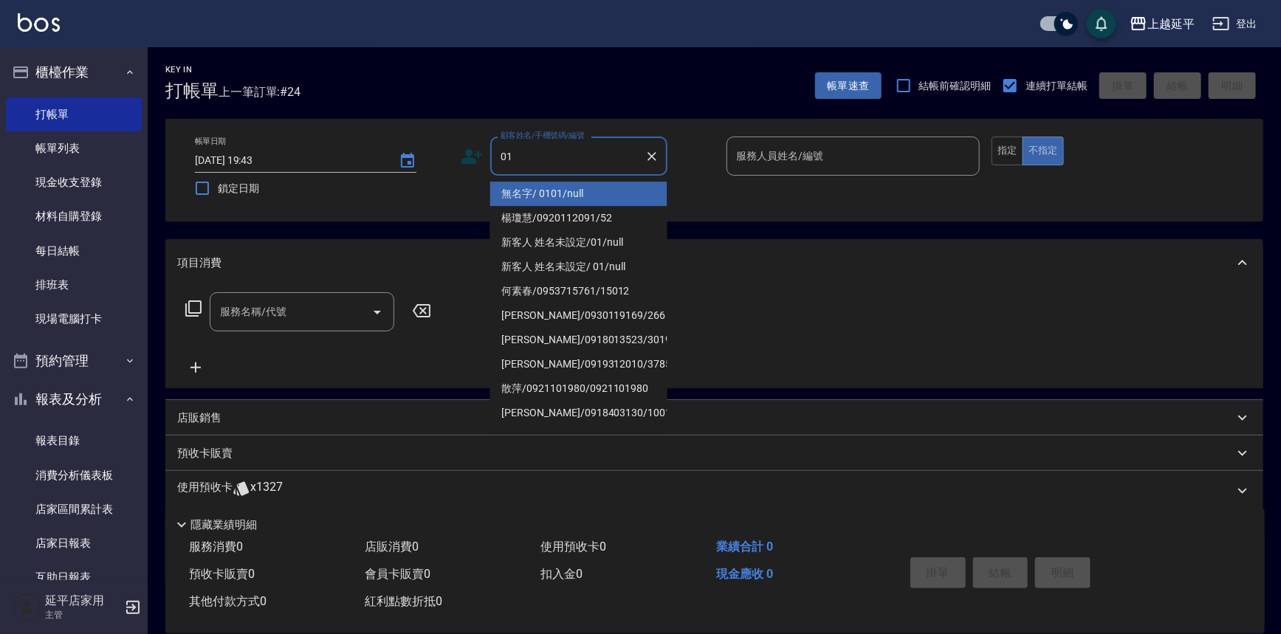
click at [598, 187] on li "無名字/ 0101/null" at bounding box center [578, 194] width 177 height 24
type input "無名字/ 0101/null"
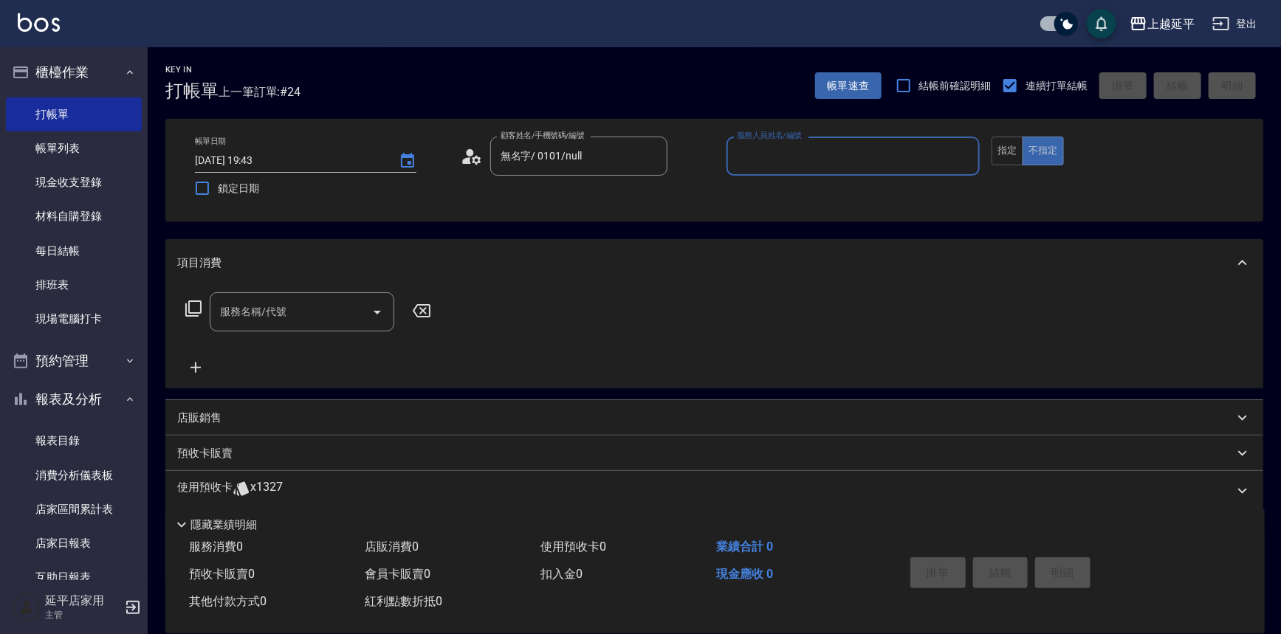
click at [766, 162] on input "服務人員姓名/編號" at bounding box center [853, 156] width 241 height 26
click at [765, 194] on div "[PERSON_NAME] -4" at bounding box center [854, 194] width 254 height 24
type input "[PERSON_NAME]-4"
click at [295, 320] on input "服務名稱/代號" at bounding box center [290, 312] width 149 height 26
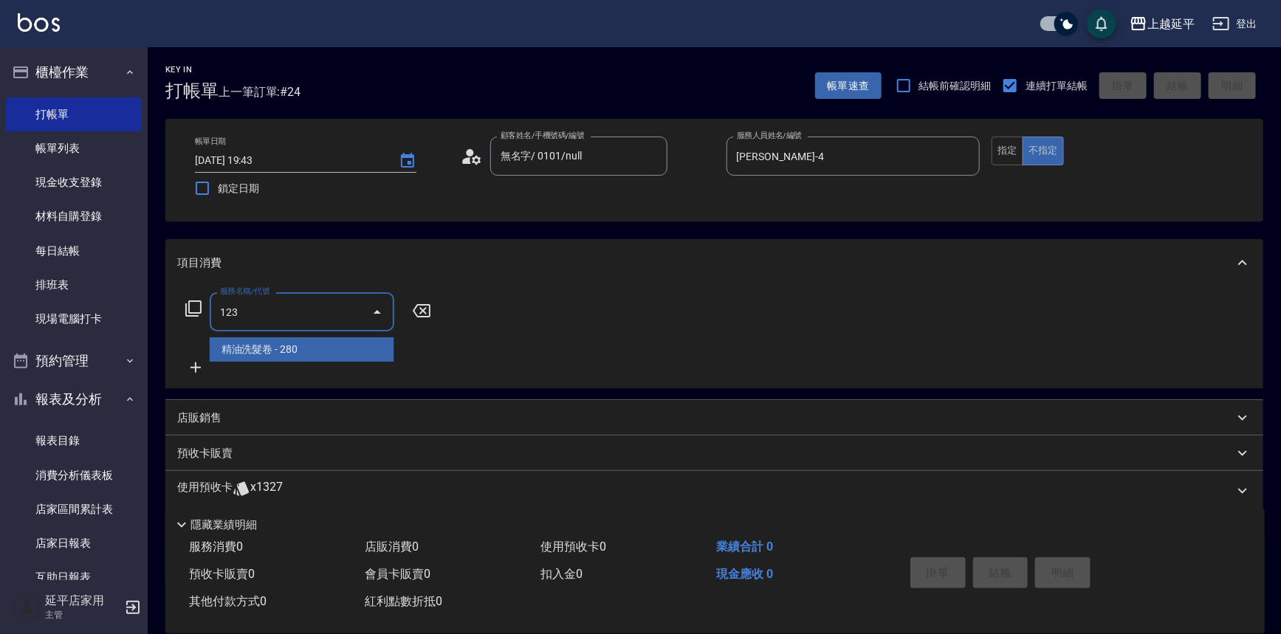
click at [301, 344] on span "精油洗髮卷 - 280" at bounding box center [302, 350] width 185 height 24
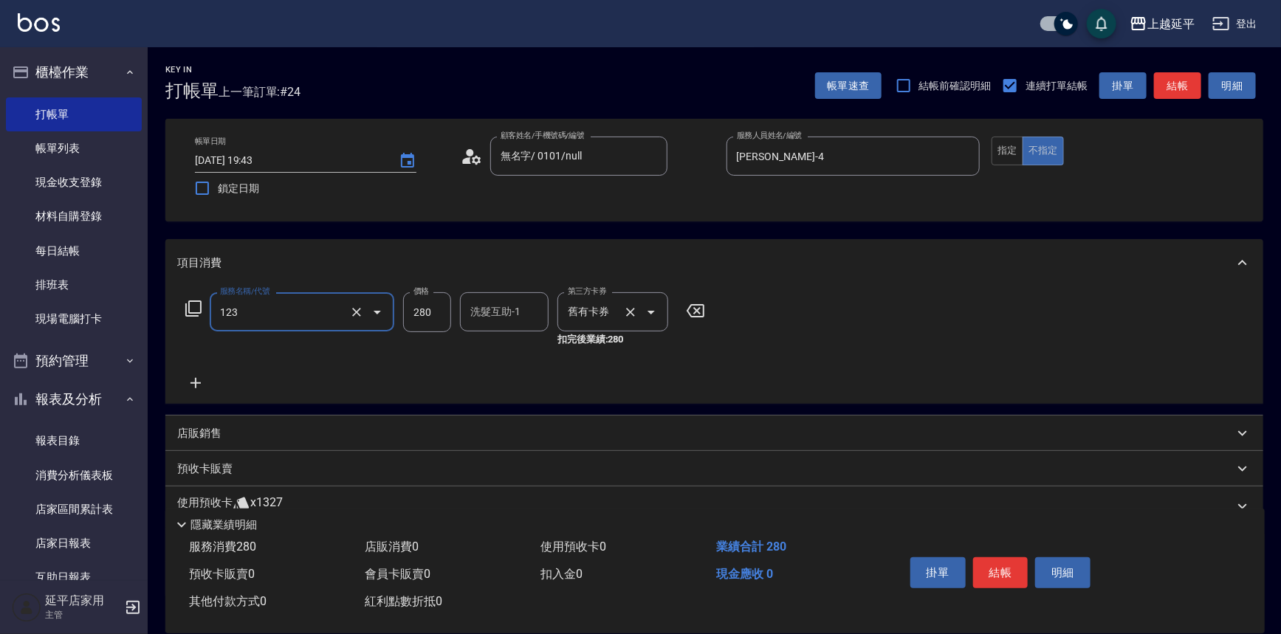
click at [651, 312] on icon "Open" at bounding box center [651, 313] width 7 height 4
type input "精油洗髮卷(123)"
click at [633, 343] on span "舊有卡券" at bounding box center [613, 350] width 111 height 24
click at [515, 317] on input "洗髮互助-1" at bounding box center [504, 312] width 75 height 26
type input "2"
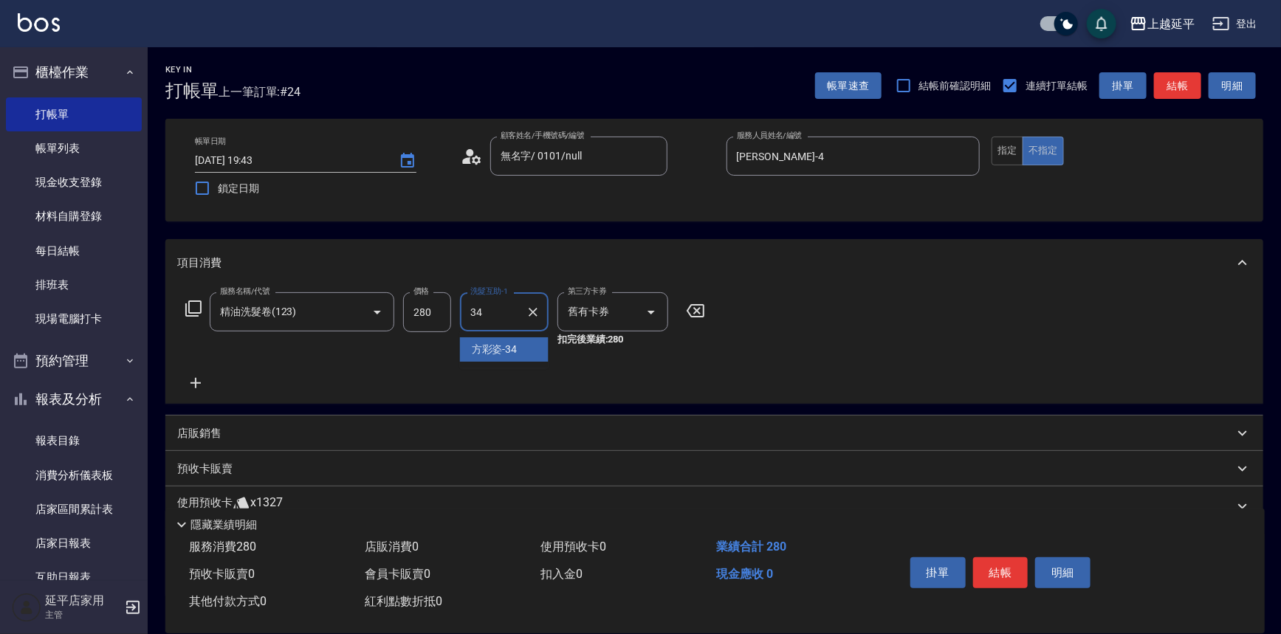
click at [538, 348] on div "[PERSON_NAME]-34" at bounding box center [504, 350] width 89 height 24
type input "[PERSON_NAME]-34"
click at [992, 162] on button "指定" at bounding box center [1008, 151] width 32 height 29
click at [1180, 84] on button "結帳" at bounding box center [1177, 85] width 47 height 27
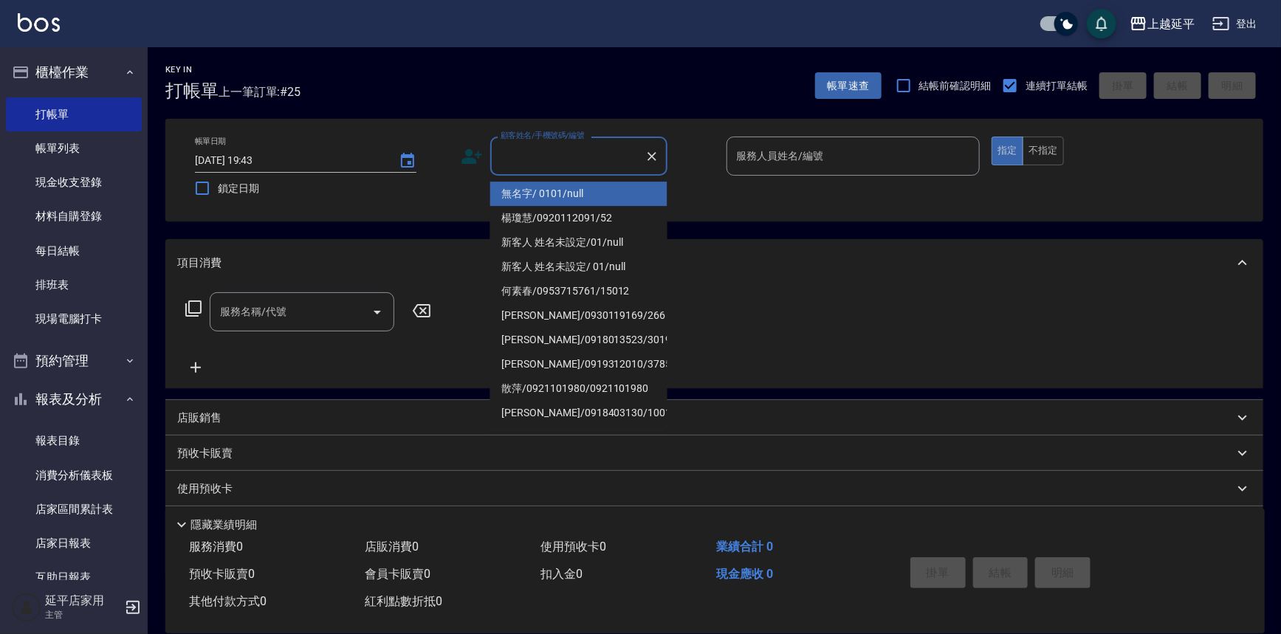
click at [550, 156] on input "顧客姓名/手機號碼/編號" at bounding box center [568, 156] width 142 height 26
drag, startPoint x: 561, startPoint y: 188, endPoint x: 732, endPoint y: 161, distance: 172.7
click at [562, 188] on li "無名字/ 0101/null" at bounding box center [578, 194] width 177 height 24
type input "無名字/ 0101/null"
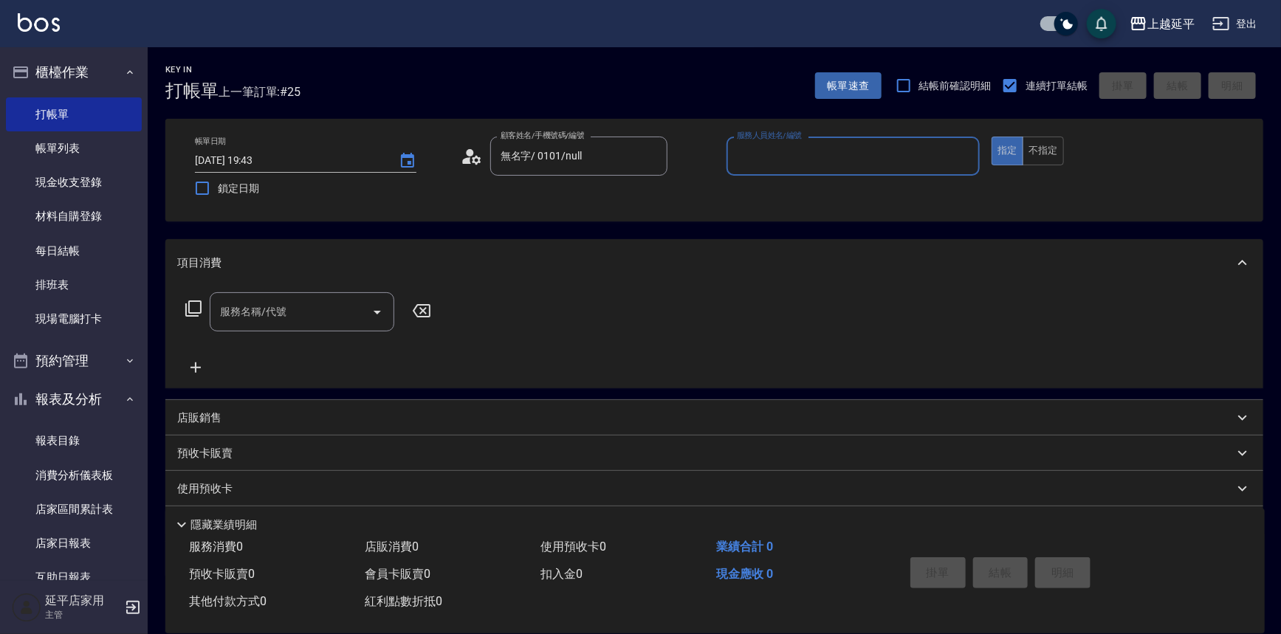
click at [734, 160] on input "服務人員姓名/編號" at bounding box center [853, 156] width 241 height 26
click at [764, 191] on div "[PERSON_NAME] -4" at bounding box center [854, 194] width 254 height 24
type input "[PERSON_NAME]-4"
click at [303, 315] on input "服務名稱/代號" at bounding box center [290, 312] width 149 height 26
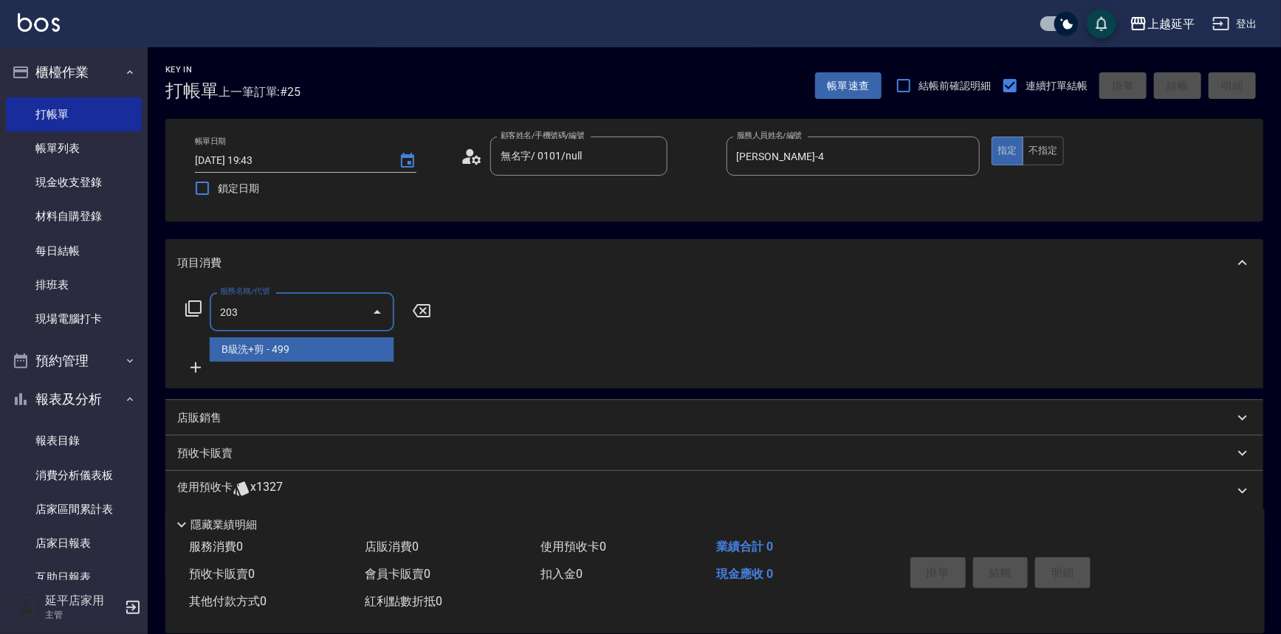
click at [309, 355] on span "B級洗+剪 - 499" at bounding box center [302, 350] width 185 height 24
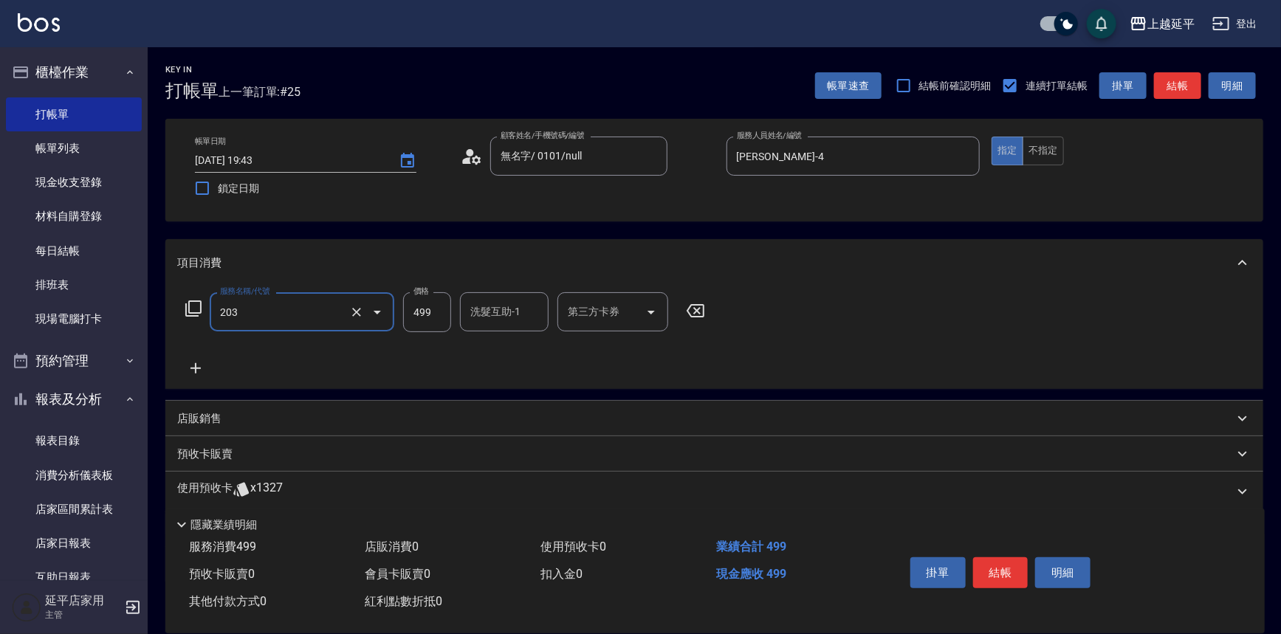
click at [1182, 82] on button "結帳" at bounding box center [1177, 85] width 47 height 27
type input "B級洗+剪(203)"
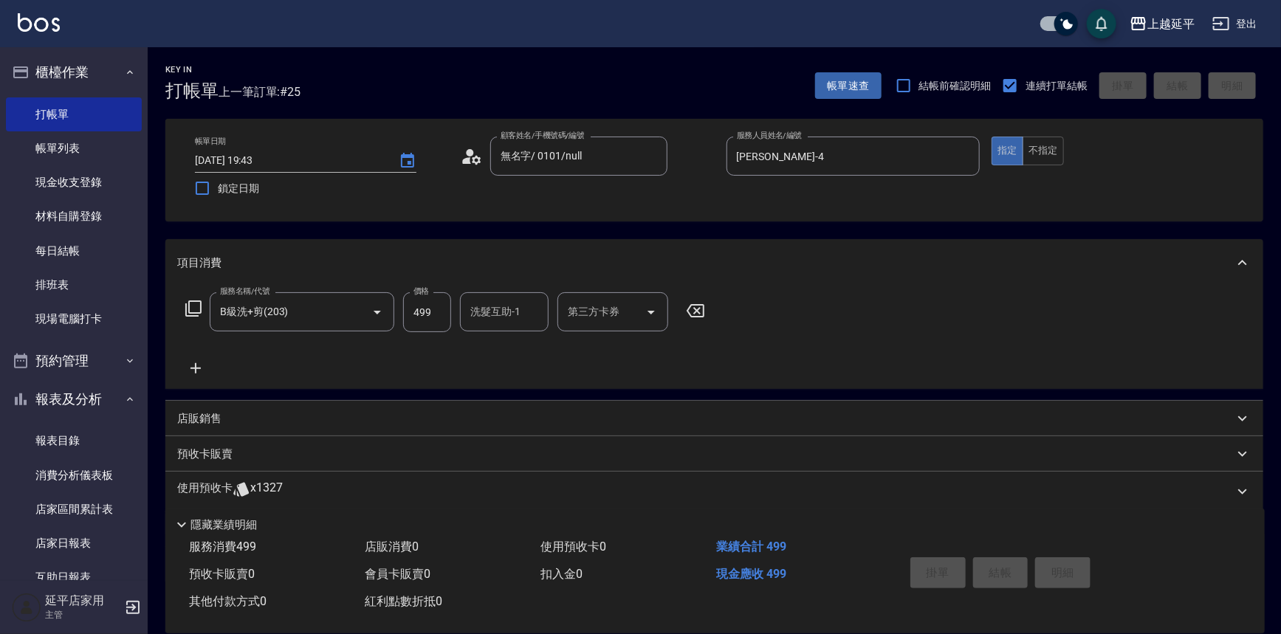
type input "[DATE] 19:44"
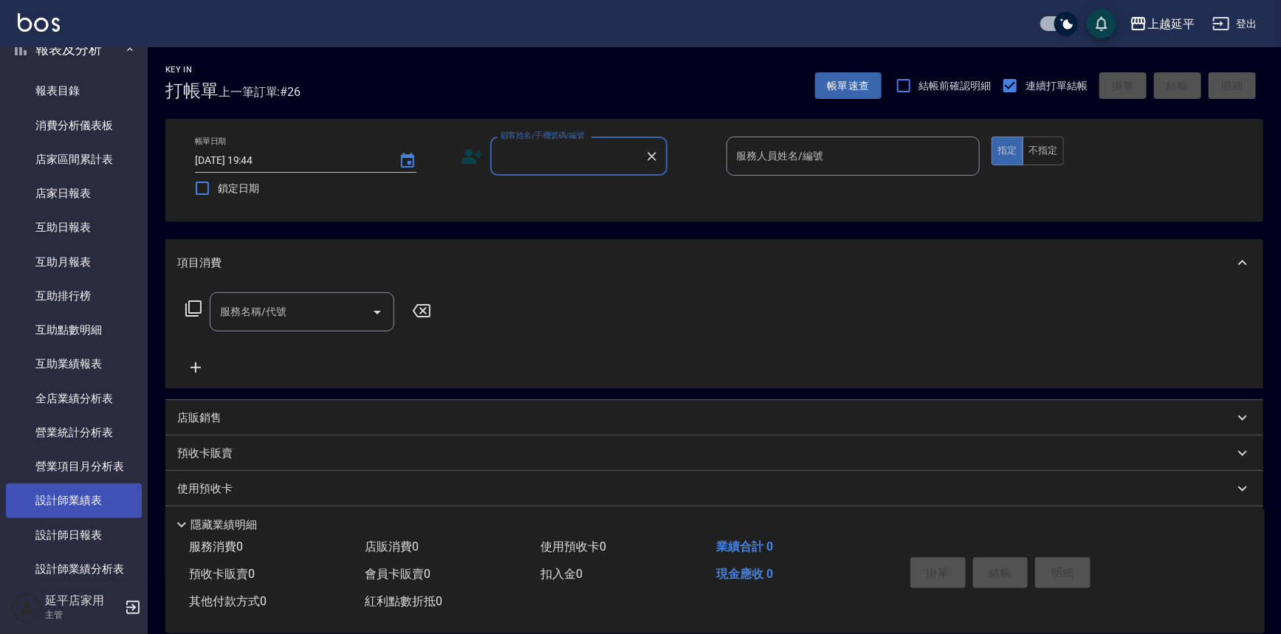
scroll to position [403, 0]
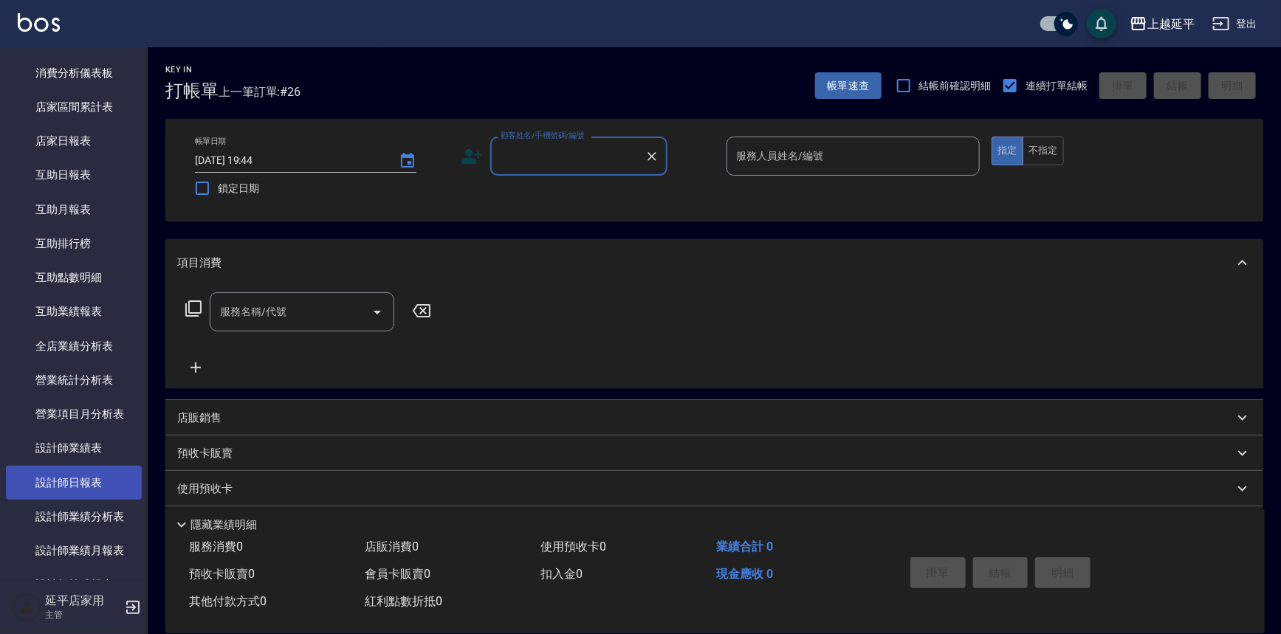
click at [89, 476] on link "設計師日報表" at bounding box center [74, 483] width 136 height 34
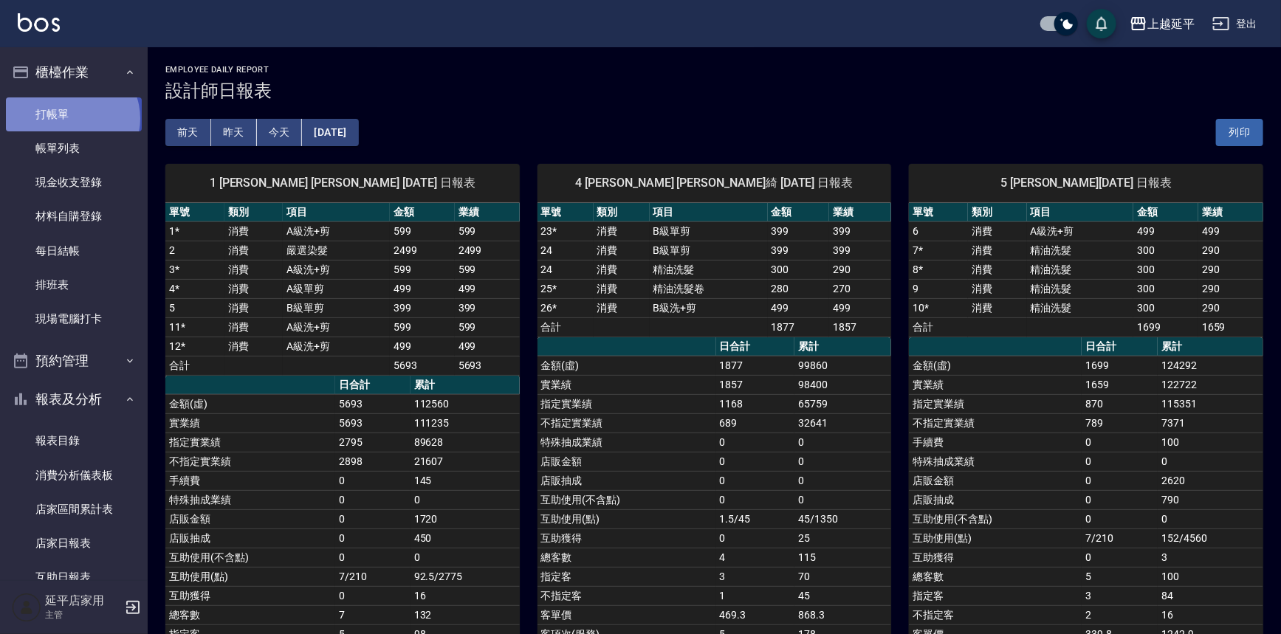
click at [71, 118] on link "打帳單" at bounding box center [74, 114] width 136 height 34
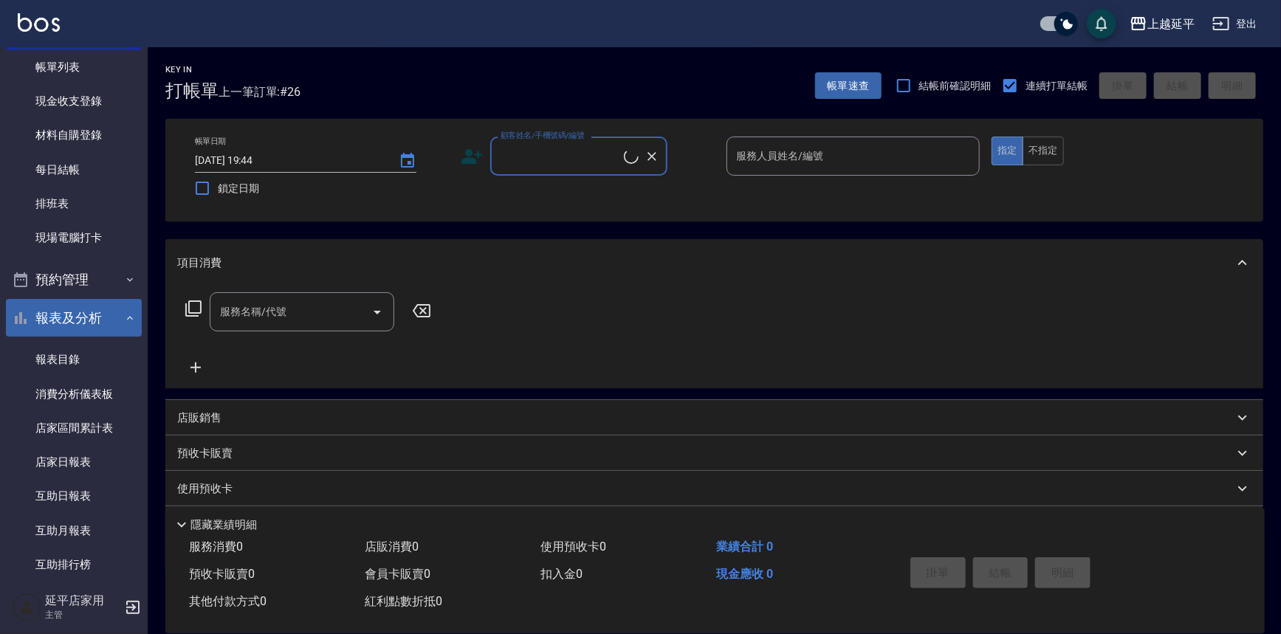
scroll to position [66, 0]
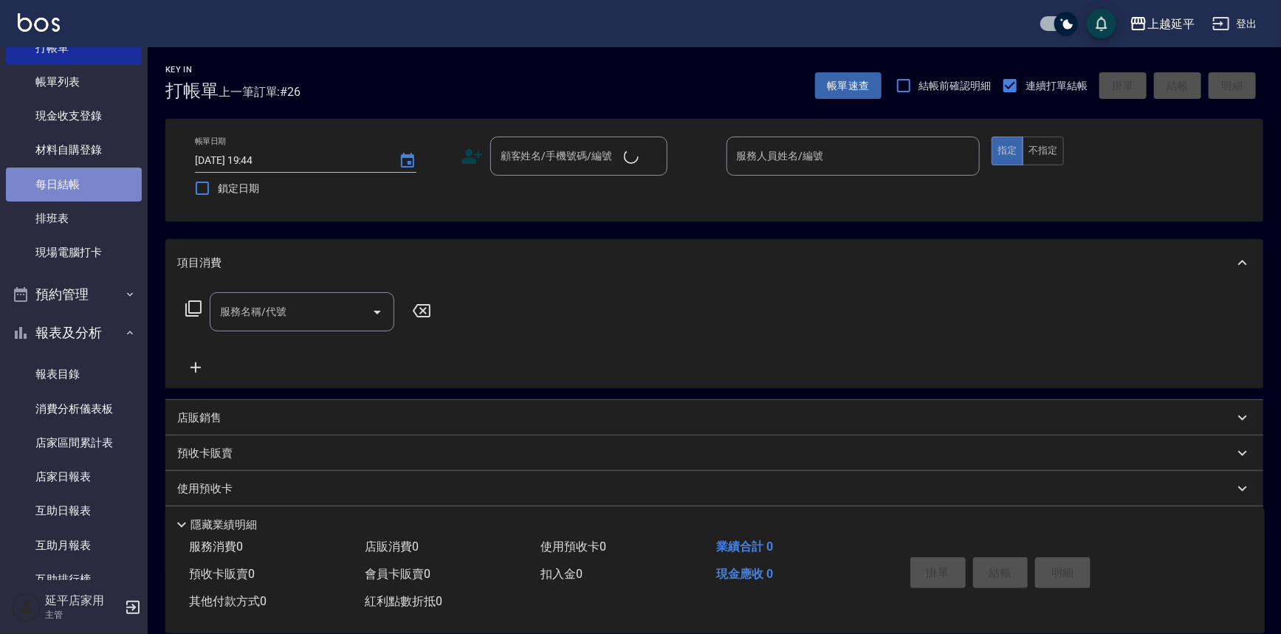
click at [80, 182] on link "每日結帳" at bounding box center [74, 185] width 136 height 34
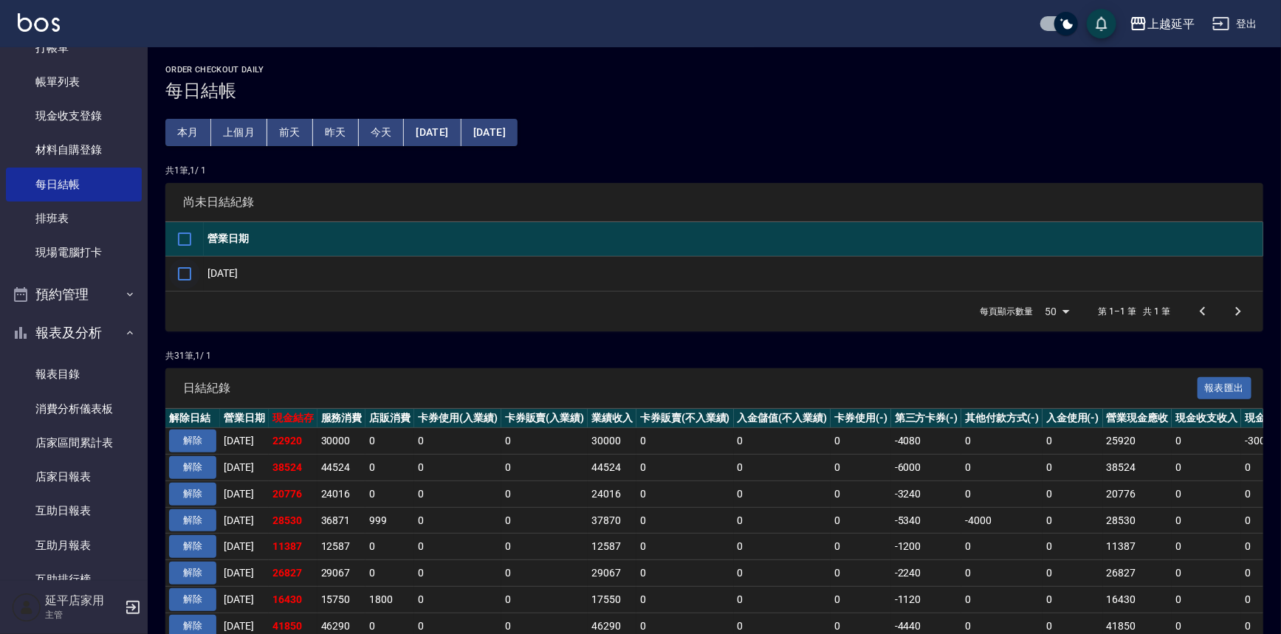
click at [187, 273] on input "checkbox" at bounding box center [184, 274] width 31 height 31
checkbox input "true"
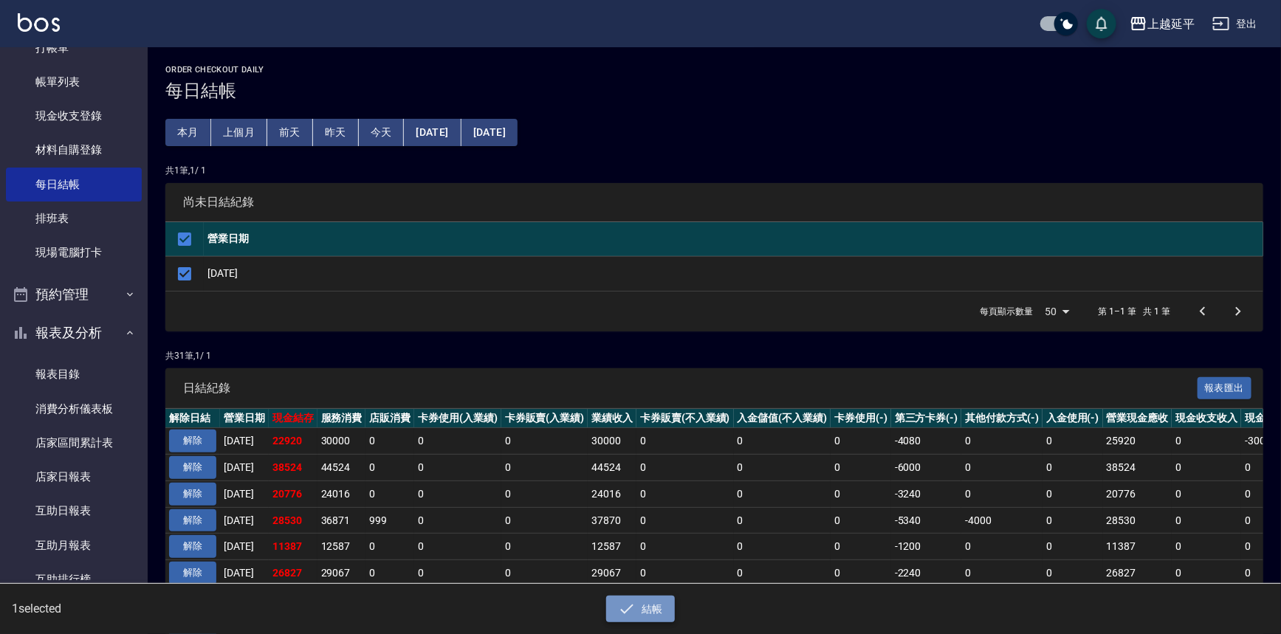
click at [656, 615] on button "結帳" at bounding box center [640, 609] width 69 height 27
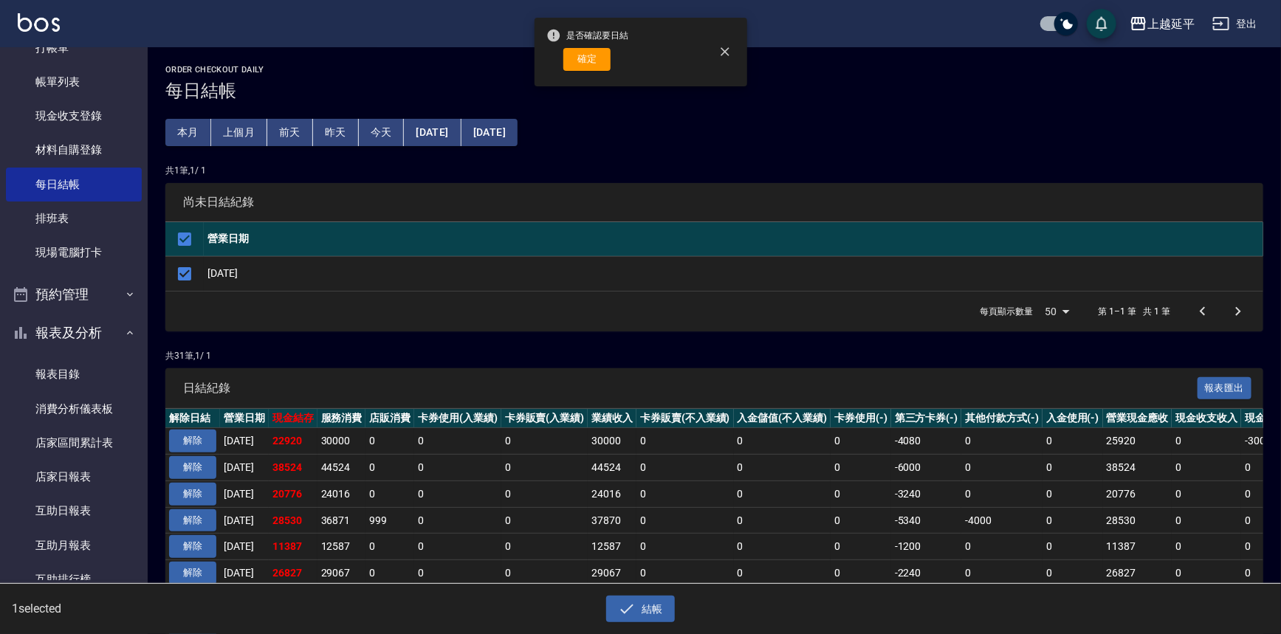
click at [576, 39] on span "是否確認要日結" at bounding box center [588, 35] width 83 height 15
click at [596, 77] on div "是否確認要日結 確定" at bounding box center [588, 52] width 83 height 60
click at [591, 67] on button "確定" at bounding box center [587, 59] width 47 height 23
checkbox input "false"
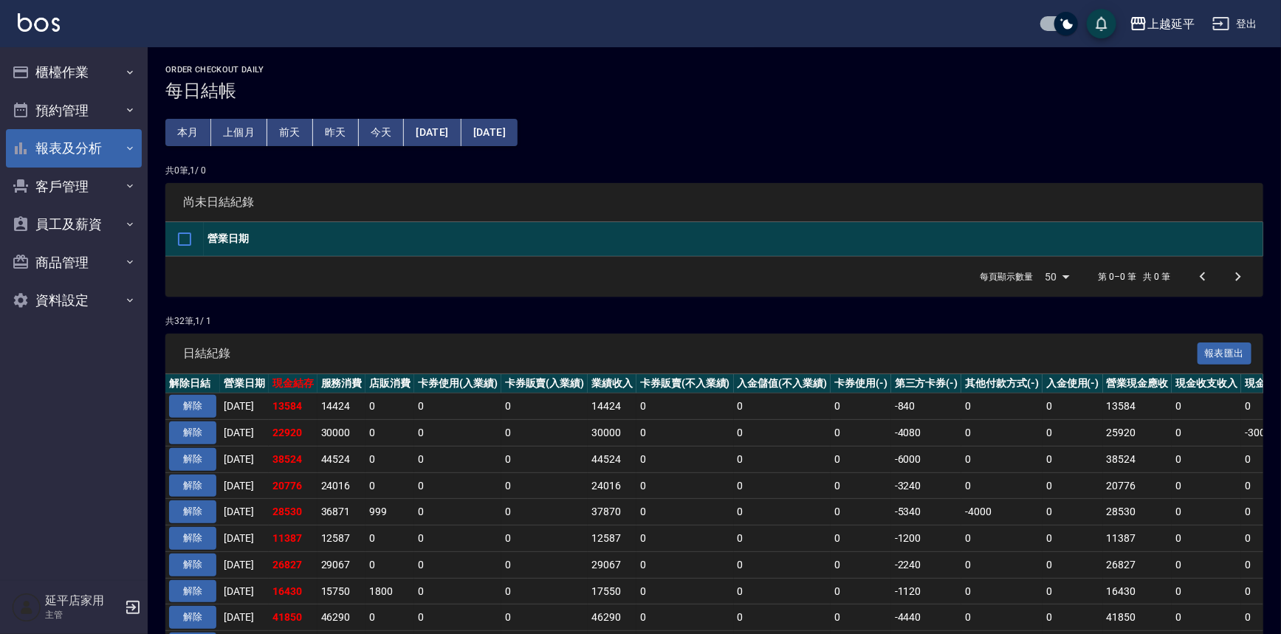
click at [69, 156] on button "報表及分析" at bounding box center [74, 148] width 136 height 38
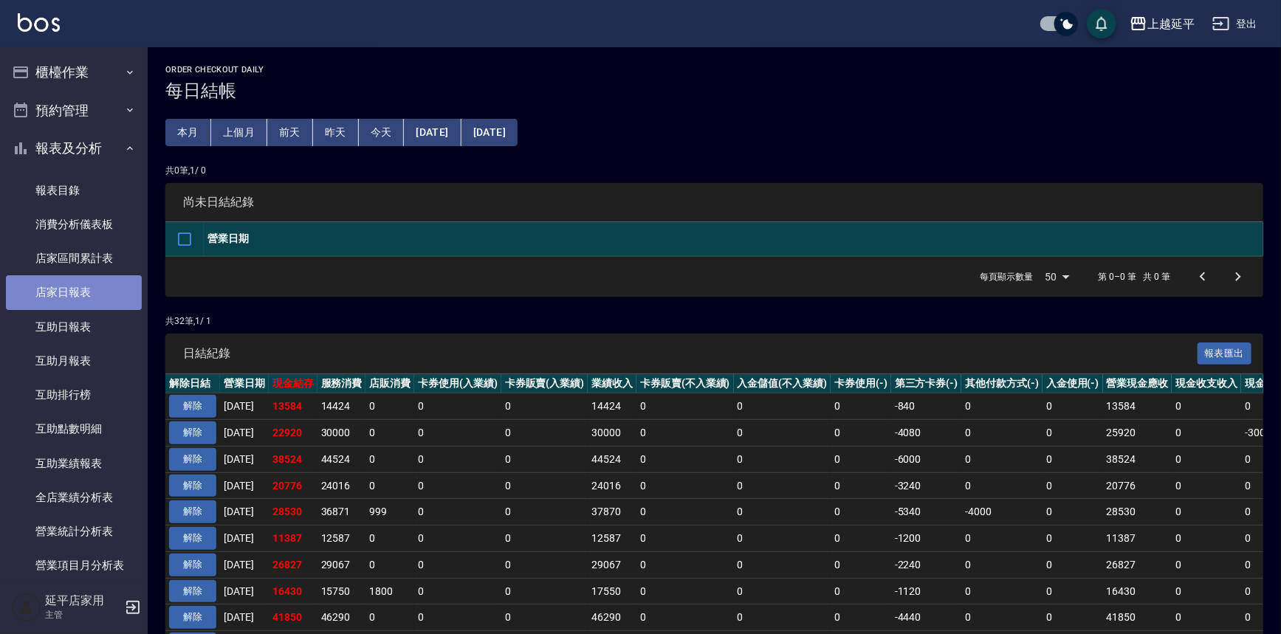
click at [75, 288] on link "店家日報表" at bounding box center [74, 292] width 136 height 34
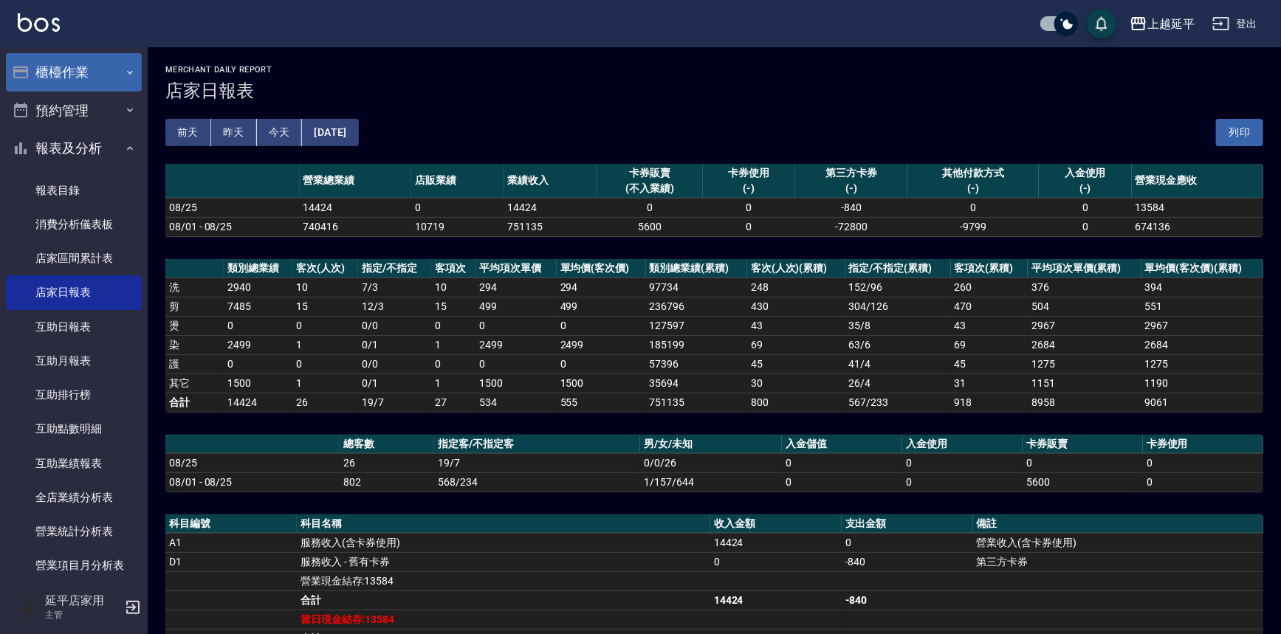
click at [79, 66] on button "櫃檯作業" at bounding box center [74, 72] width 136 height 38
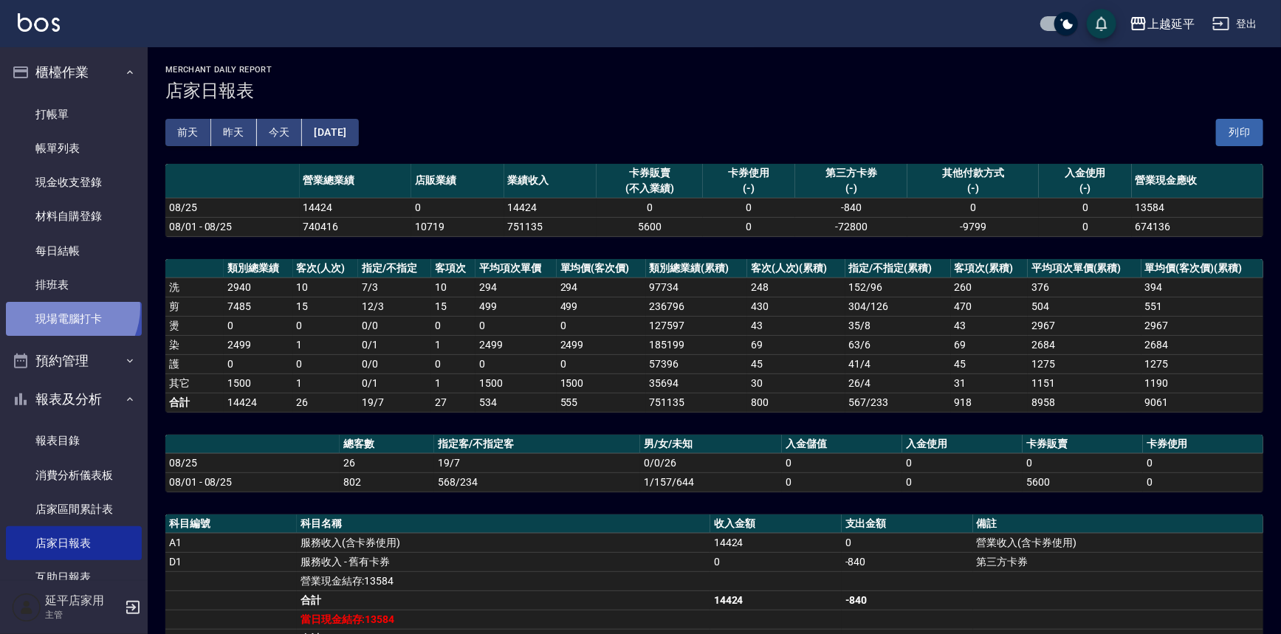
click at [63, 308] on link "現場電腦打卡" at bounding box center [74, 319] width 136 height 34
